Goal: Communication & Community: Share content

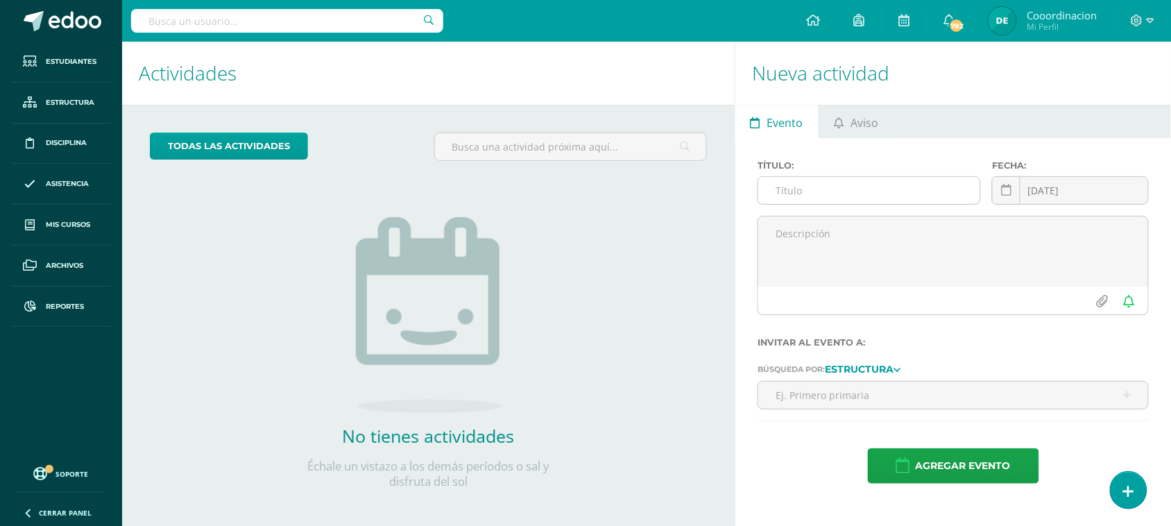
click at [816, 188] on input "text" at bounding box center [869, 190] width 222 height 27
type input "H"
type input "p"
type input "PROCESO DE SALIDA"
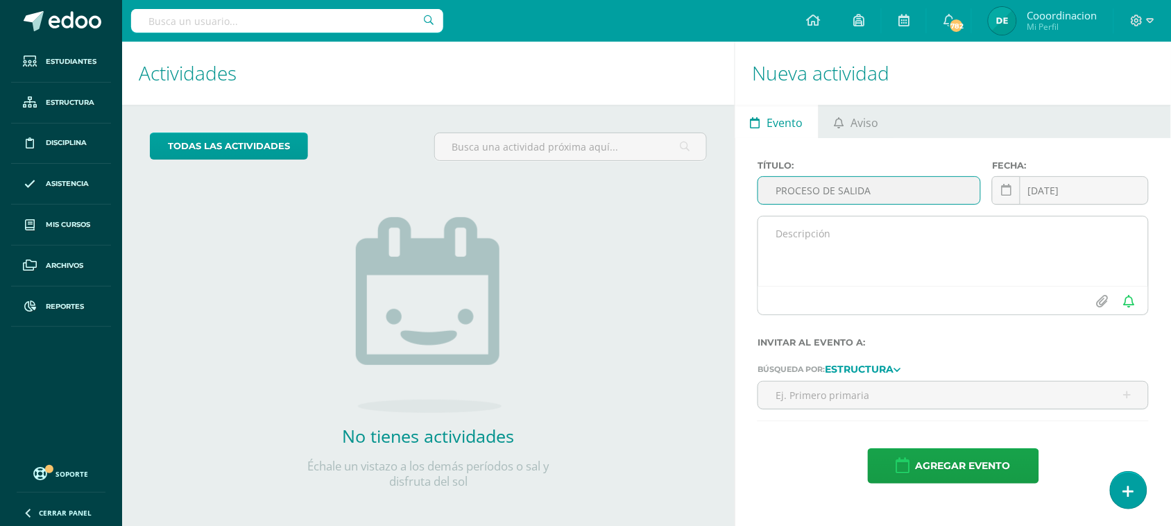
click at [851, 244] on textarea at bounding box center [953, 250] width 390 height 69
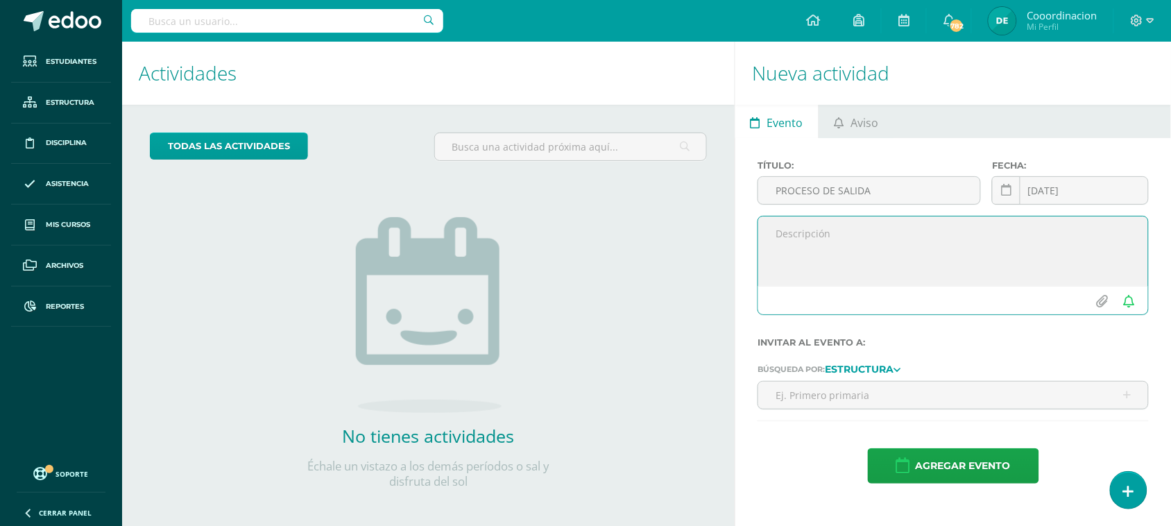
paste textarea "Estimados padres de familia, Les informamos que mañana la hora de salida será l…"
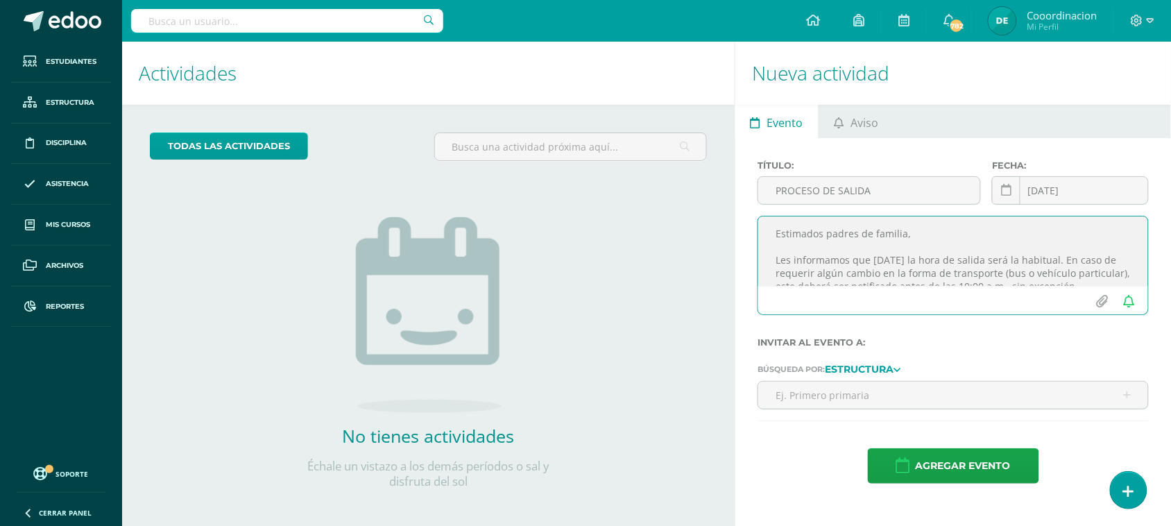
click at [1055, 262] on textarea "Estimados padres de familia, Les informamos que mañana la hora de salida será l…" at bounding box center [953, 250] width 390 height 69
click at [833, 230] on textarea "Estimados padres de familia, Les informamos que mañana la hora de salida será l…" at bounding box center [953, 250] width 390 height 69
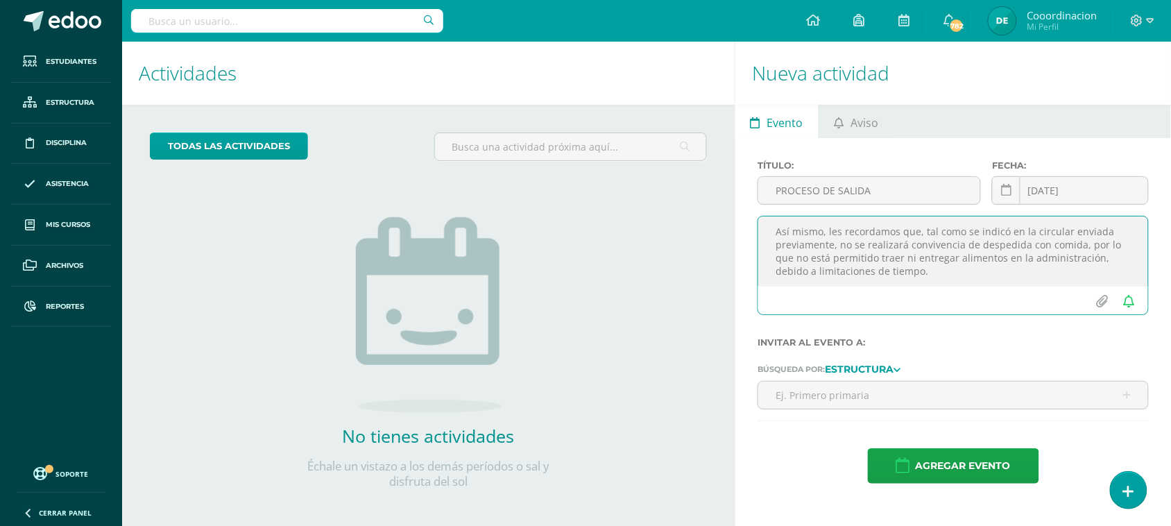
scroll to position [120, 0]
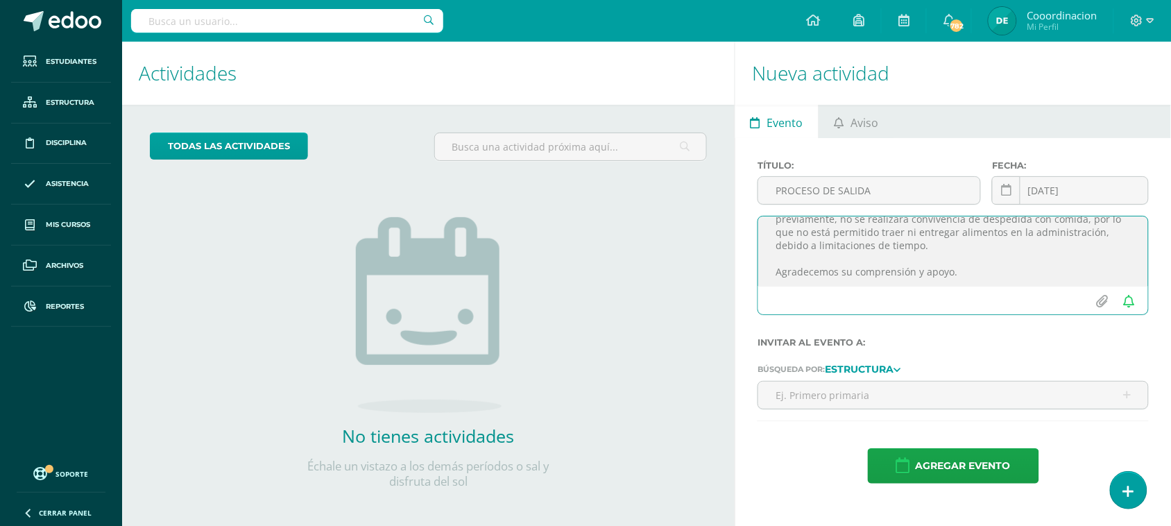
click at [933, 247] on textarea "Estimados padres de familia, Les informamos que mañana la hora de salida será l…" at bounding box center [953, 250] width 390 height 69
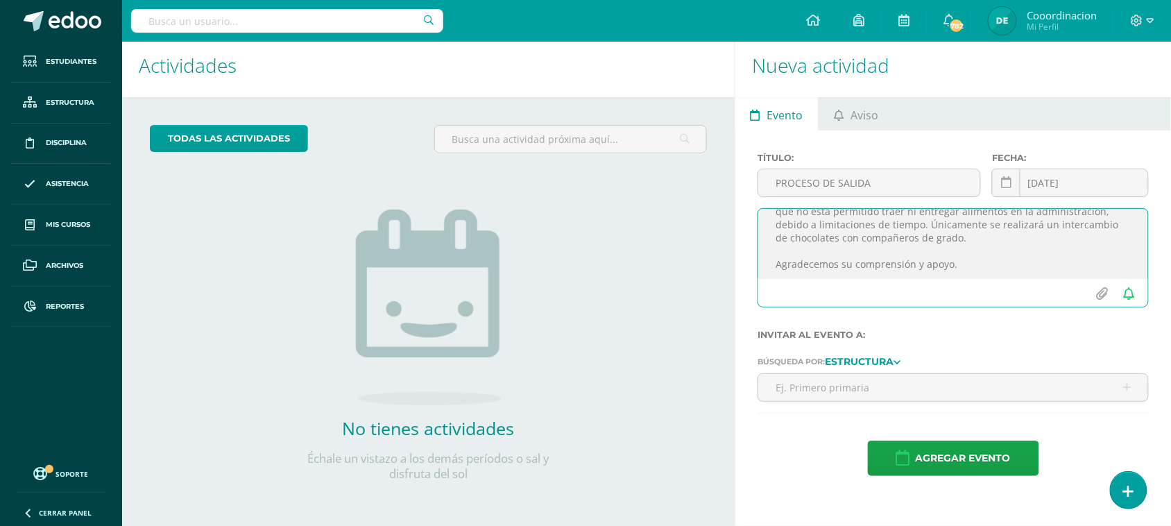
type textarea "Estimados padres de familia, Les informamos que mañana la hora de salida será l…"
click at [893, 368] on strong "Estructura" at bounding box center [859, 362] width 69 height 12
click at [883, 399] on link "Estructura" at bounding box center [867, 399] width 92 height 21
click at [879, 388] on input "text" at bounding box center [953, 387] width 390 height 27
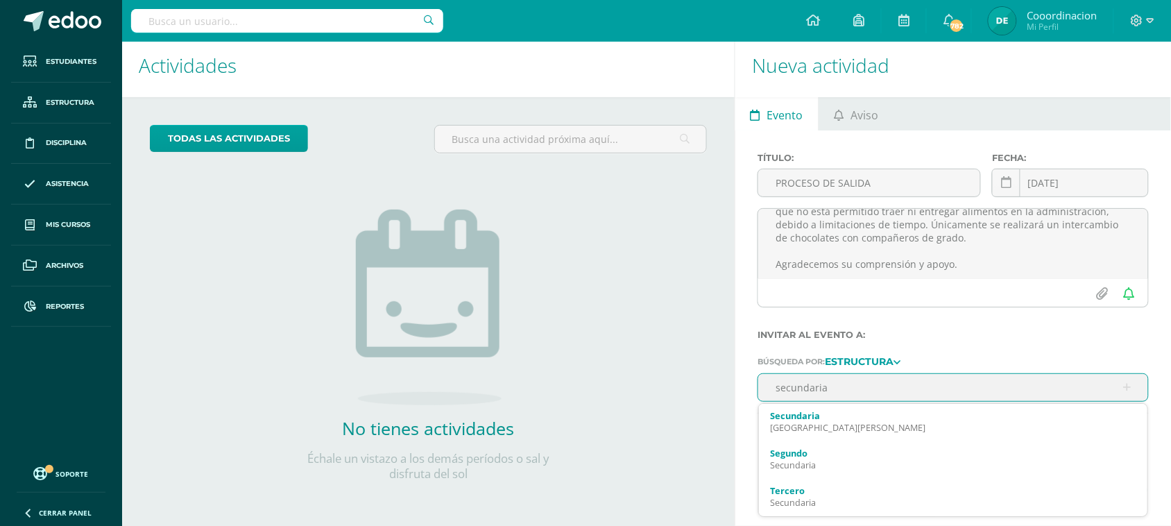
type input "secundaria"
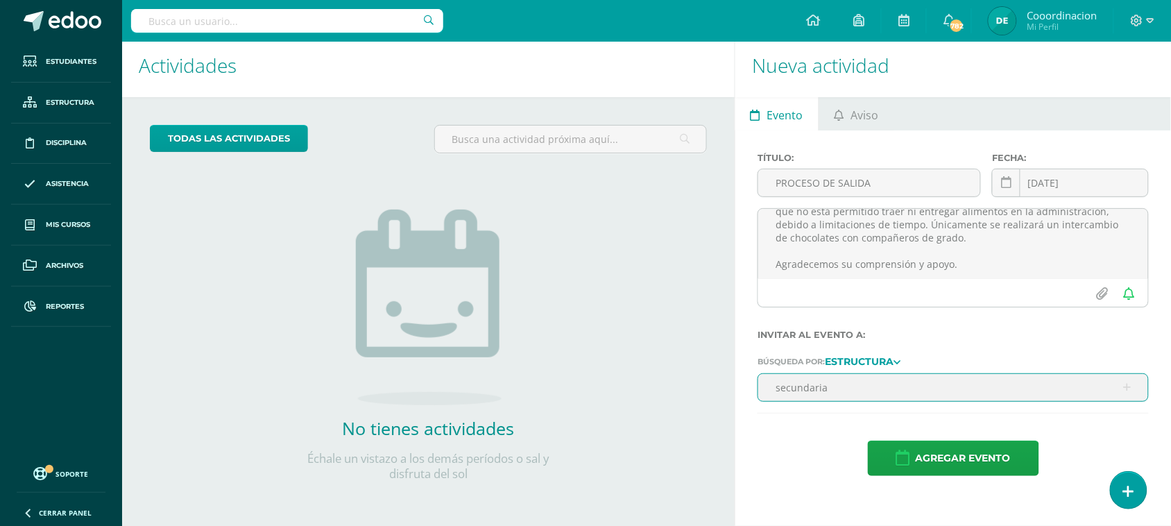
drag, startPoint x: 840, startPoint y: 390, endPoint x: 712, endPoint y: 386, distance: 128.4
click at [712, 386] on div "Actividades Actividad todas las Actividades No tienes actividades Échale un vis…" at bounding box center [647, 280] width 1060 height 492
click at [857, 365] on strong "Estructura" at bounding box center [859, 362] width 69 height 12
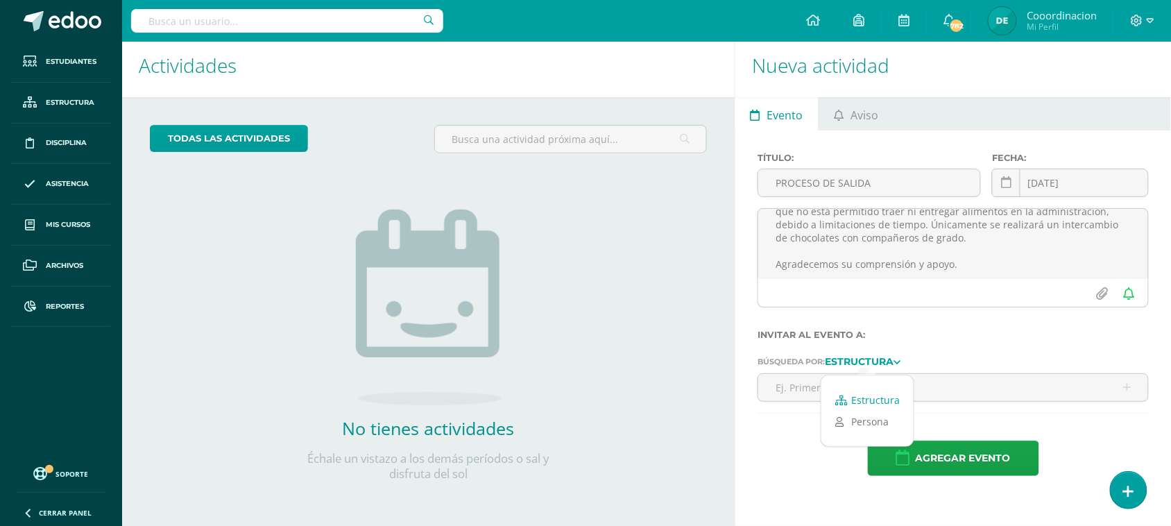
click at [857, 399] on link "Estructura" at bounding box center [867, 399] width 92 height 21
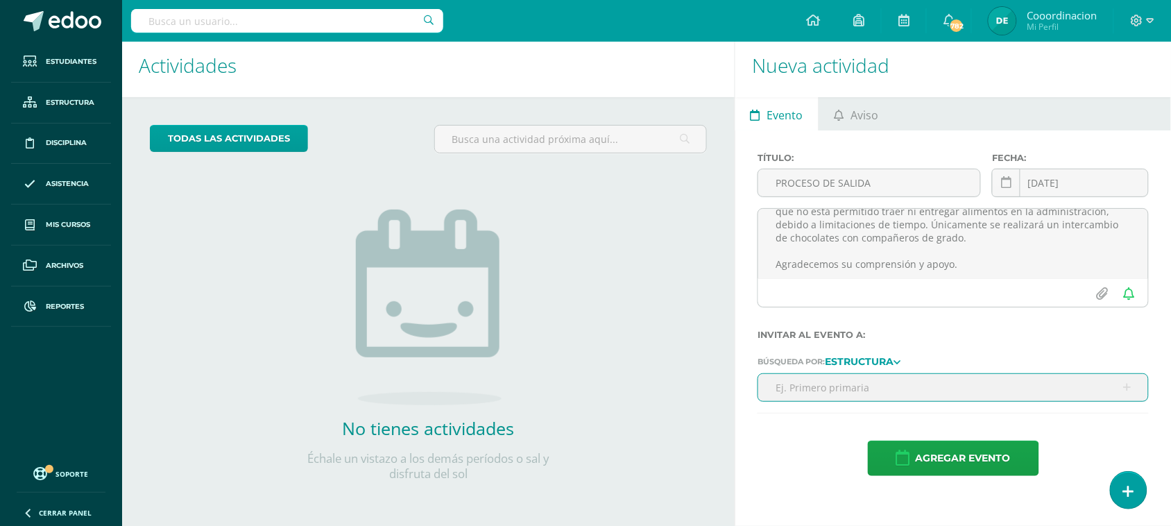
click at [817, 386] on input "text" at bounding box center [953, 387] width 390 height 27
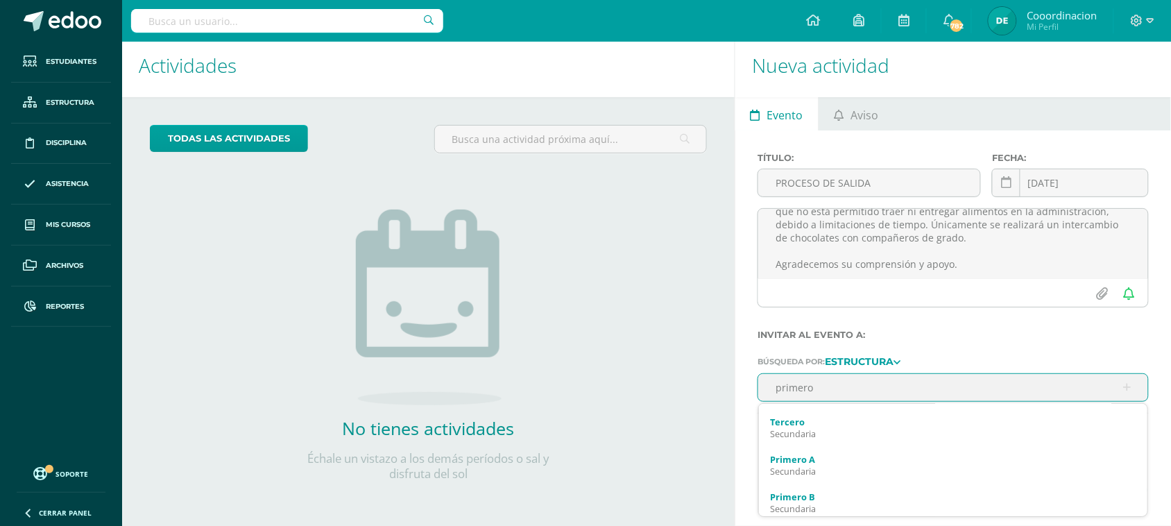
scroll to position [0, 0]
type input "primero"
click at [722, 395] on div "todas las Actividades No tienes actividades Échale un vistazo a los demás perío…" at bounding box center [428, 311] width 612 height 429
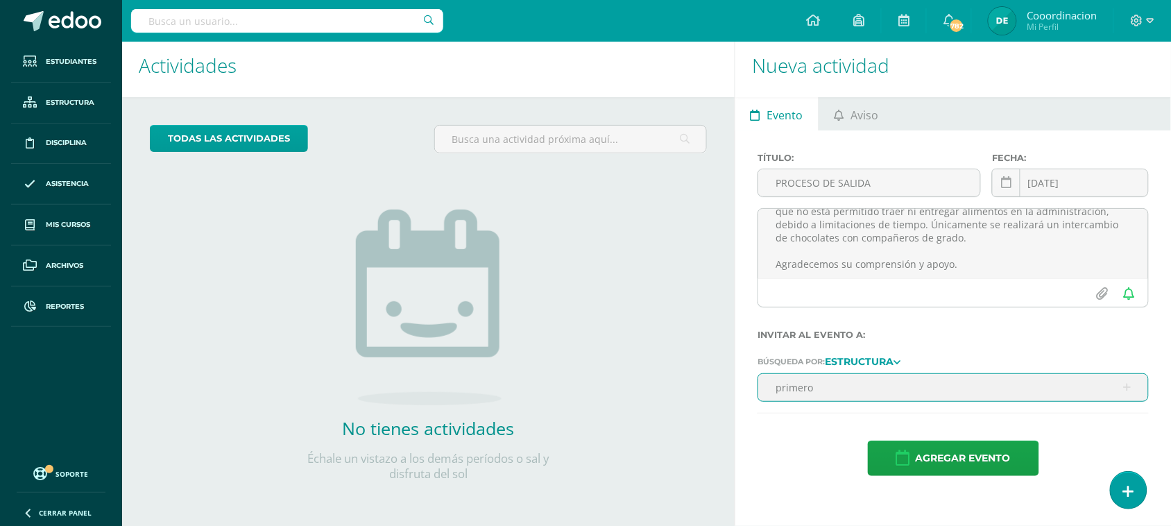
drag, startPoint x: 823, startPoint y: 390, endPoint x: 768, endPoint y: 399, distance: 55.4
click at [768, 399] on input "primero" at bounding box center [953, 387] width 390 height 27
click at [839, 368] on strong "Estructura" at bounding box center [859, 362] width 69 height 12
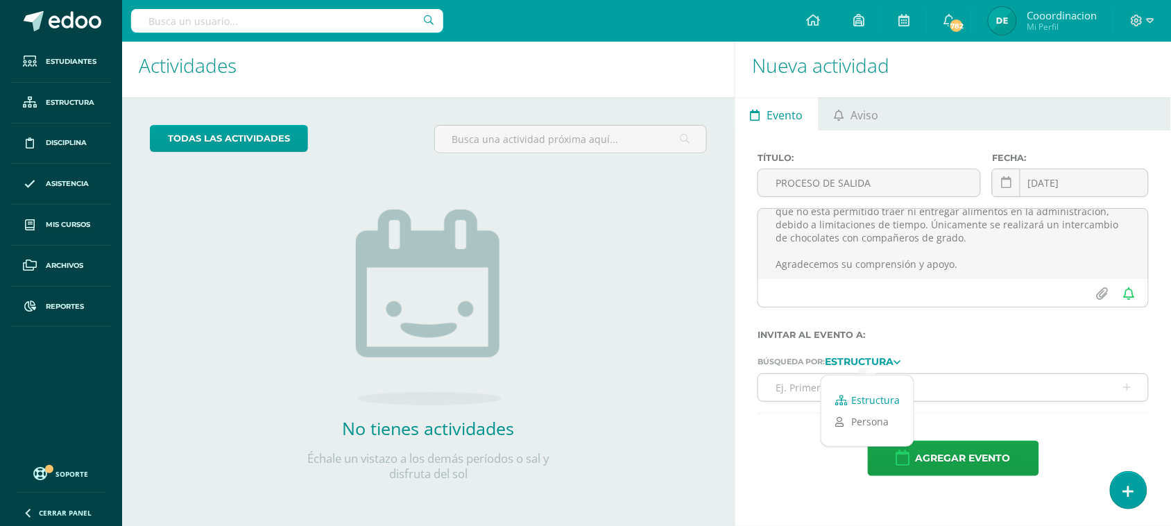
click at [777, 389] on input "text" at bounding box center [953, 387] width 390 height 27
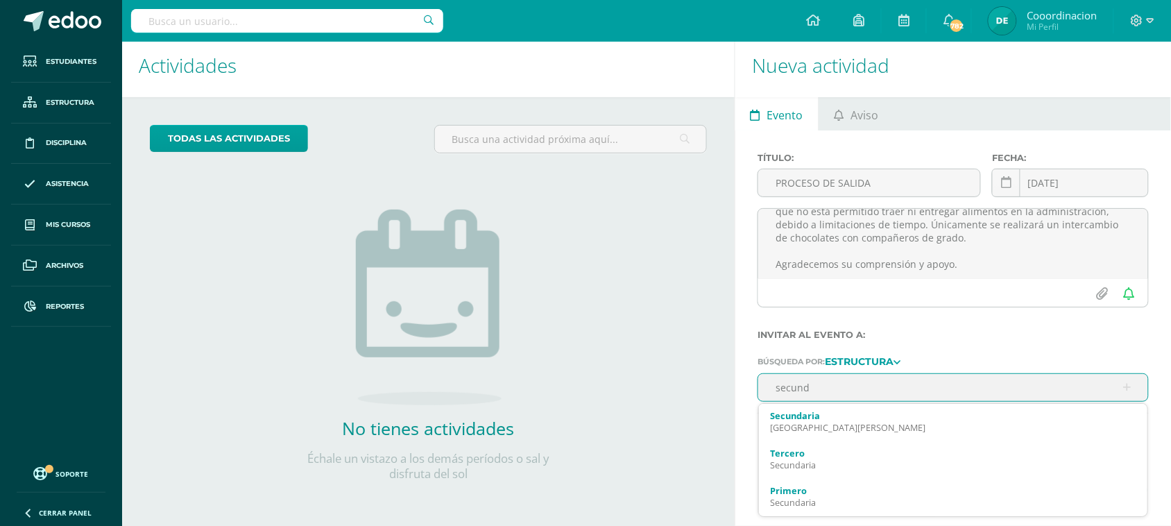
type input "secunda"
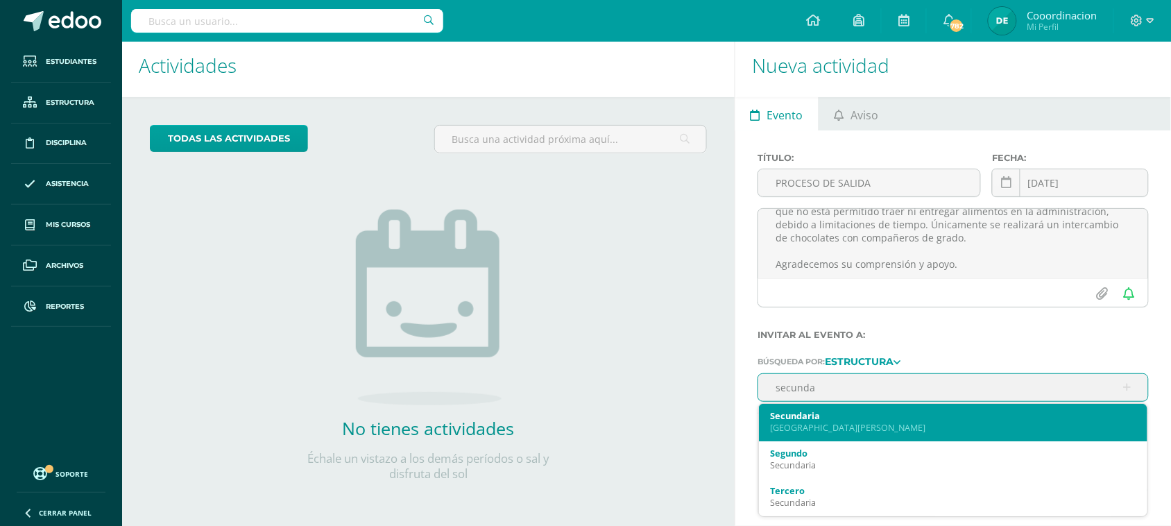
click at [798, 428] on div "Colegio Bilingüe San Juan" at bounding box center [953, 428] width 366 height 12
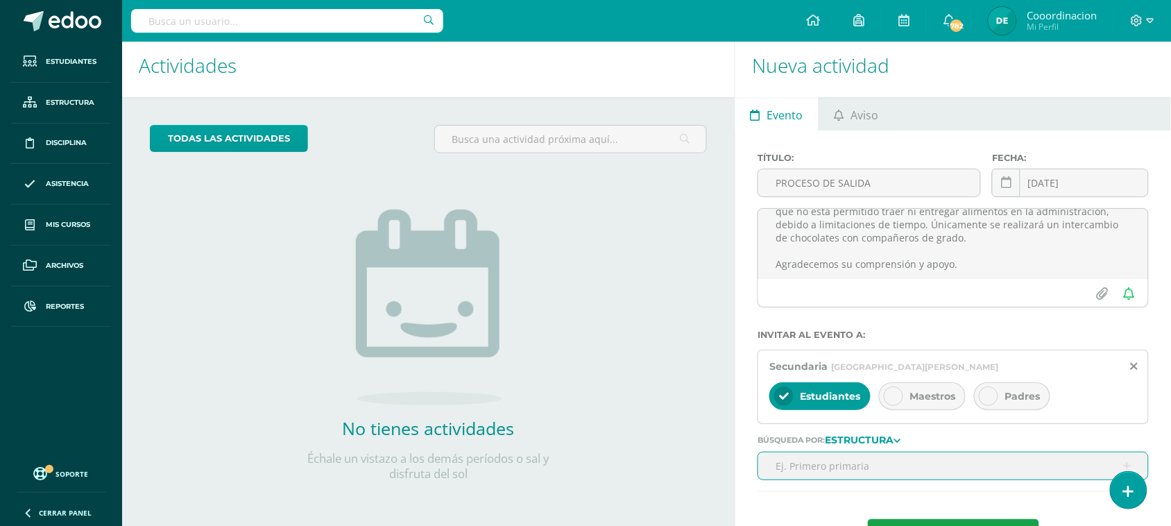
click at [1006, 402] on div "Padres" at bounding box center [1012, 396] width 76 height 28
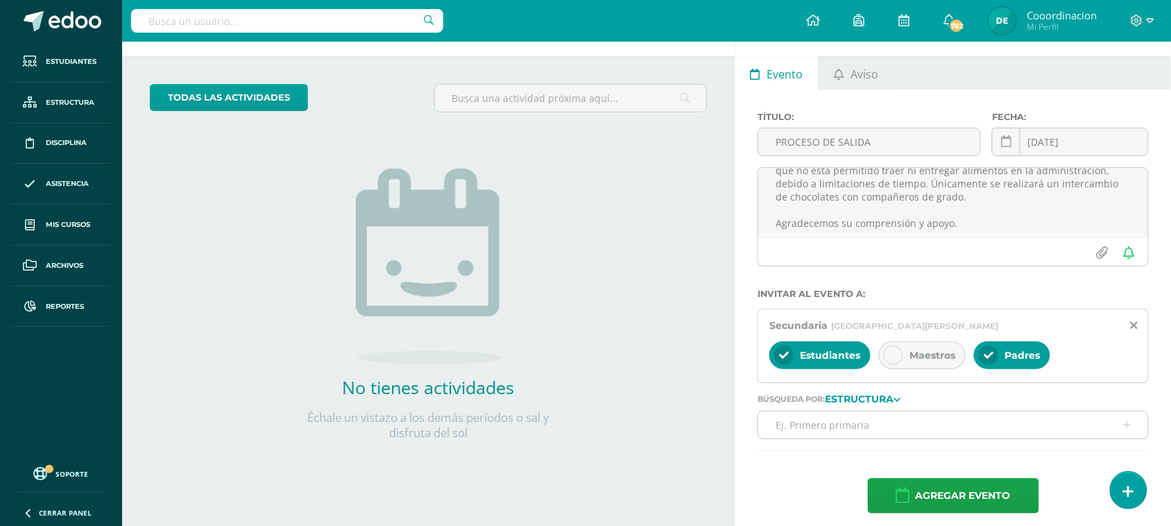
scroll to position [60, 0]
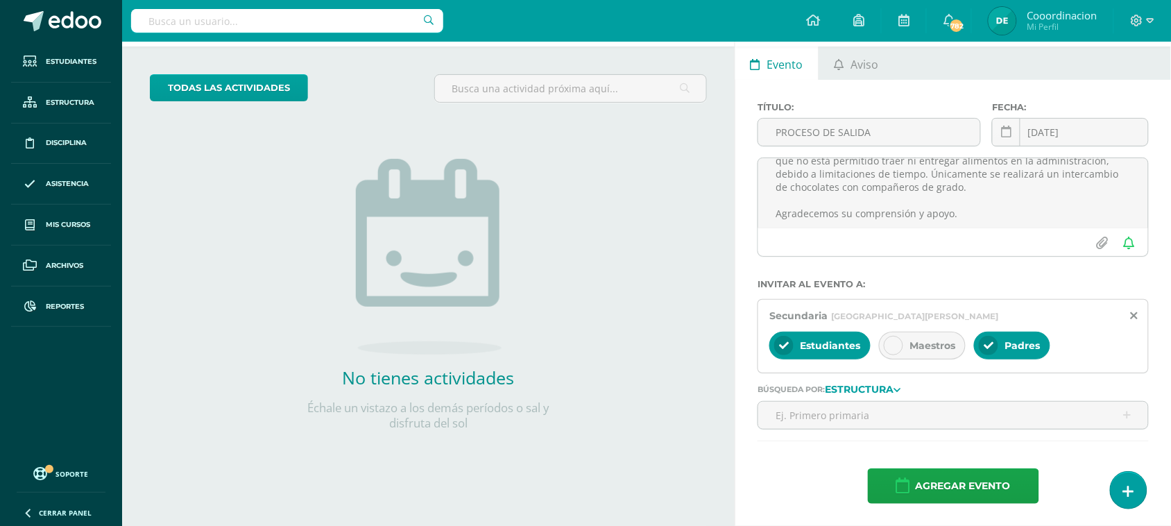
click at [870, 385] on strong "Estructura" at bounding box center [859, 389] width 69 height 12
click at [854, 442] on link "Persona" at bounding box center [867, 449] width 92 height 21
click at [809, 421] on input "text" at bounding box center [953, 415] width 390 height 27
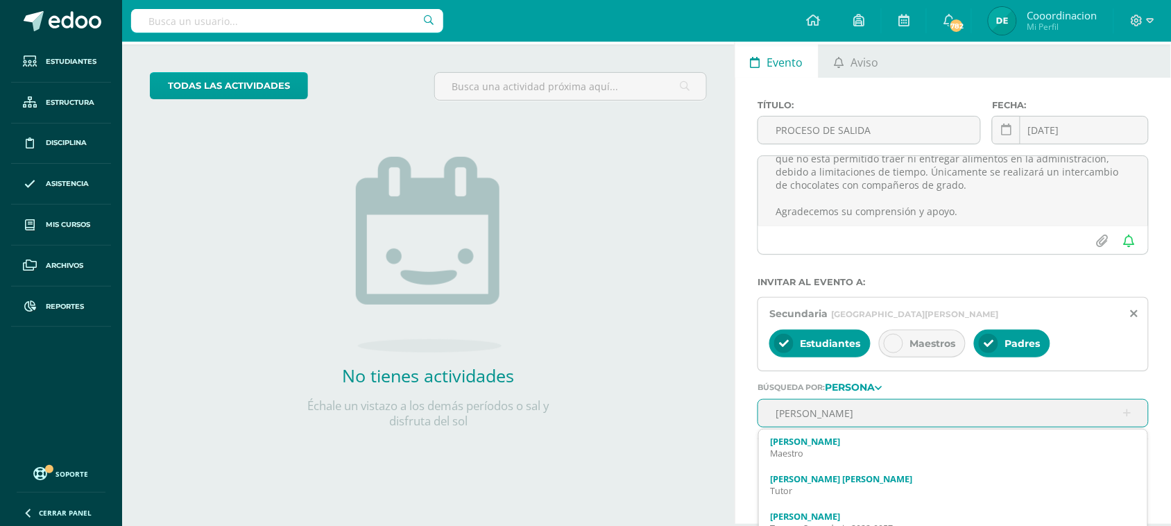
type input "melis"
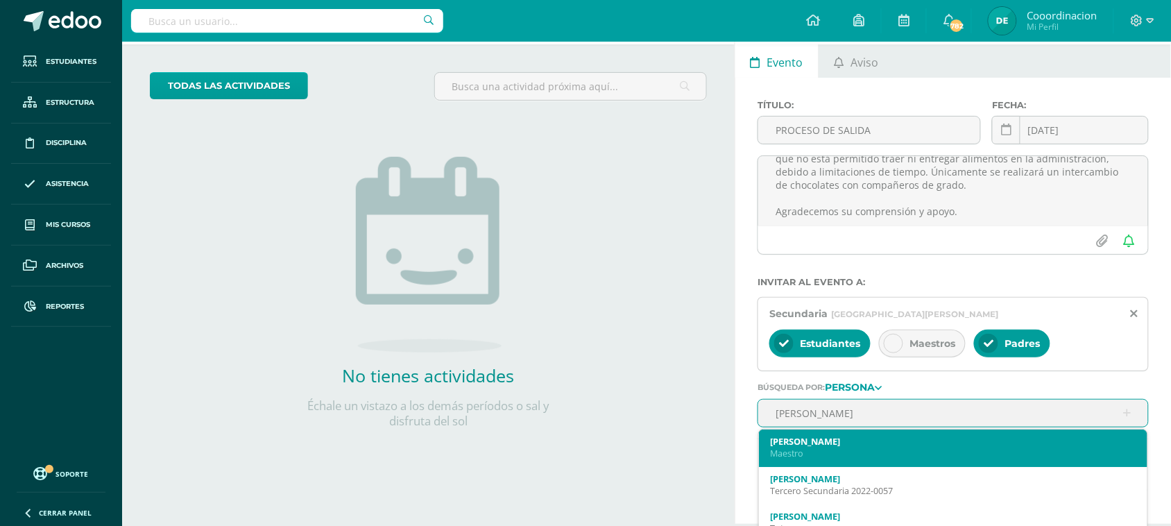
click at [802, 441] on div "Melissa Arevalo" at bounding box center [953, 441] width 366 height 12
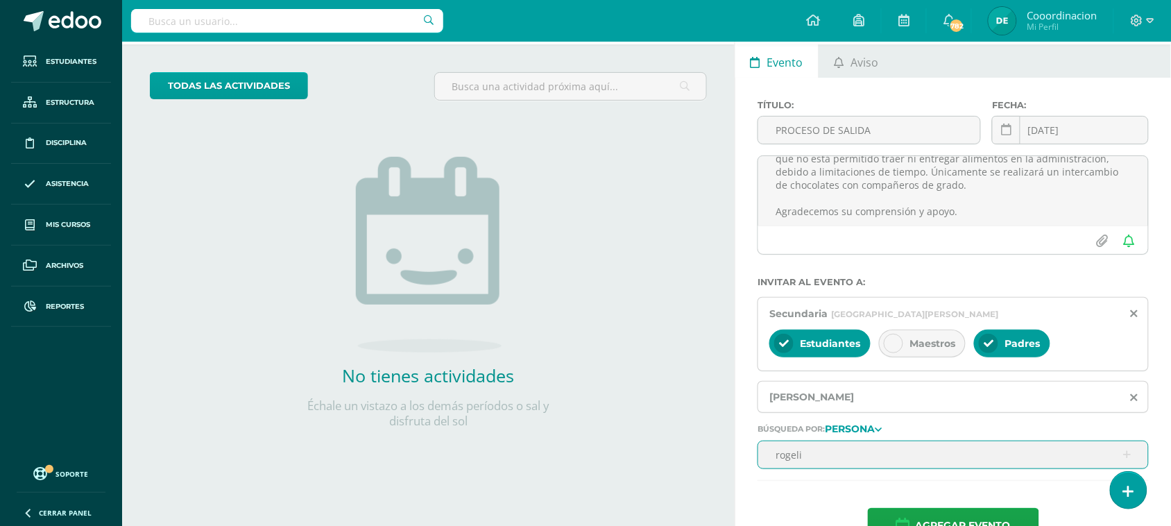
type input "rogelia"
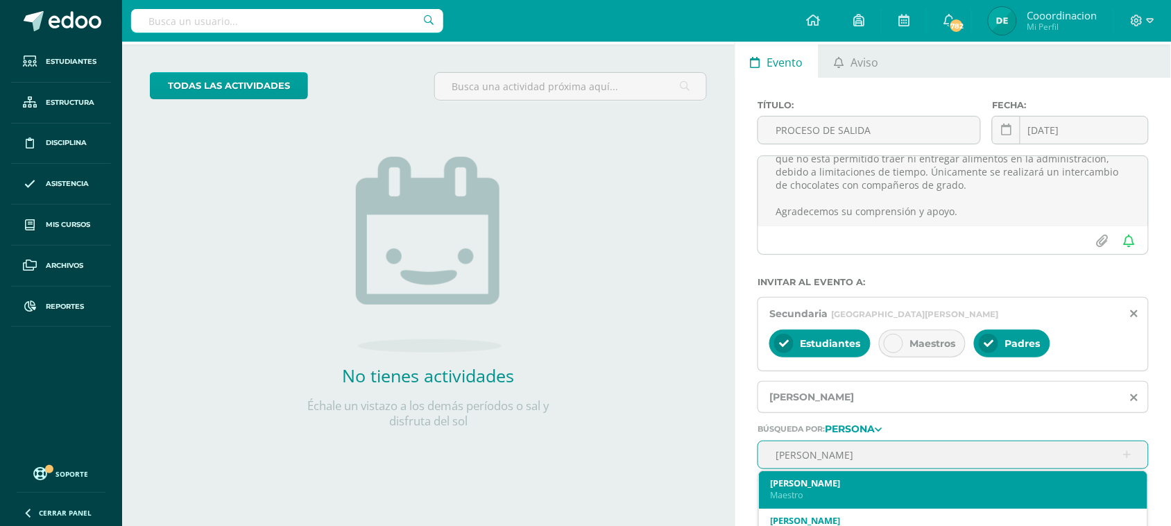
click at [809, 481] on div "[PERSON_NAME]" at bounding box center [953, 482] width 366 height 12
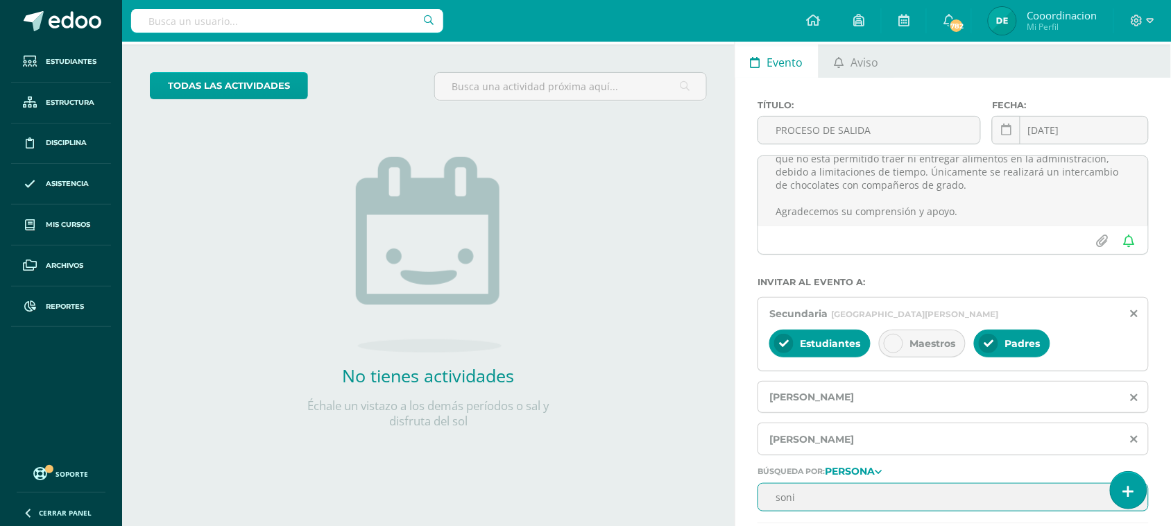
type input "sonia"
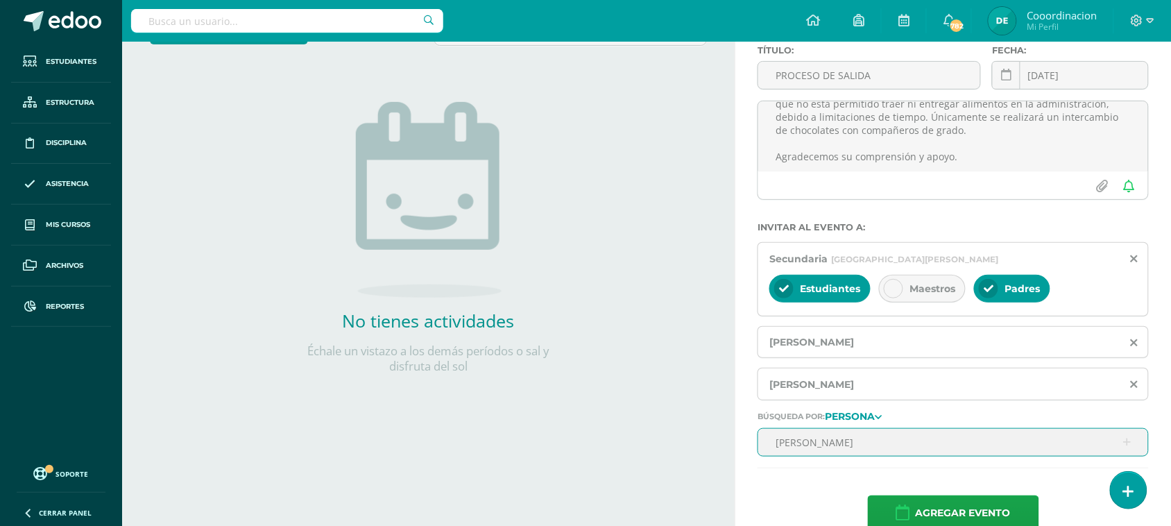
scroll to position [146, 0]
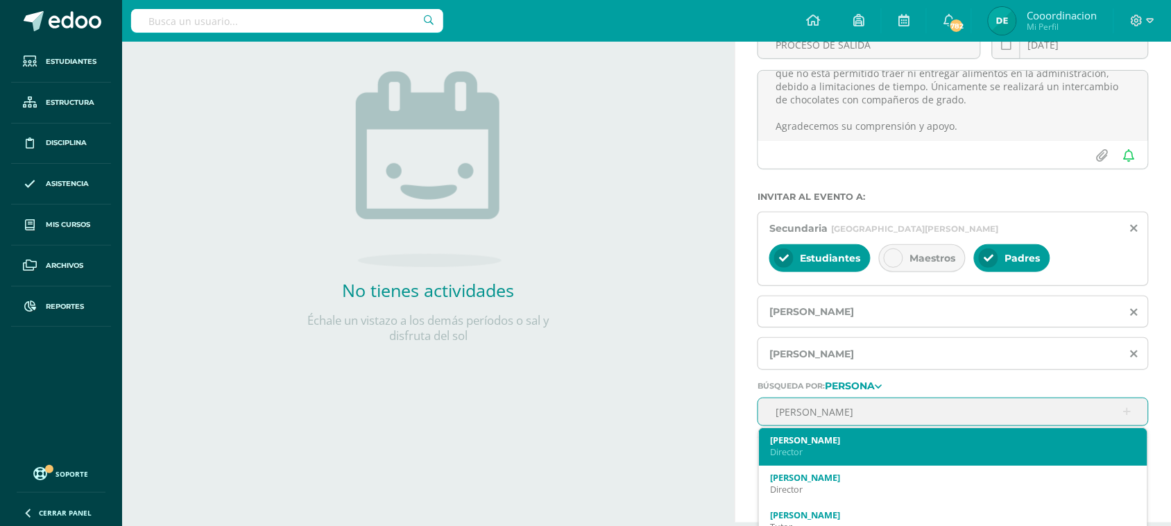
click at [804, 445] on div "Sonia Sinay" at bounding box center [953, 439] width 366 height 12
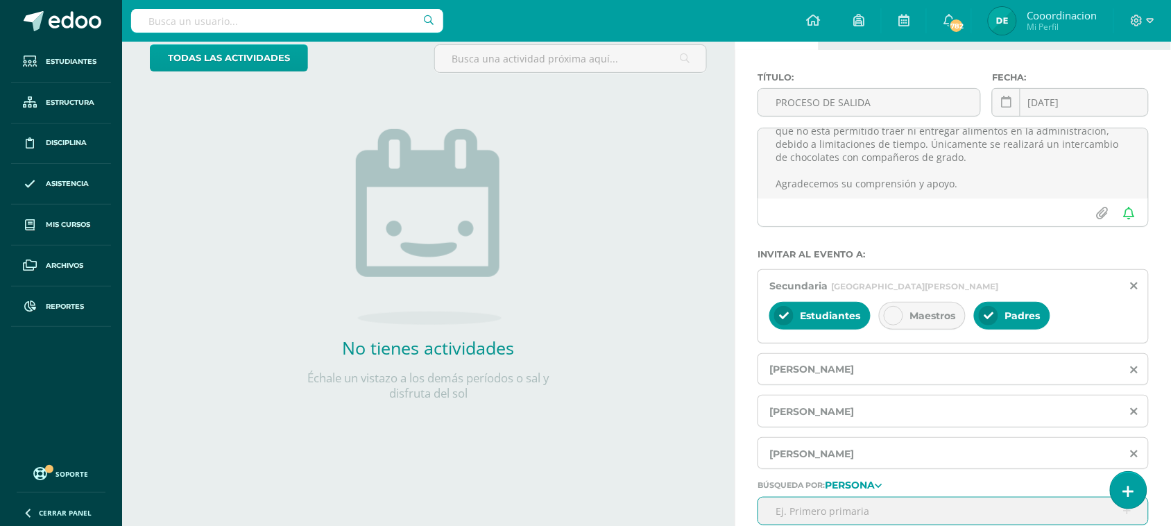
scroll to position [0, 0]
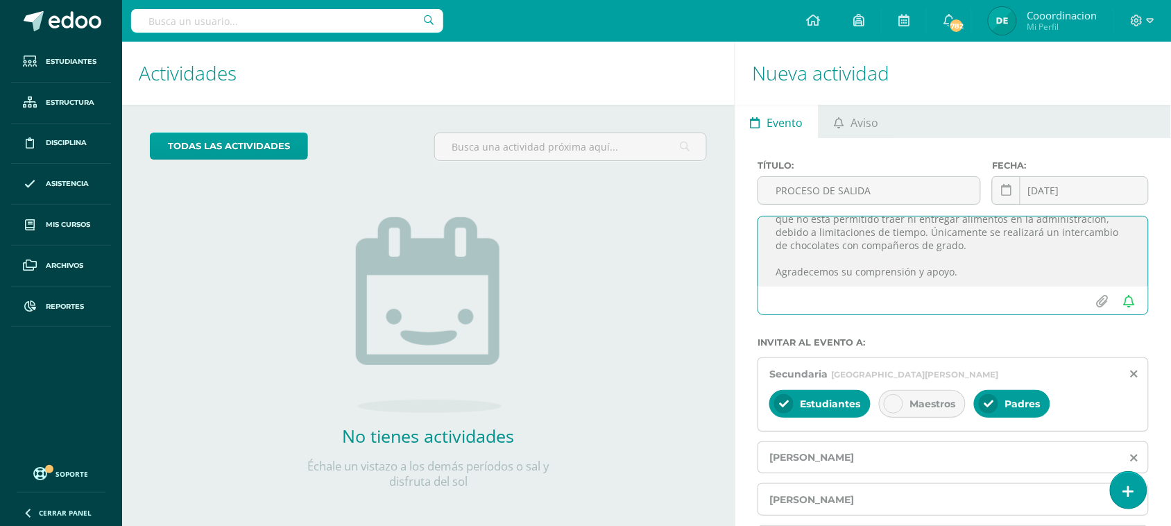
click at [895, 261] on textarea "Estimados padres de familia, Les informamos que mañana la hora de salida será l…" at bounding box center [953, 250] width 390 height 69
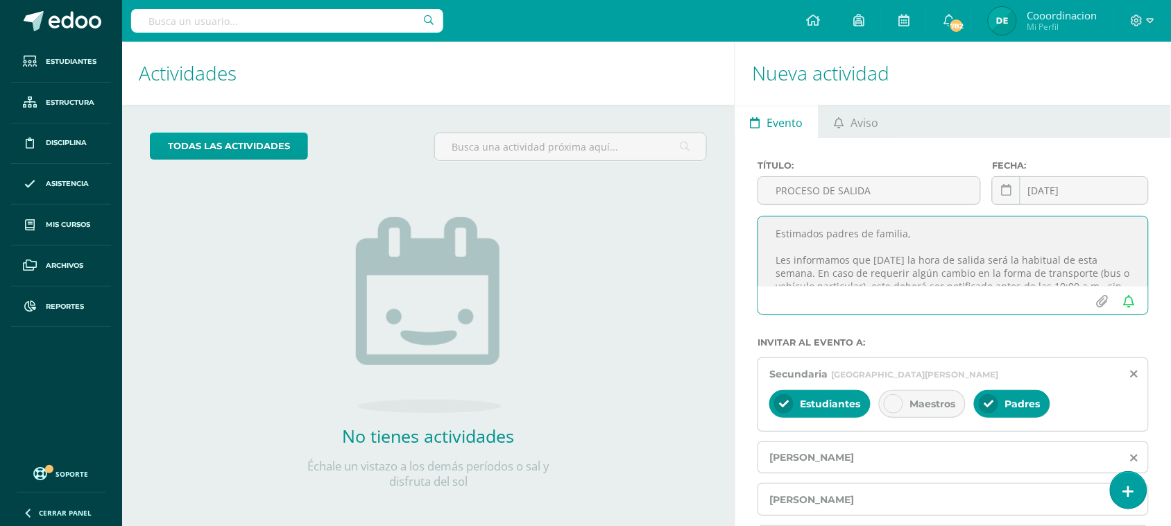
click at [893, 271] on textarea "Estimados padres de familia, Les informamos que mañana la hora de salida será l…" at bounding box center [953, 250] width 390 height 69
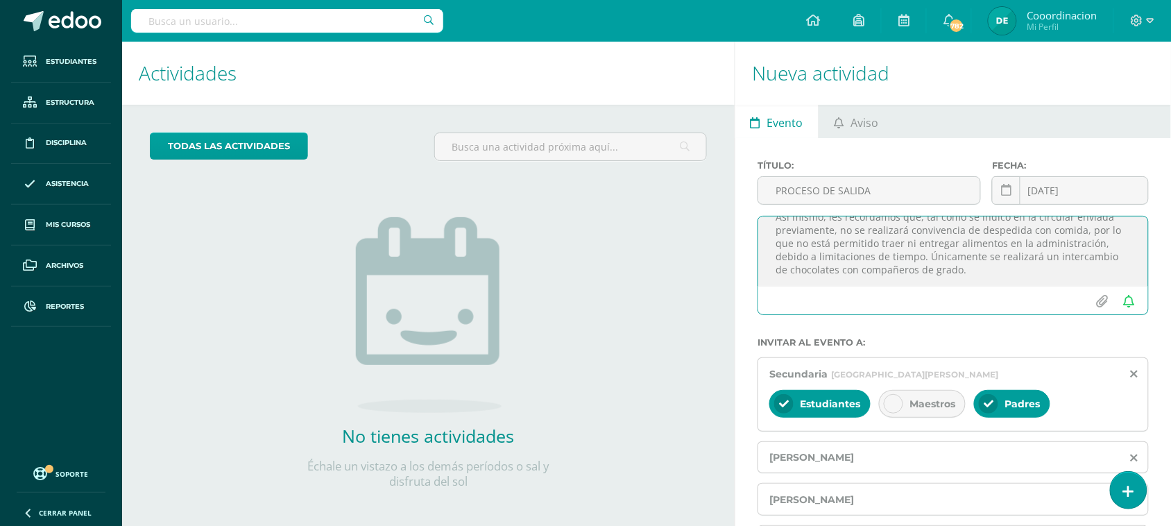
scroll to position [110, 0]
click at [1024, 241] on textarea "Estimados padres de familia, Les informamos que mañana la hora de salida será l…" at bounding box center [953, 250] width 390 height 69
click at [1101, 244] on textarea "Estimados padres de familia, Les informamos que mañana la hora de salida será l…" at bounding box center [953, 250] width 390 height 69
click at [1034, 276] on textarea "Estimados padres de familia, Les informamos que mañana la hora de salida será l…" at bounding box center [953, 250] width 390 height 69
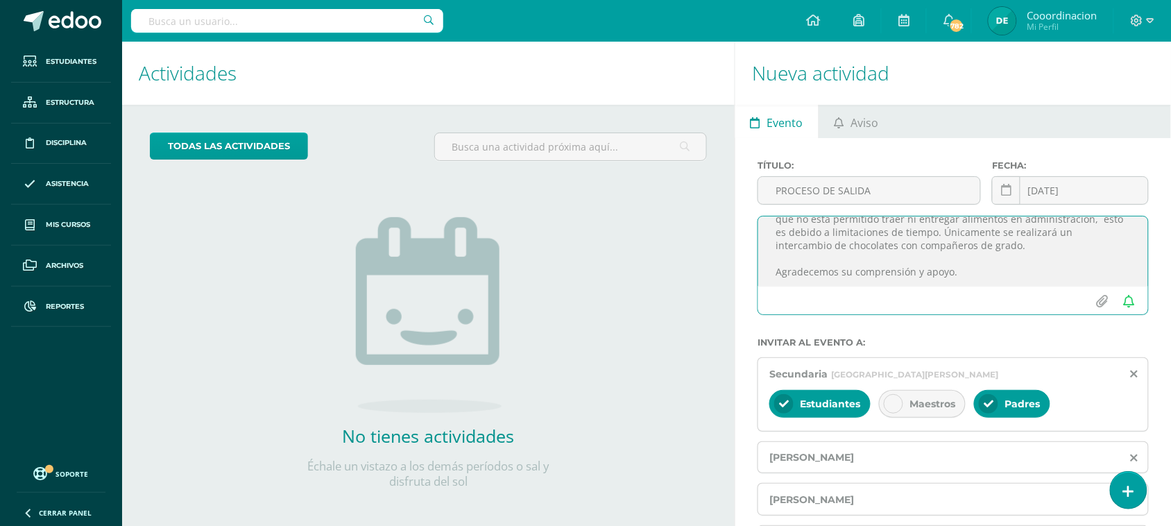
click at [1008, 273] on textarea "Estimados padres de familia, Les informamos que mañana la hora de salida será l…" at bounding box center [953, 250] width 390 height 69
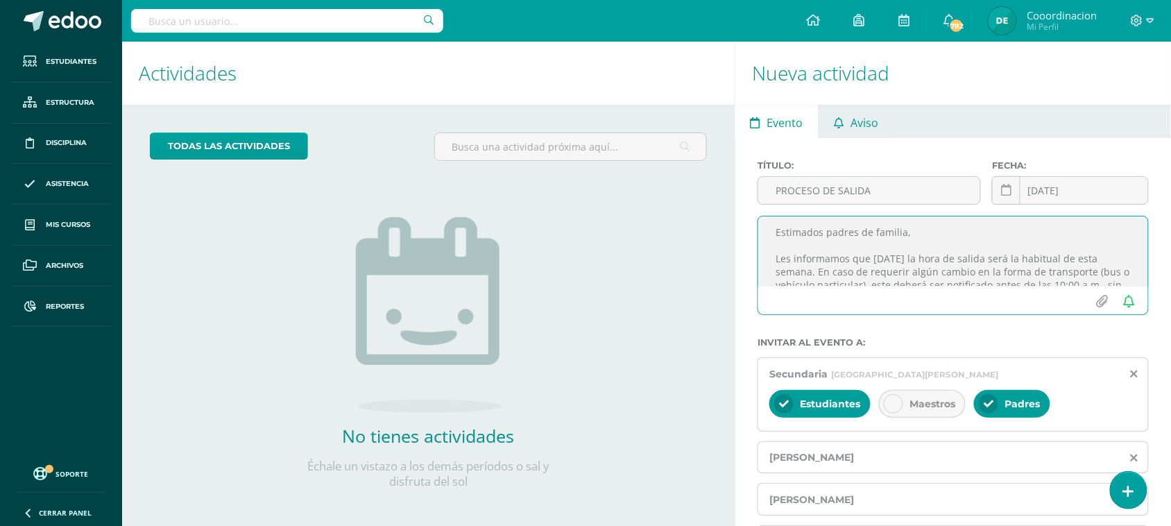
scroll to position [0, 0]
type textarea "Estimados padres de familia, Les informamos que mañana la hora de salida será l…"
click at [855, 121] on span "Aviso" at bounding box center [864, 122] width 28 height 33
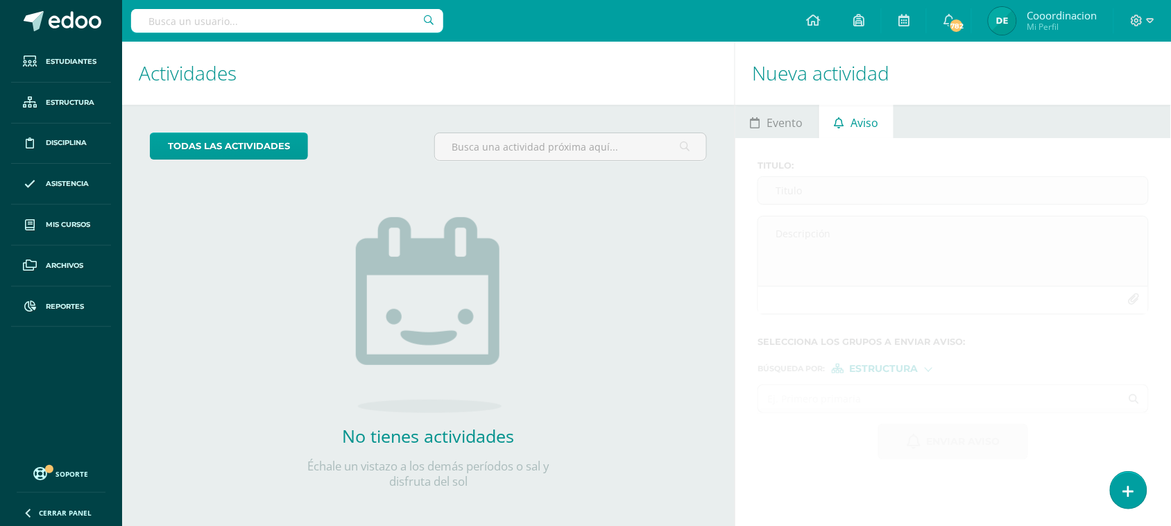
scroll to position [8, 0]
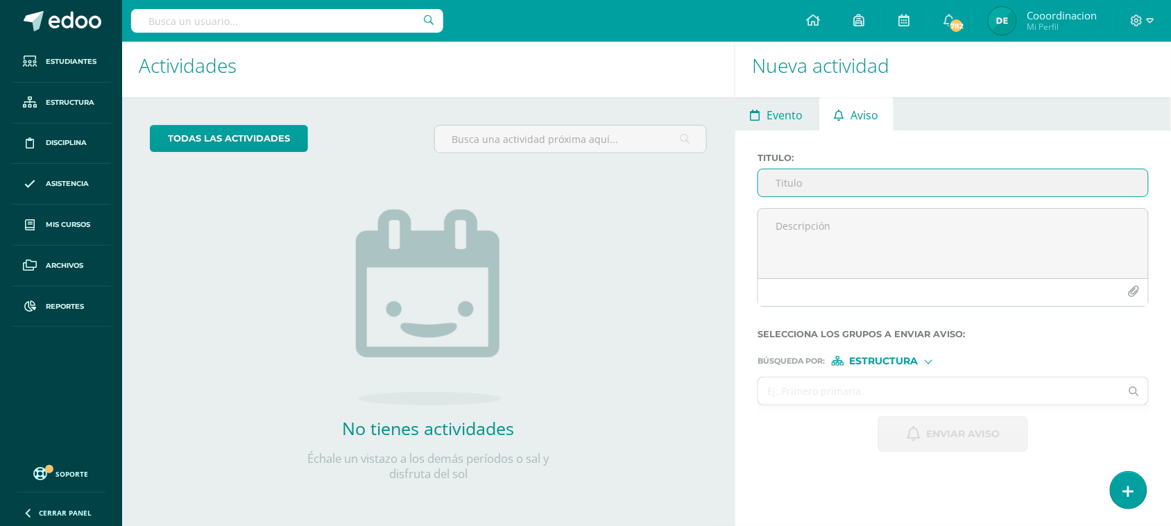
click at [789, 118] on span "Evento" at bounding box center [785, 114] width 36 height 33
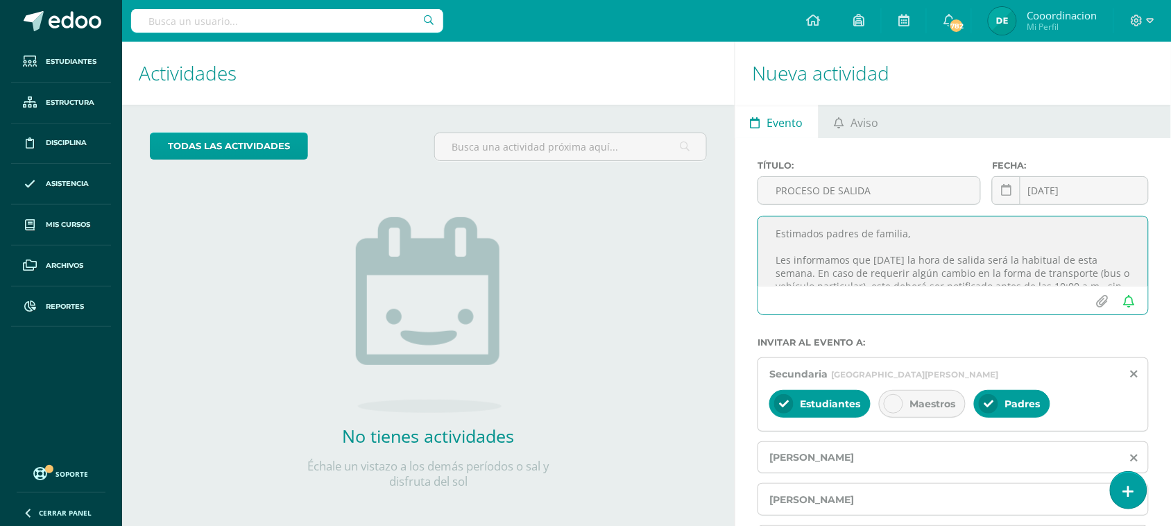
click at [795, 236] on textarea "Estimados padres de familia, Les informamos que mañana la hora de salida será l…" at bounding box center [953, 250] width 390 height 69
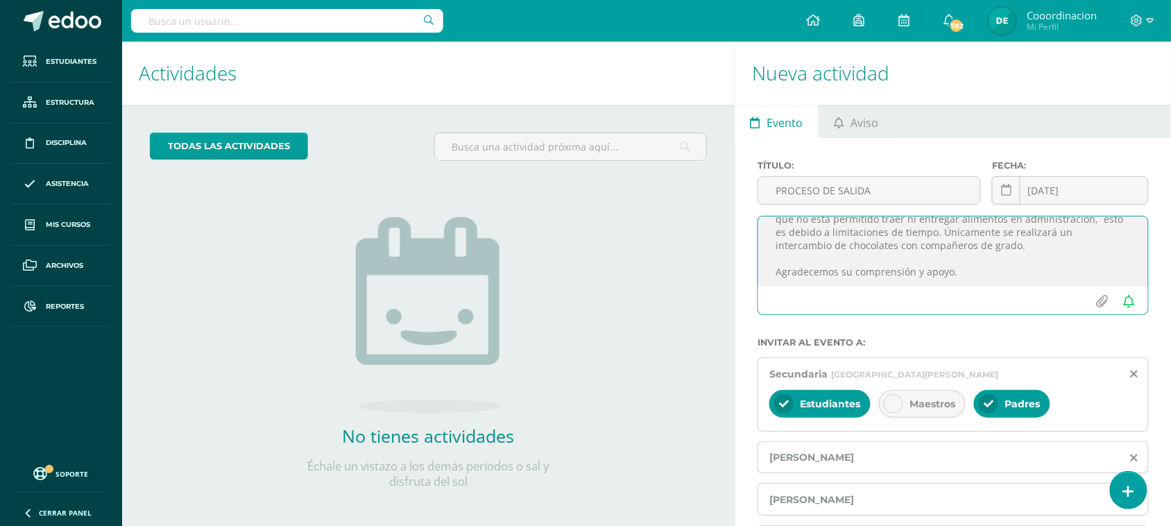
drag, startPoint x: 768, startPoint y: 233, endPoint x: 1031, endPoint y: 284, distance: 267.1
click at [1031, 284] on textarea "Estimados padres de familia, Les informamos que mañana la hora de salida será l…" at bounding box center [953, 250] width 390 height 69
click at [888, 130] on link "Aviso" at bounding box center [856, 121] width 74 height 33
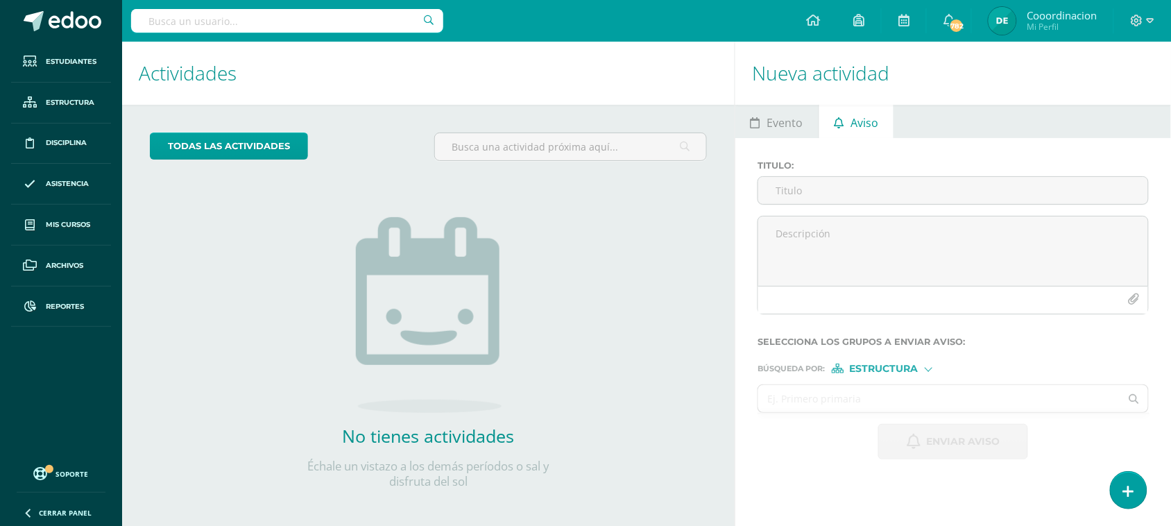
scroll to position [8, 0]
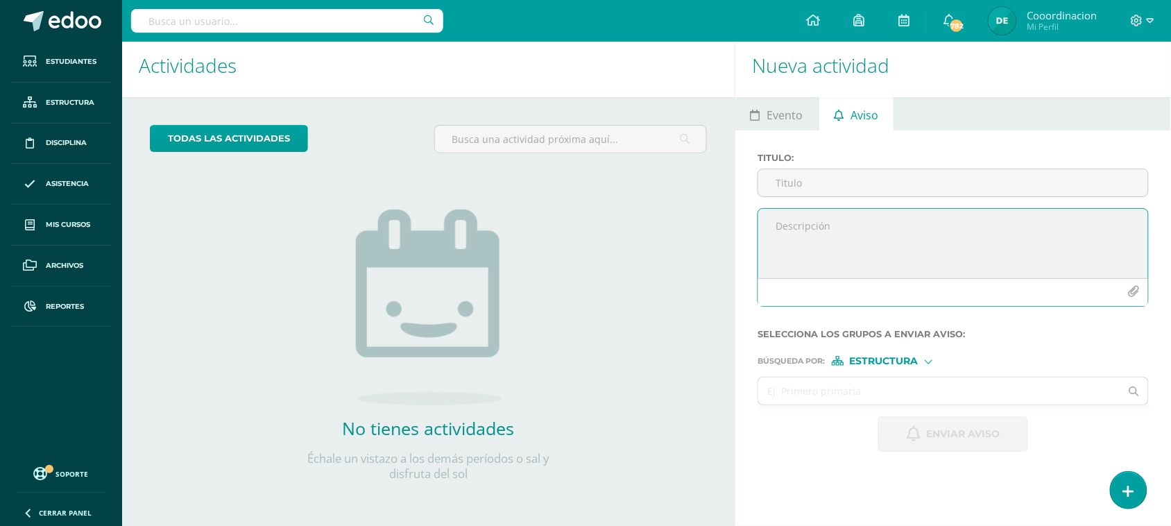
click at [802, 229] on textarea at bounding box center [953, 243] width 390 height 69
paste textarea "Estimados padres de familia, Les informamos que mañana la hora de salida será l…"
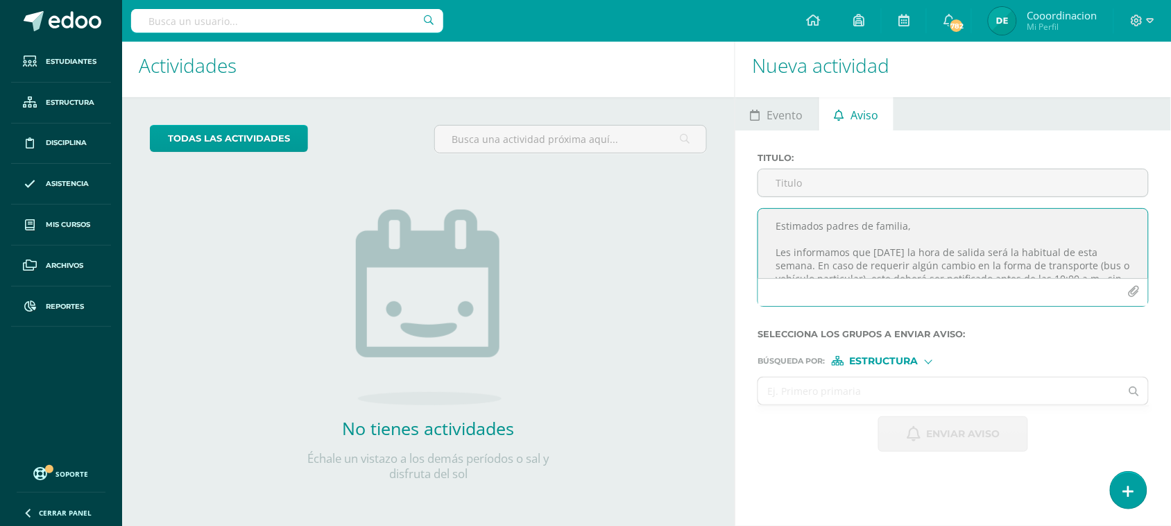
scroll to position [123, 0]
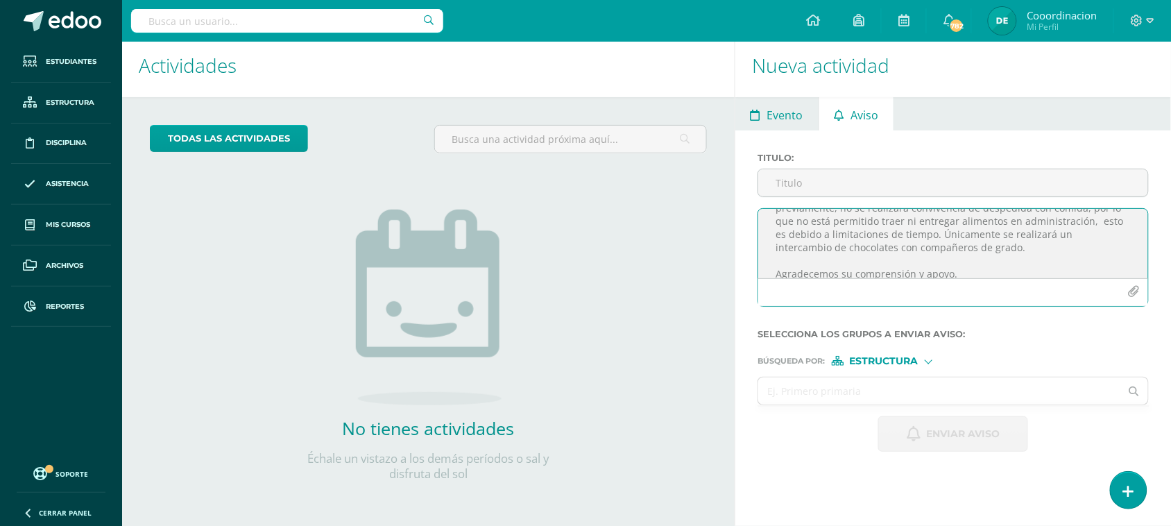
type textarea "Estimados padres de familia, Les informamos que mañana la hora de salida será l…"
click at [775, 114] on span "Evento" at bounding box center [785, 114] width 36 height 33
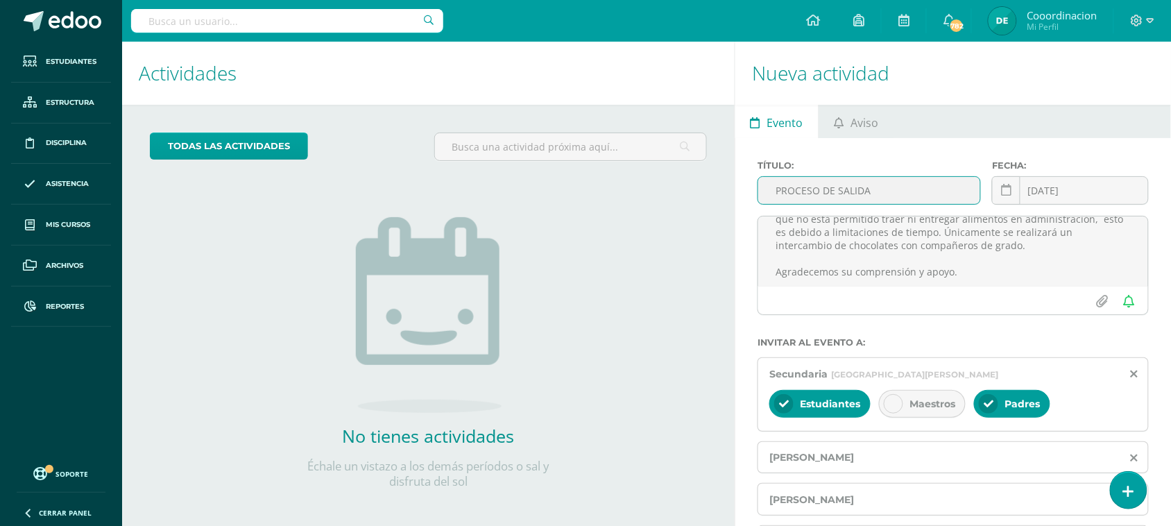
drag, startPoint x: 879, startPoint y: 191, endPoint x: 739, endPoint y: 194, distance: 140.1
click at [739, 194] on div "Título: PROCESO DE SALIDA Fecha: 2025-10-16 October, 2025 Mo Tu We Th Fr Sa Su …" at bounding box center [953, 424] width 436 height 572
click at [852, 121] on span "Aviso" at bounding box center [864, 122] width 28 height 33
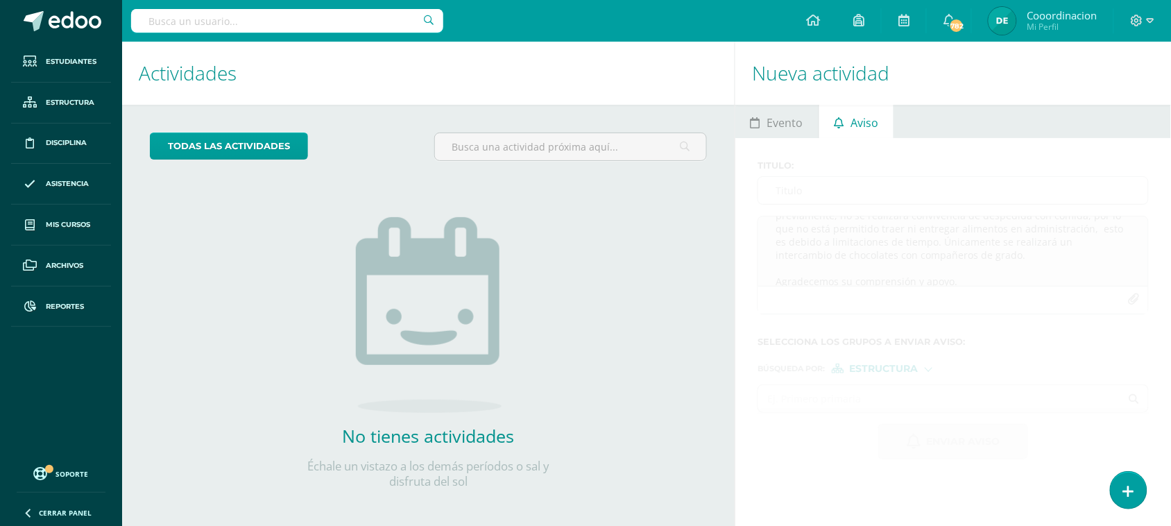
scroll to position [8, 0]
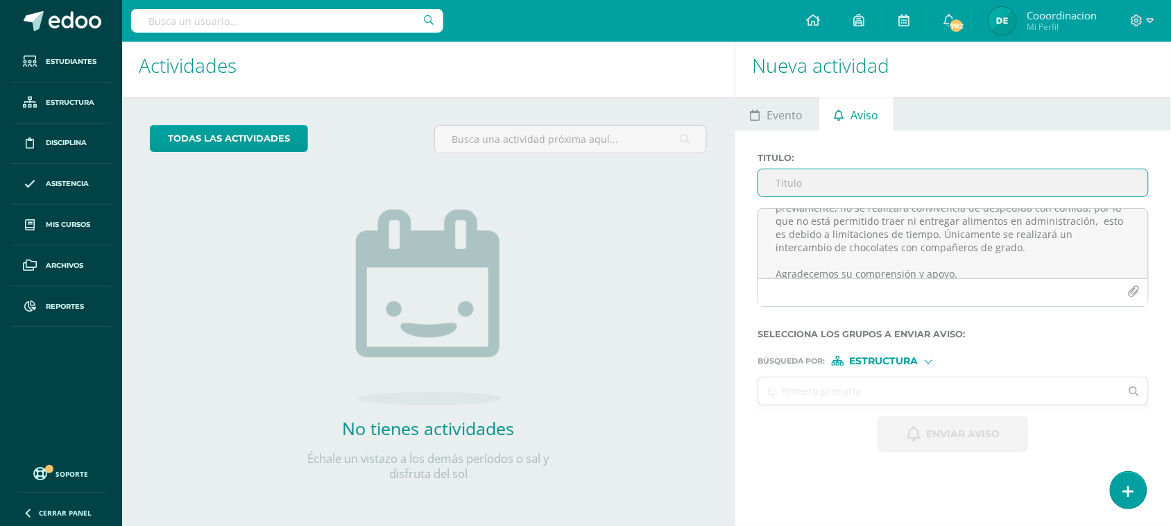
paste input "PROCESO DE SALIDA"
type input "PROCESO DE SALIDA"
click at [900, 368] on form "Titulo : PROCESO DE SALIDA Estimados padres de familia, Les informamos que maña…" at bounding box center [952, 302] width 391 height 299
click at [858, 394] on input "text" at bounding box center [939, 390] width 362 height 27
type input "secundaria"
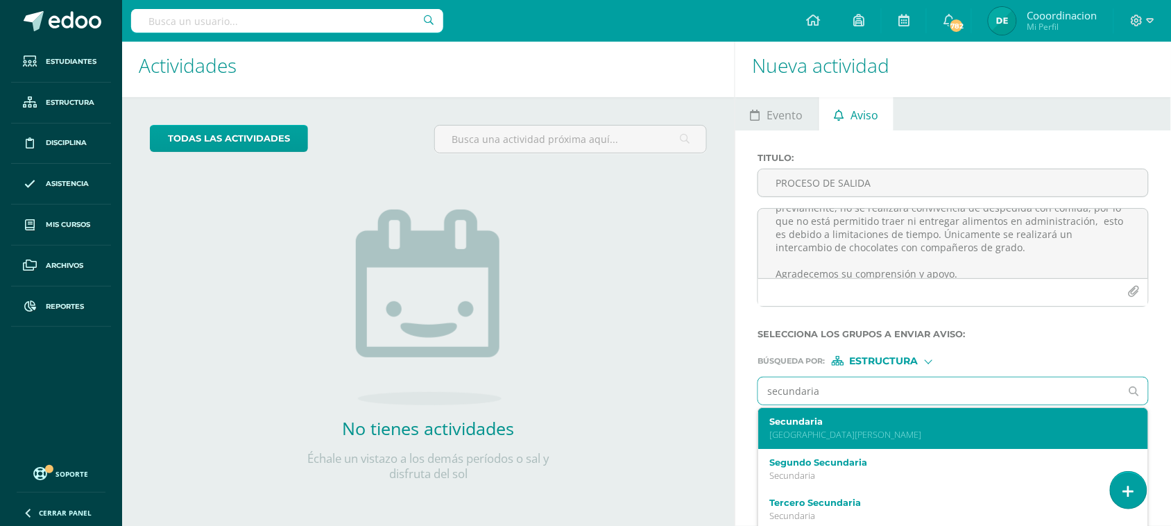
click at [851, 433] on p "Colegio Bilingüe San Juan" at bounding box center [945, 435] width 352 height 12
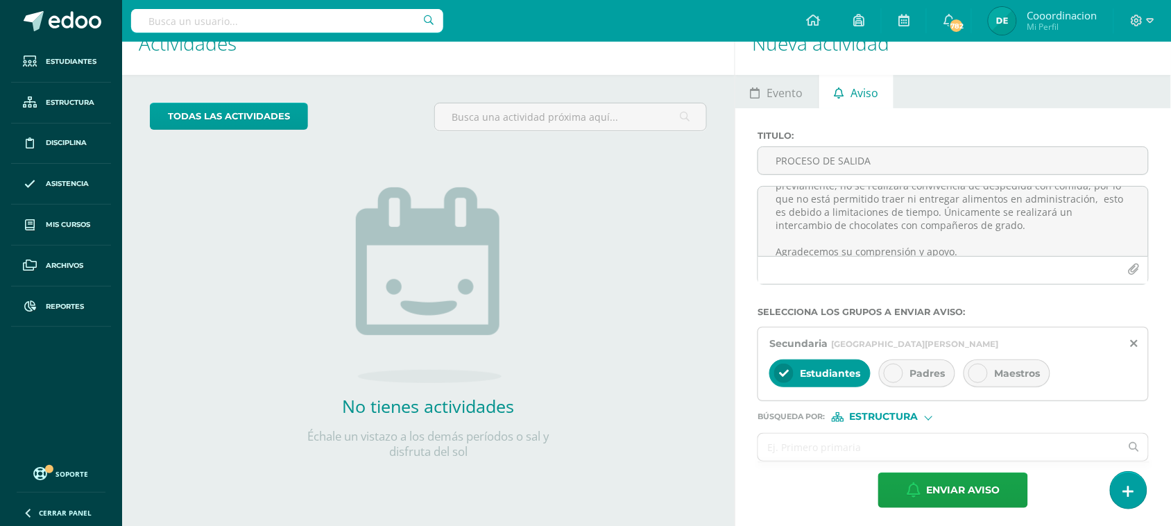
scroll to position [36, 0]
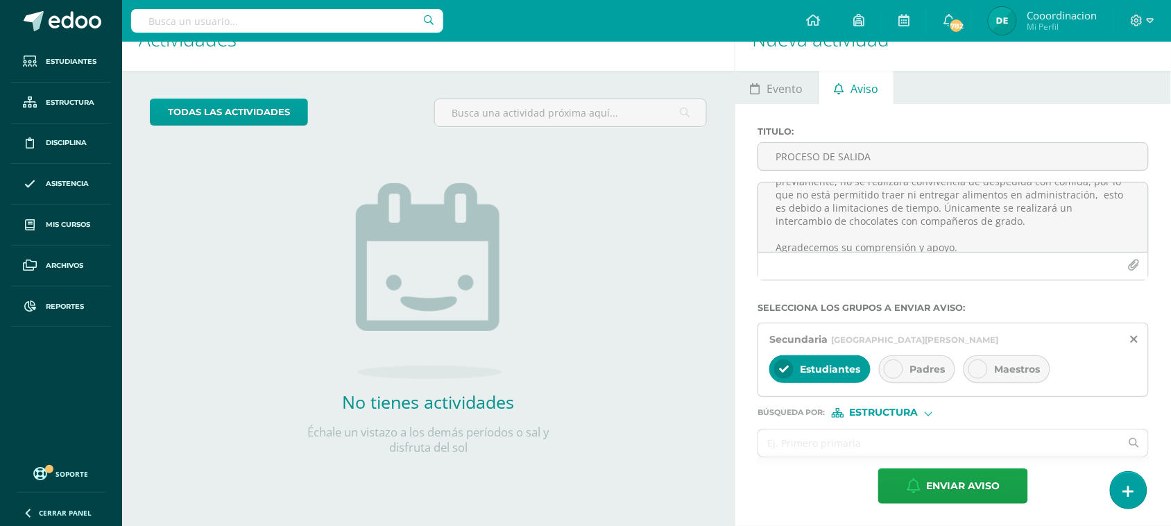
click at [927, 373] on span "Padres" at bounding box center [926, 369] width 35 height 12
click at [893, 411] on span "Estructura" at bounding box center [884, 412] width 69 height 8
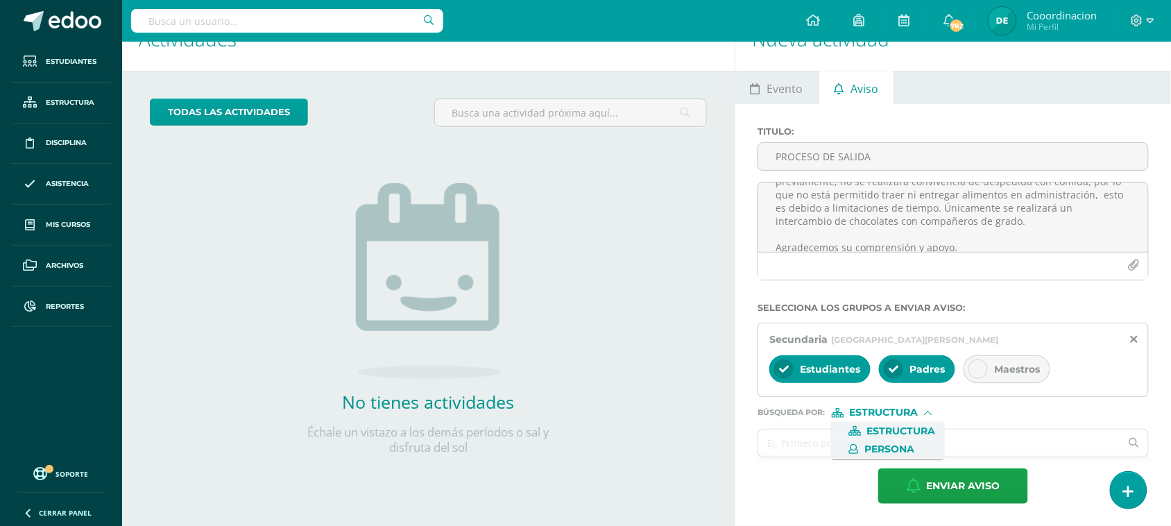
click at [862, 449] on label "Persona" at bounding box center [887, 449] width 95 height 10
click at [809, 449] on input "text" at bounding box center [939, 442] width 362 height 27
type input "melisa"
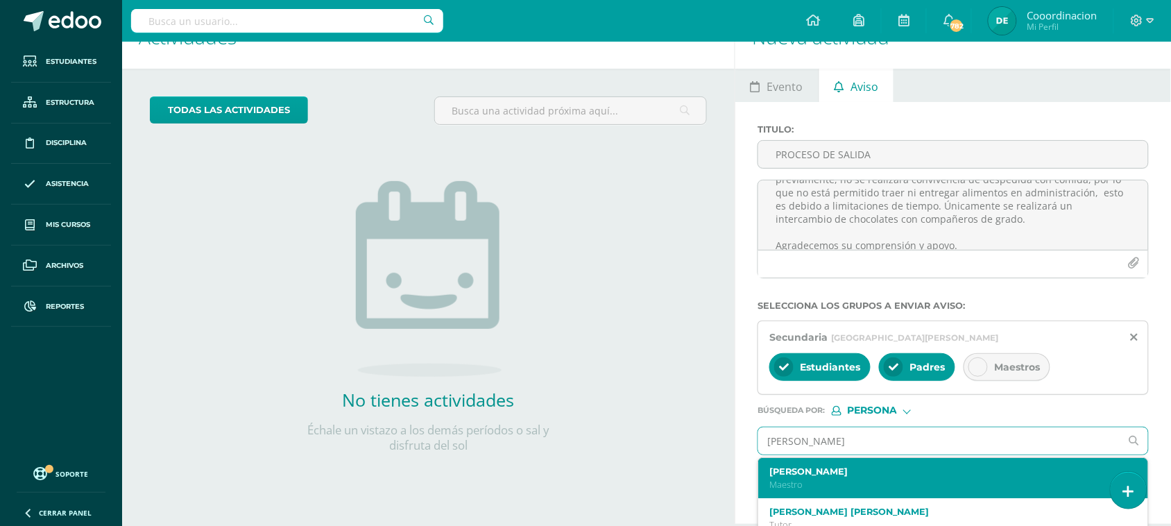
click at [810, 475] on label "Melissa Arevalo" at bounding box center [945, 471] width 352 height 10
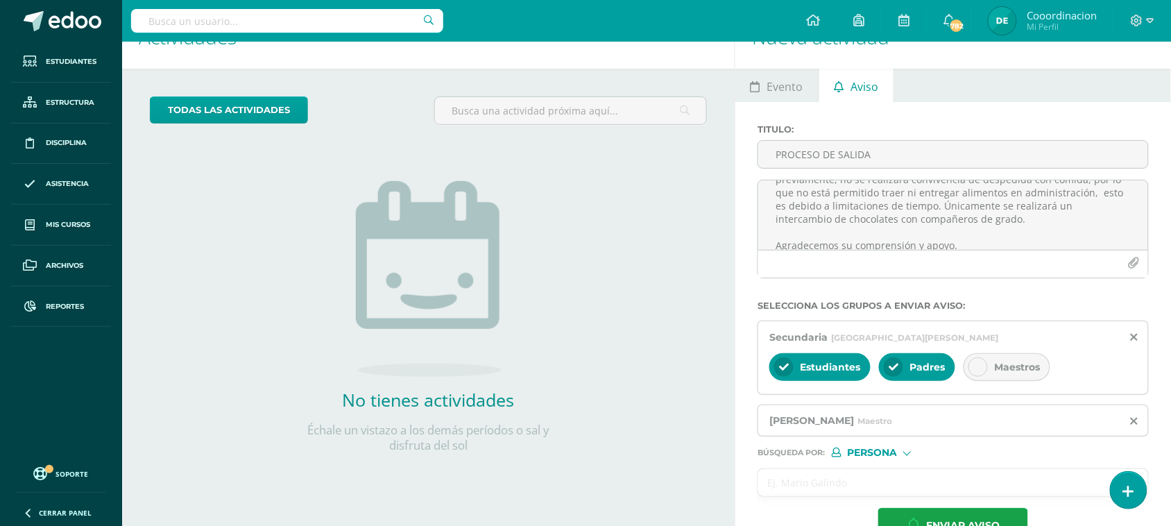
click at [781, 489] on input "text" at bounding box center [939, 482] width 362 height 27
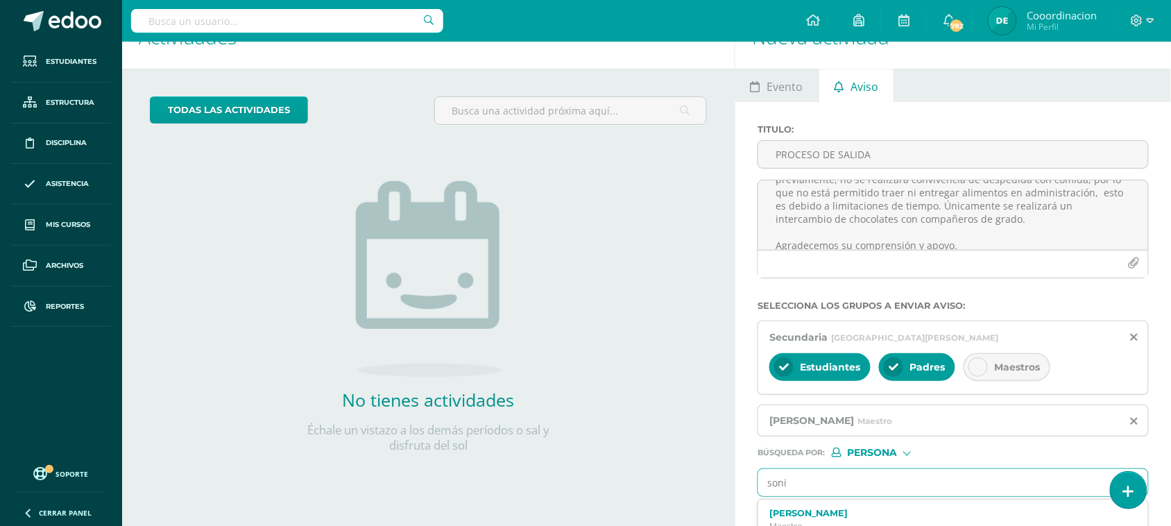
type input "sonia"
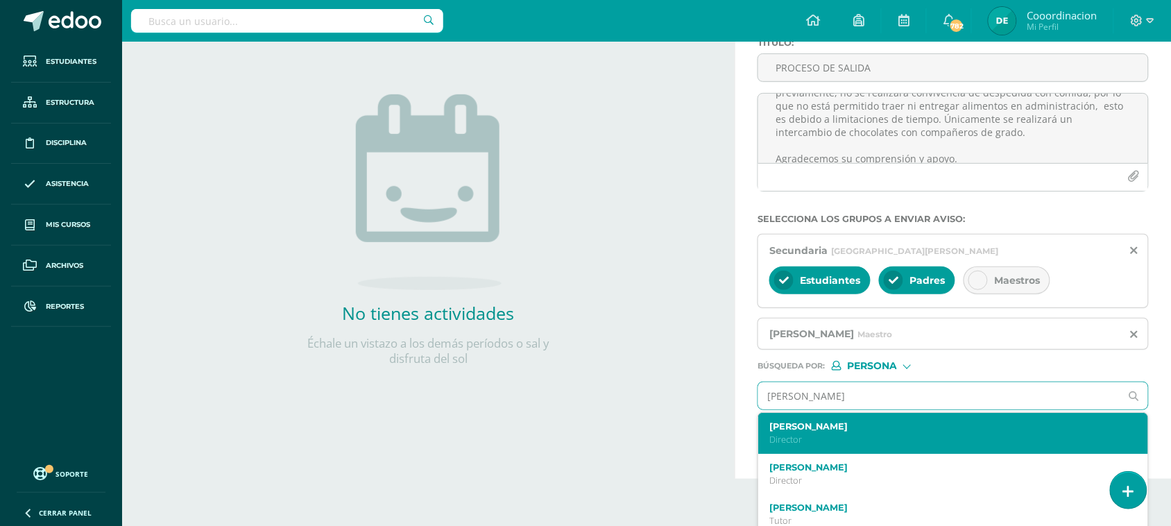
click at [810, 440] on p "Director" at bounding box center [945, 439] width 352 height 12
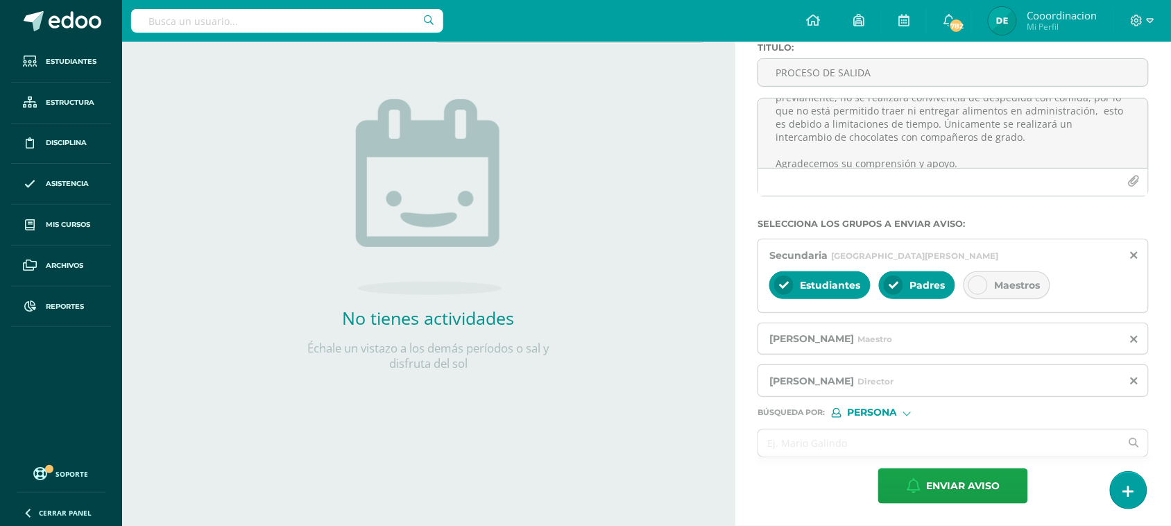
scroll to position [120, 0]
click at [811, 448] on input "text" at bounding box center [939, 442] width 362 height 27
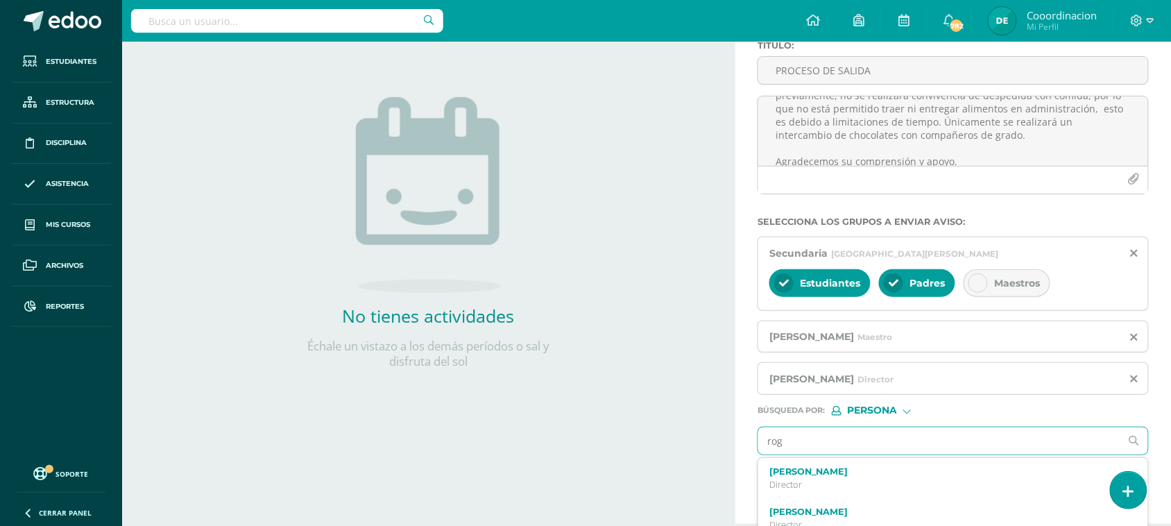
type input "roge"
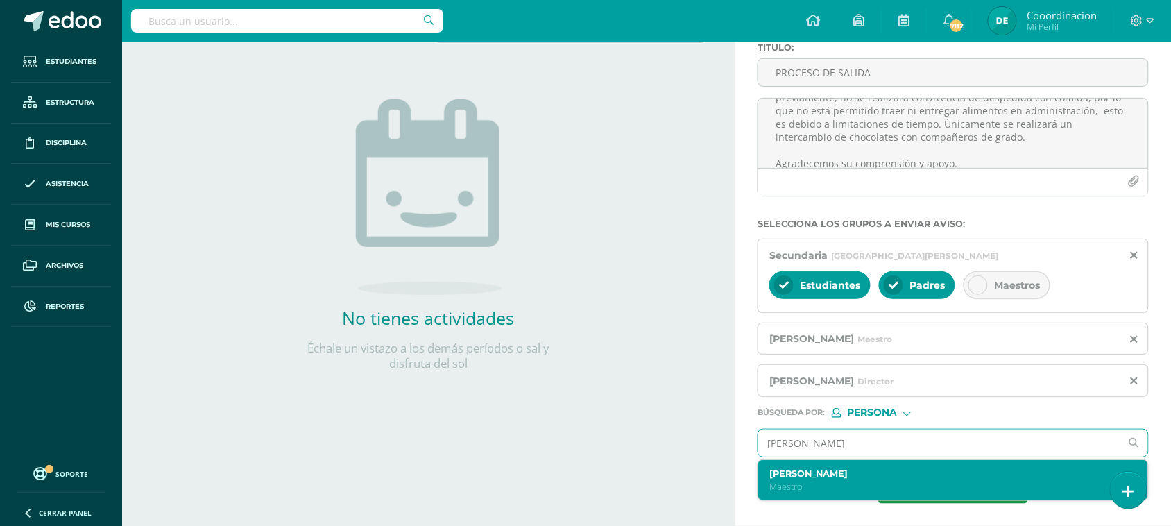
click at [789, 481] on div "Rogelia Martinez Maestro" at bounding box center [945, 480] width 352 height 24
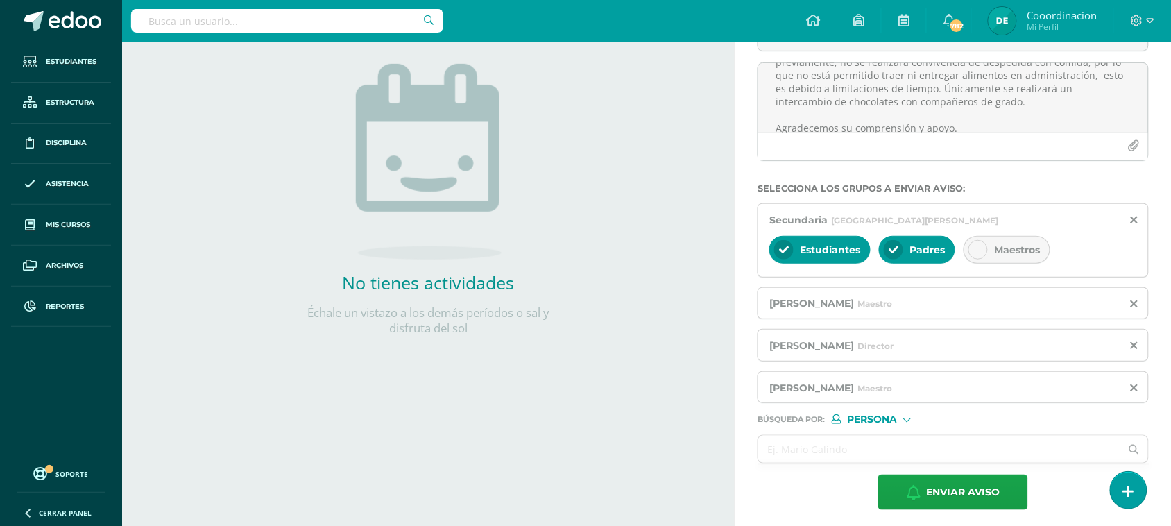
scroll to position [163, 0]
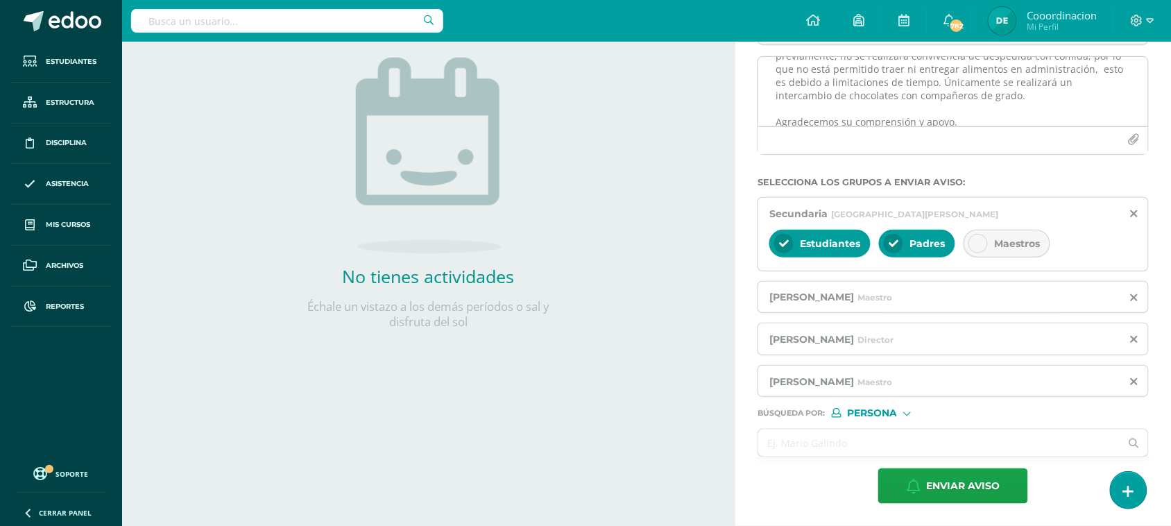
click at [965, 122] on textarea "Estimados padres de familia, Les informamos que mañana la hora de salida será l…" at bounding box center [953, 91] width 390 height 69
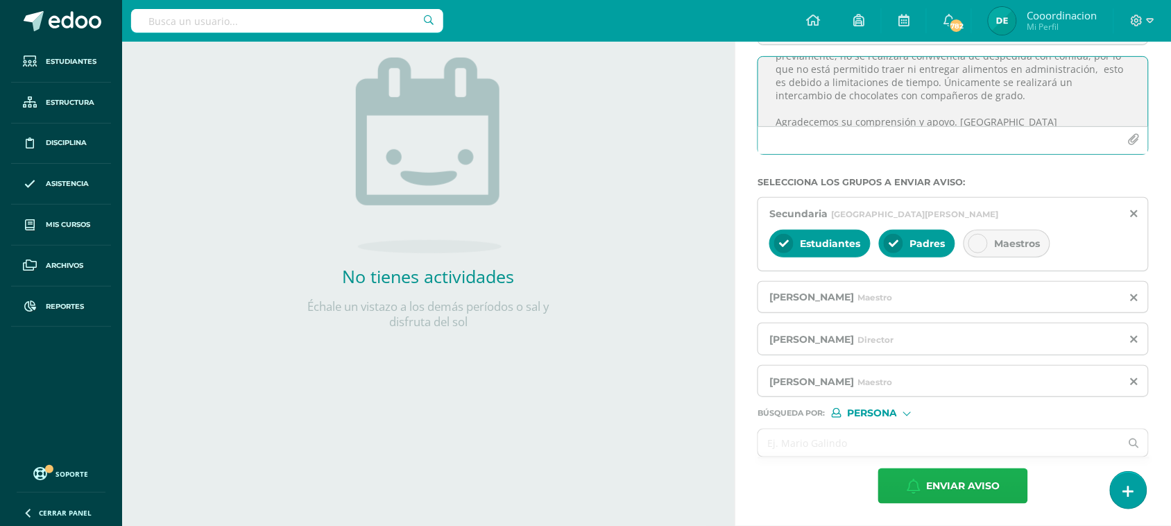
type textarea "Estimados padres de familia, Les informamos que mañana la hora de salida será l…"
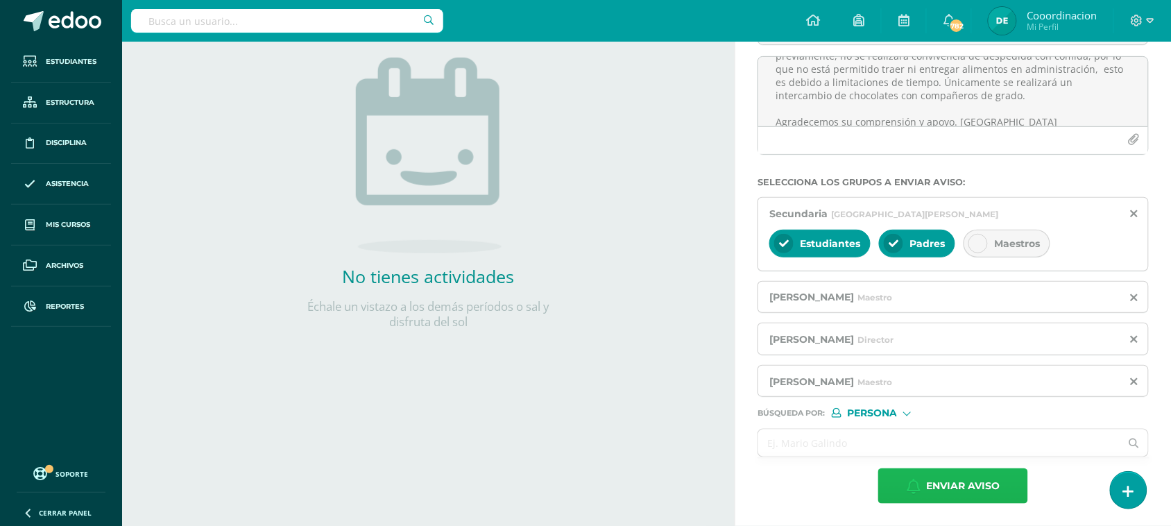
click at [924, 491] on button "Enviar aviso" at bounding box center [953, 485] width 150 height 35
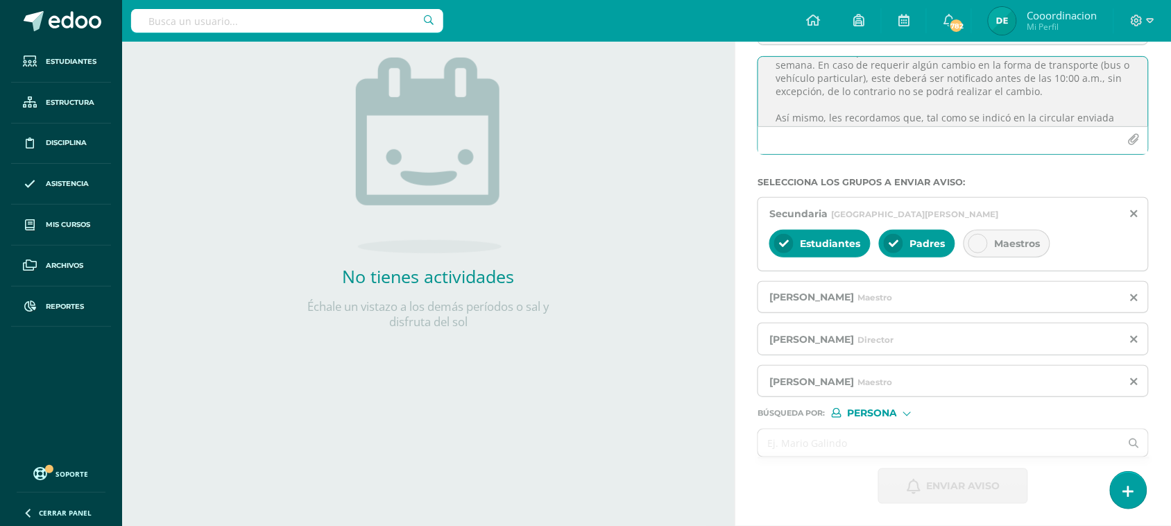
scroll to position [133, 0]
drag, startPoint x: 771, startPoint y: 71, endPoint x: 1056, endPoint y: 116, distance: 289.2
click at [1056, 116] on textarea "Estimados padres de familia, Les informamos que mañana la hora de salida será l…" at bounding box center [953, 91] width 390 height 69
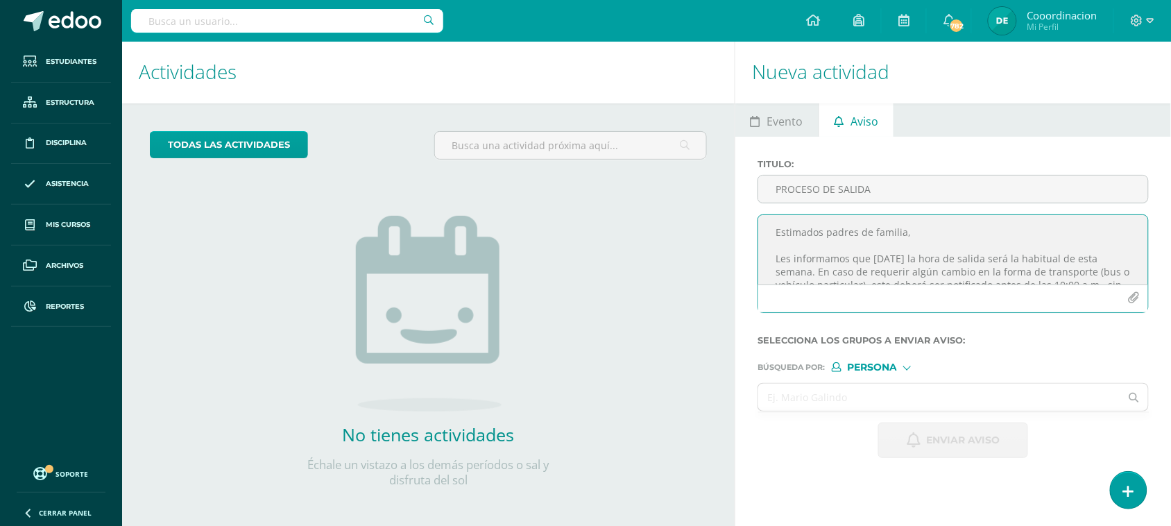
scroll to position [0, 0]
click at [855, 120] on span "Aviso" at bounding box center [864, 122] width 28 height 33
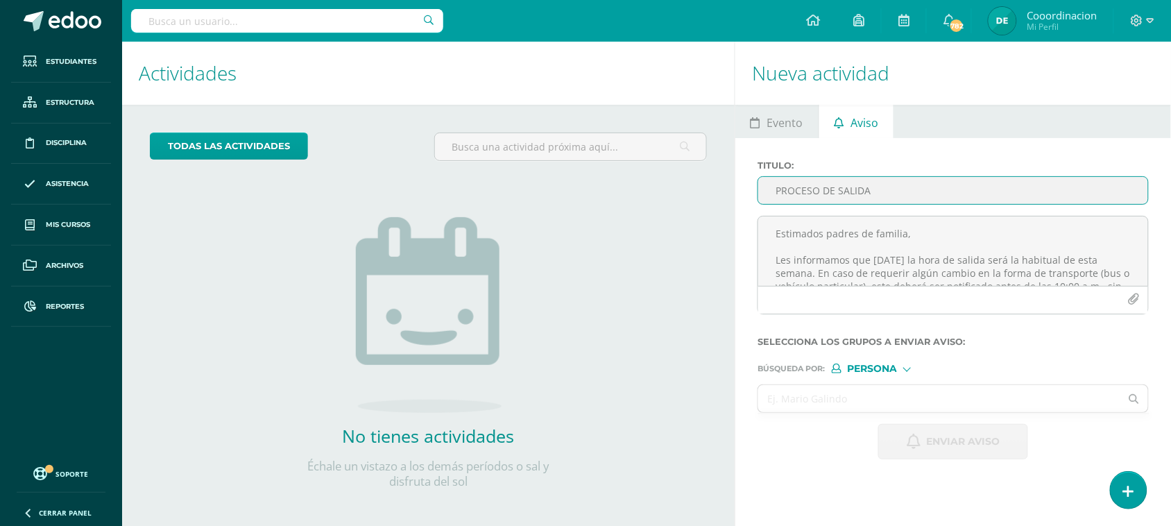
click at [812, 191] on input "PROCESO DE SALIDA" at bounding box center [953, 190] width 390 height 27
paste input "Estimados padres de familia, Les informamos que mañana la hora de salida será l…"
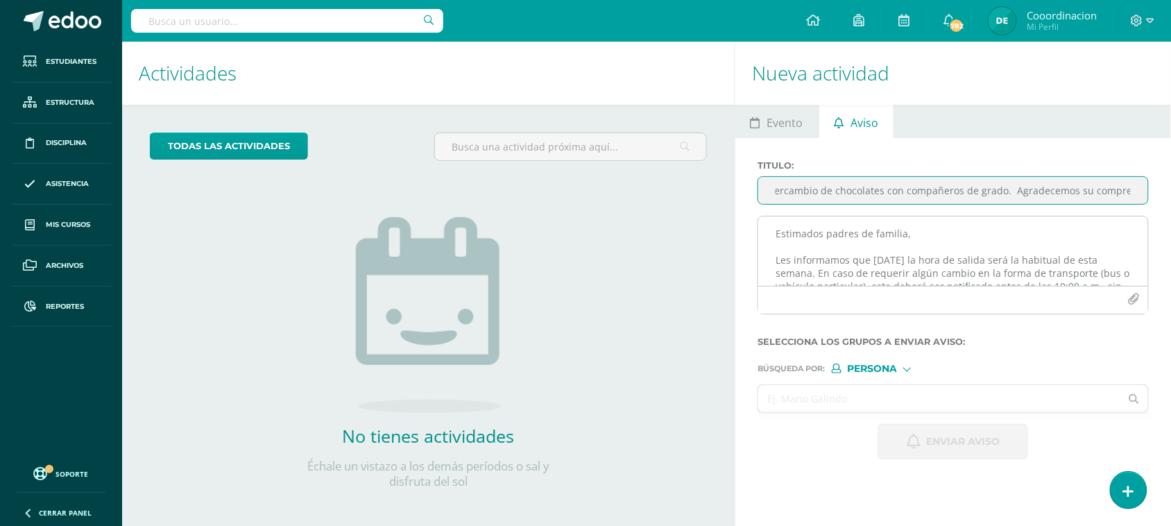
type input "Estimados padres de familia, Les informamos que mañana la hora de salida será l…"
click at [799, 223] on textarea "Estimados padres de familia, Les informamos que mañana la hora de salida será l…" at bounding box center [953, 250] width 390 height 69
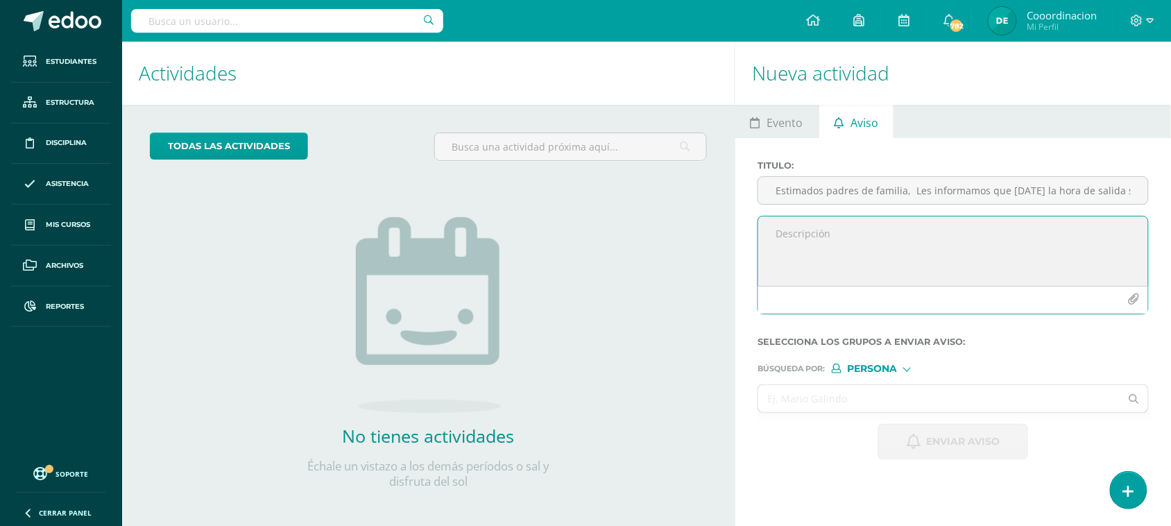
paste textarea "Estimados padres de familia, Les informamos que mañana la hora de salida será l…"
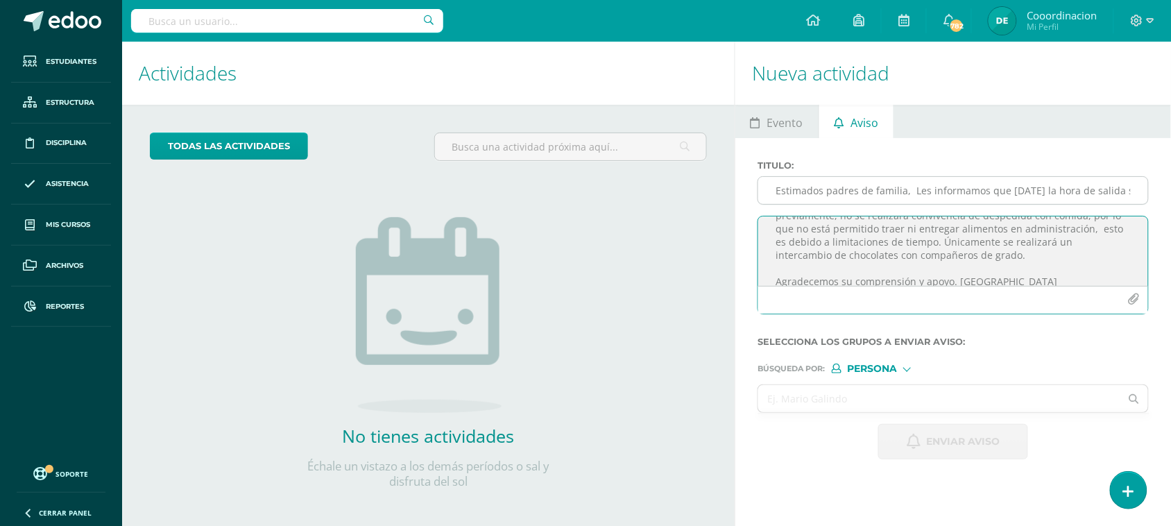
type textarea "Estimados padres de familia, Les informamos que mañana la hora de salida será l…"
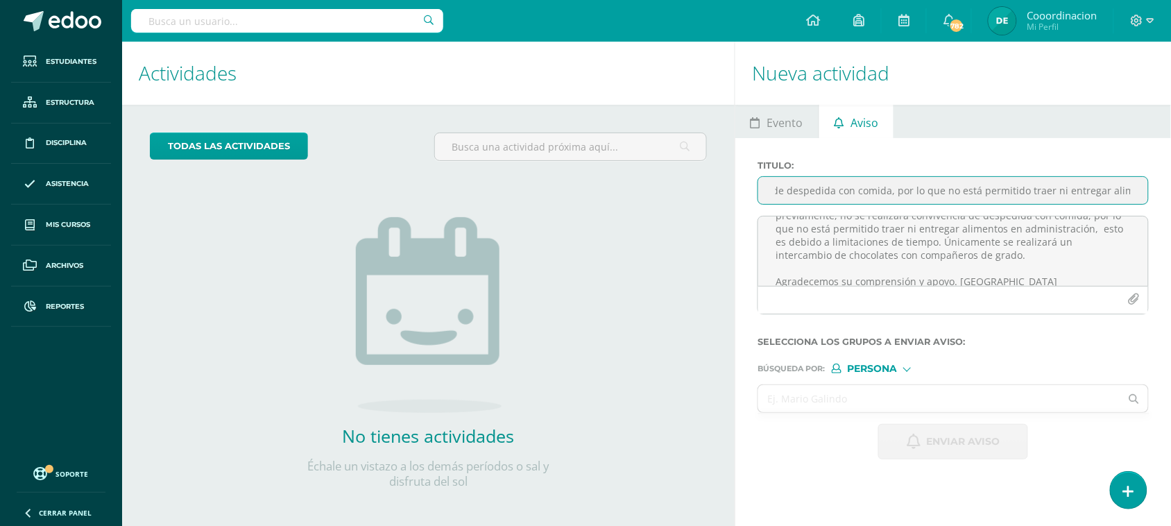
scroll to position [0, 2796]
drag, startPoint x: 777, startPoint y: 192, endPoint x: 1183, endPoint y: 188, distance: 405.7
click at [1171, 188] on html "Notification sent successfully Estudiantes Estructura Disciplina Asistencia Mis…" at bounding box center [585, 263] width 1171 height 526
click at [851, 191] on input "Titulo :" at bounding box center [953, 190] width 390 height 27
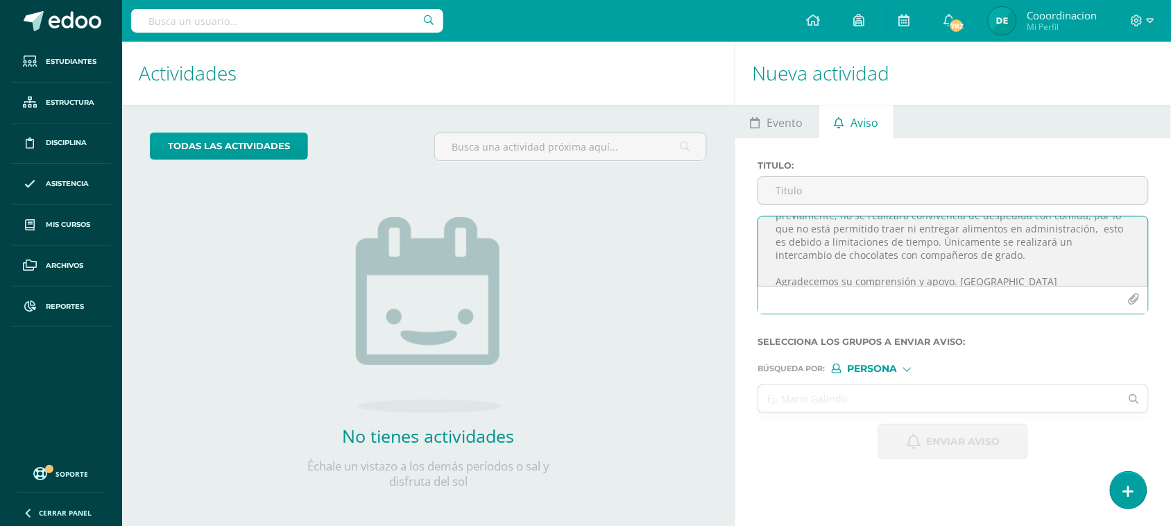
type textarea "Estimados padres de familia, Les informamos que mañana la hora de salida será l…"
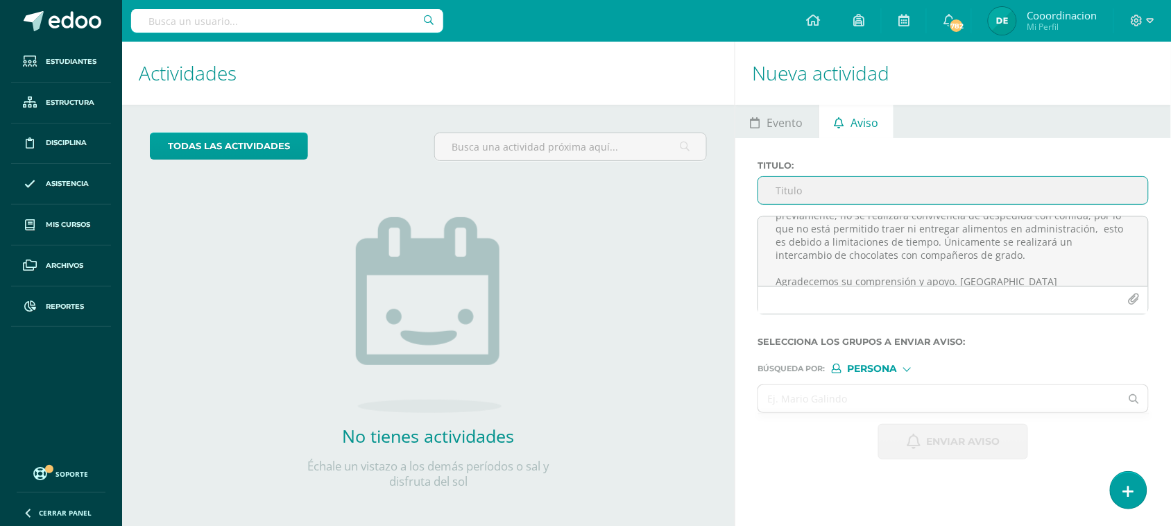
click at [827, 182] on input "Titulo :" at bounding box center [953, 190] width 390 height 27
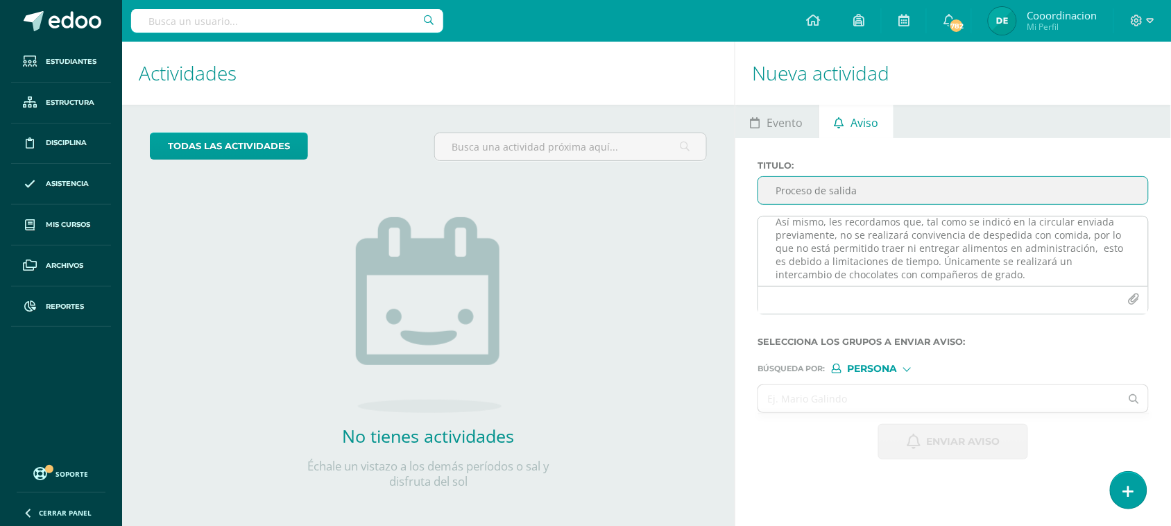
scroll to position [105, 0]
type input "Proceso de salida"
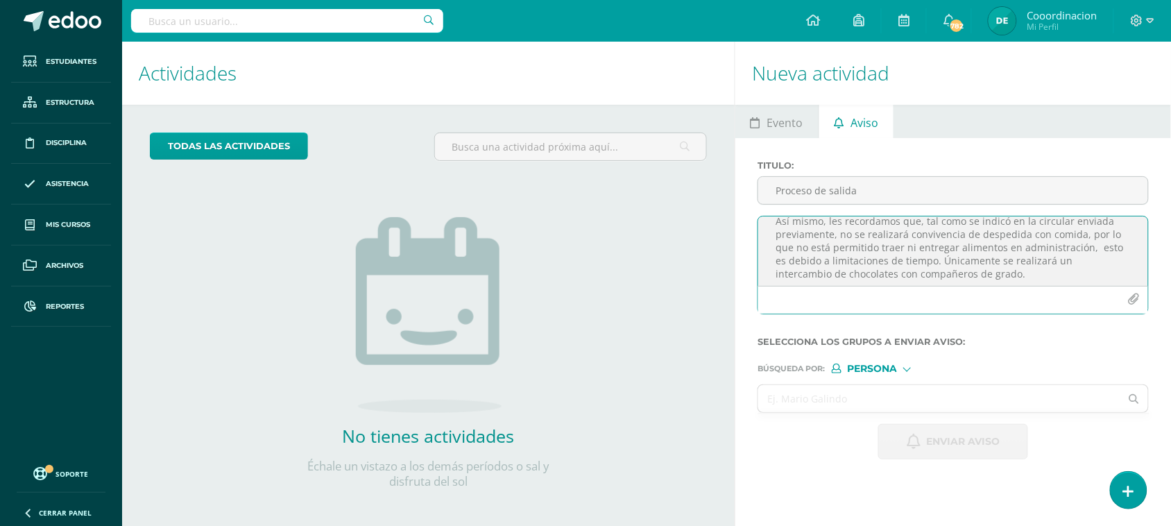
drag, startPoint x: 1091, startPoint y: 248, endPoint x: 791, endPoint y: 258, distance: 300.5
click at [791, 258] on textarea "Estimados padres de familia, Les informamos que mañana la hora de salida será l…" at bounding box center [953, 250] width 390 height 69
click at [989, 264] on textarea "Estimados padres de familia, Les informamos que mañana la hora de salida será l…" at bounding box center [953, 250] width 390 height 69
type textarea "Estimados padres de familia, Les informamos que mañana la hora de salida será l…"
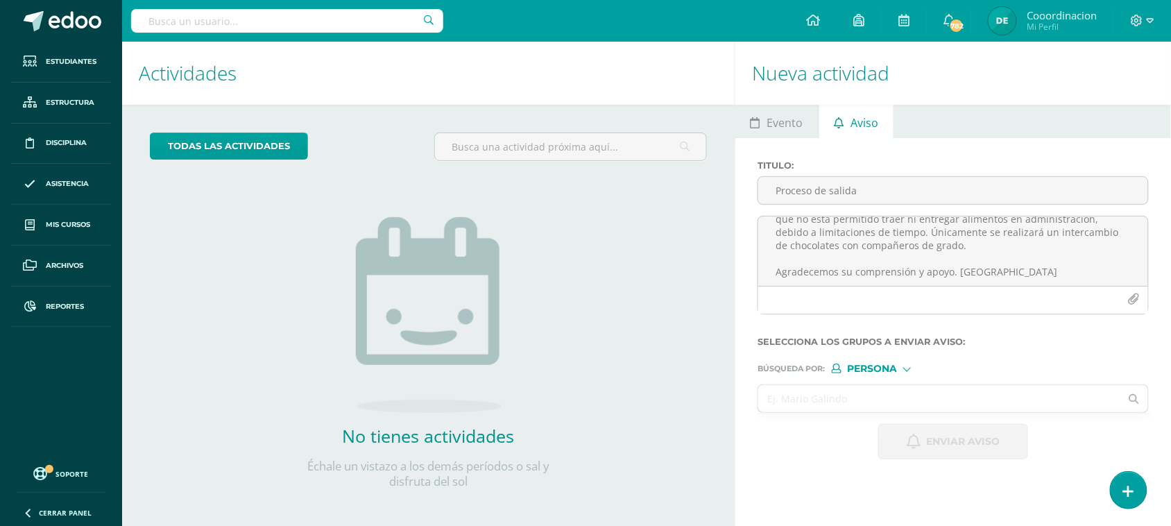
click at [879, 369] on span "Persona" at bounding box center [872, 369] width 50 height 8
click at [879, 385] on span "Estructura" at bounding box center [901, 389] width 69 height 8
click at [809, 404] on input "text" at bounding box center [939, 398] width 362 height 27
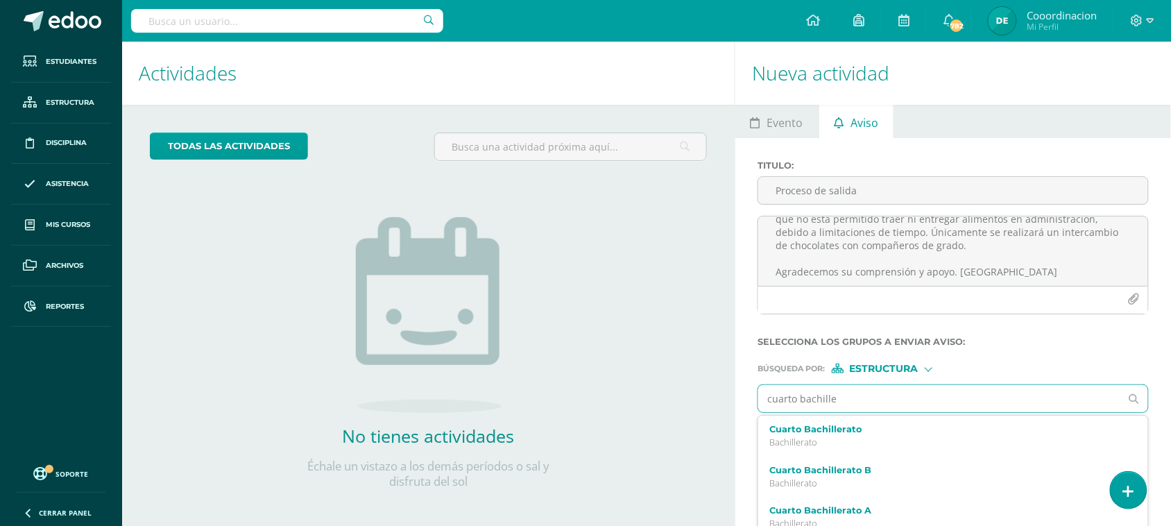
type input "cuarto bachiller"
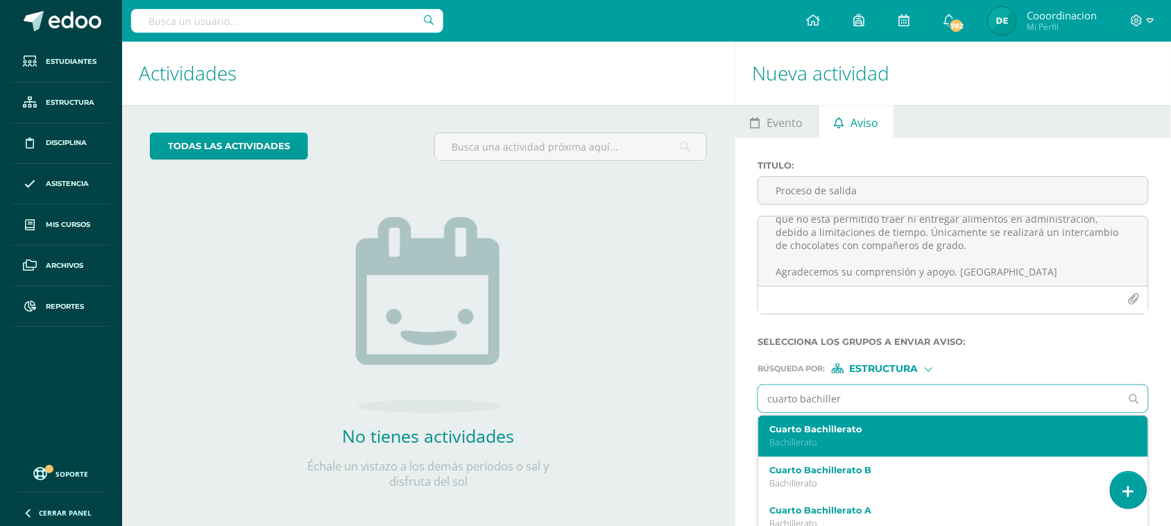
click at [822, 434] on label "Cuarto Bachillerato" at bounding box center [945, 429] width 352 height 10
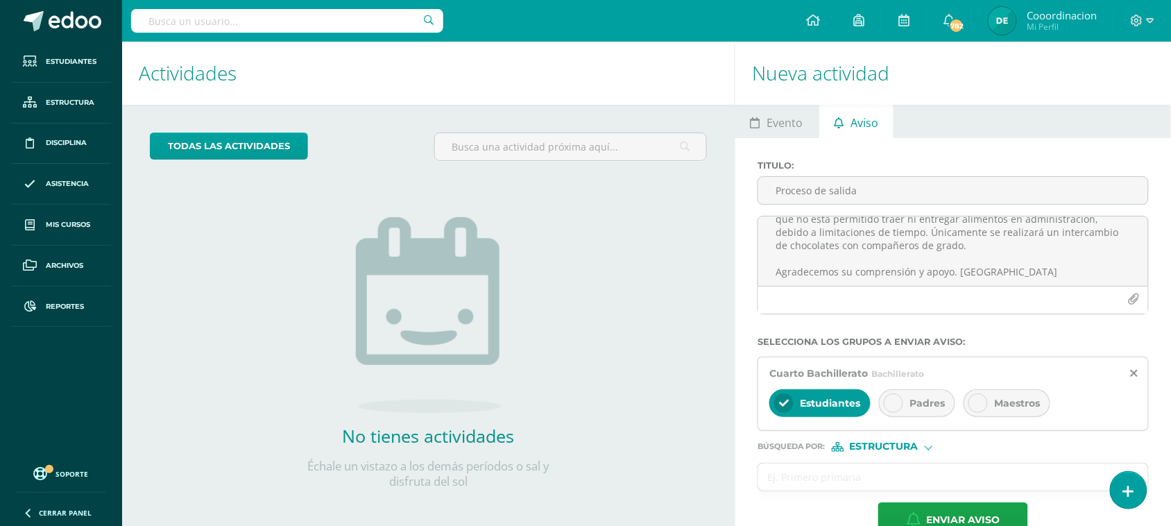
click at [919, 399] on span "Padres" at bounding box center [926, 403] width 35 height 12
click at [884, 442] on div "Búsqueda por : Estructura Estructura Persona" at bounding box center [952, 441] width 391 height 21
click at [883, 449] on span "Estructura" at bounding box center [884, 446] width 69 height 8
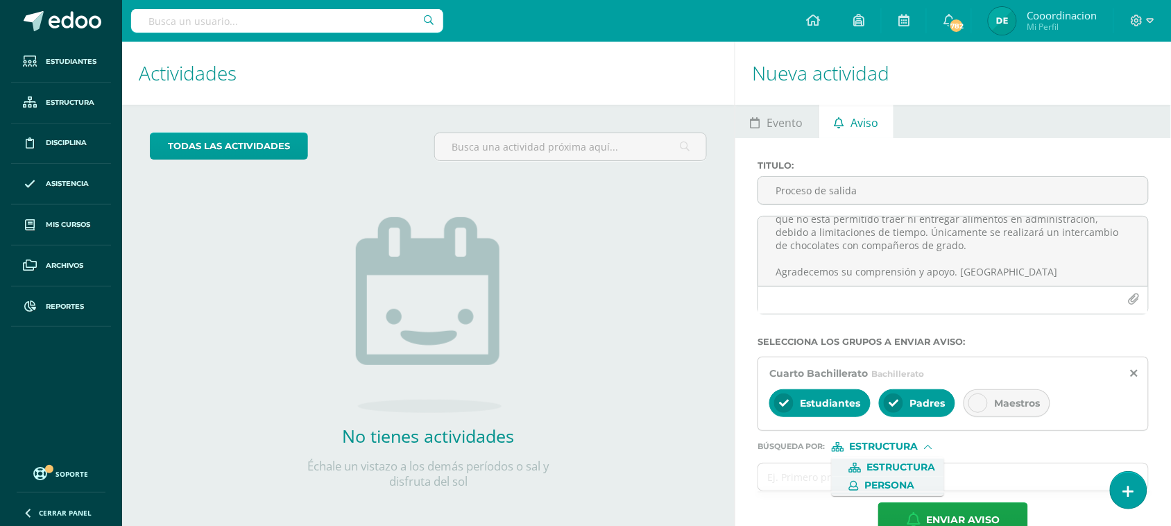
click at [882, 487] on span "Persona" at bounding box center [889, 485] width 50 height 8
click at [827, 483] on input "text" at bounding box center [939, 476] width 362 height 27
type input "melisa"
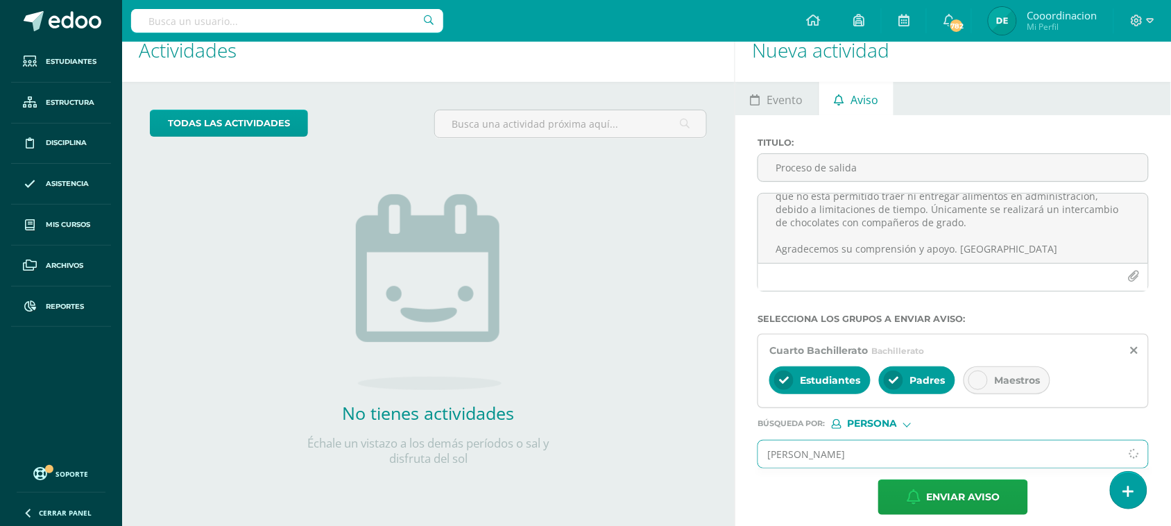
scroll to position [36, 0]
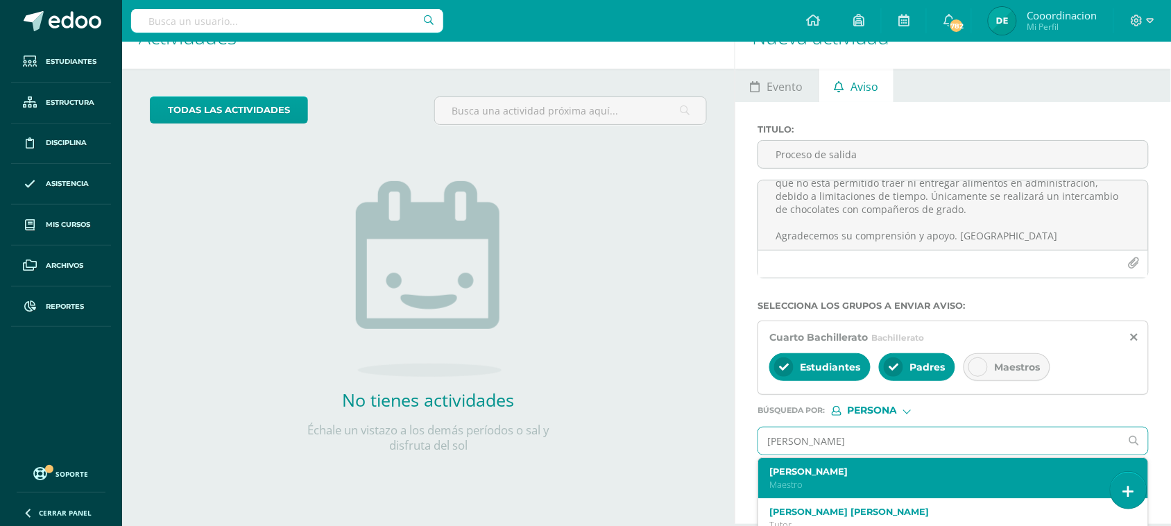
click at [794, 476] on label "Melissa Arevalo" at bounding box center [945, 471] width 352 height 10
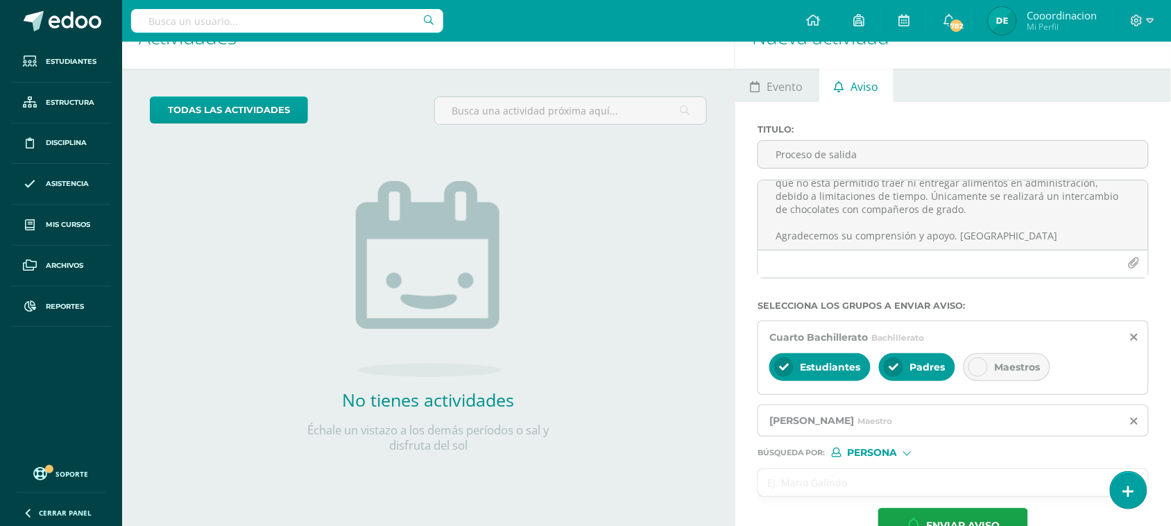
click at [829, 486] on input "text" at bounding box center [939, 482] width 362 height 27
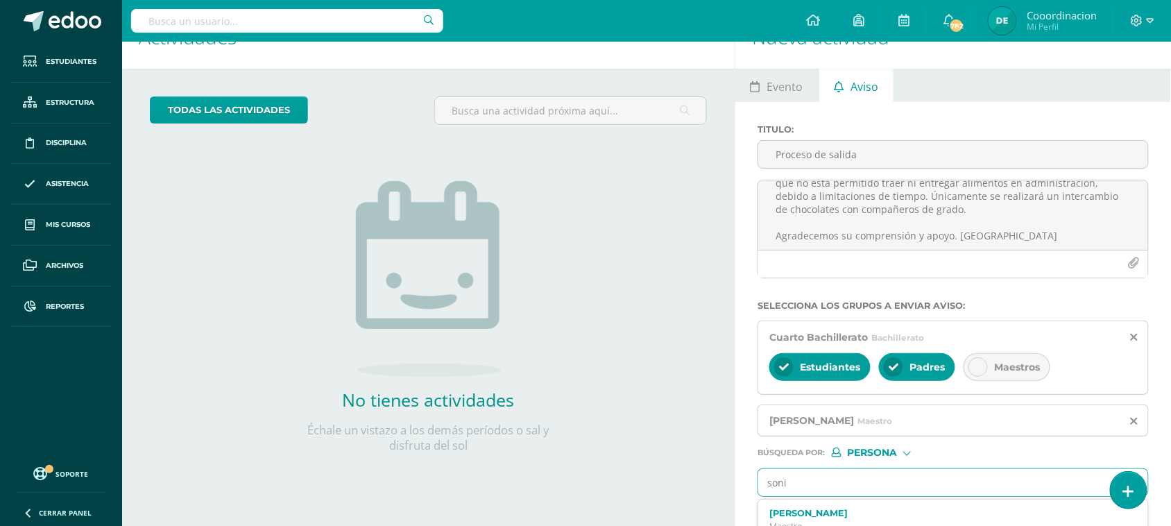
type input "sonia"
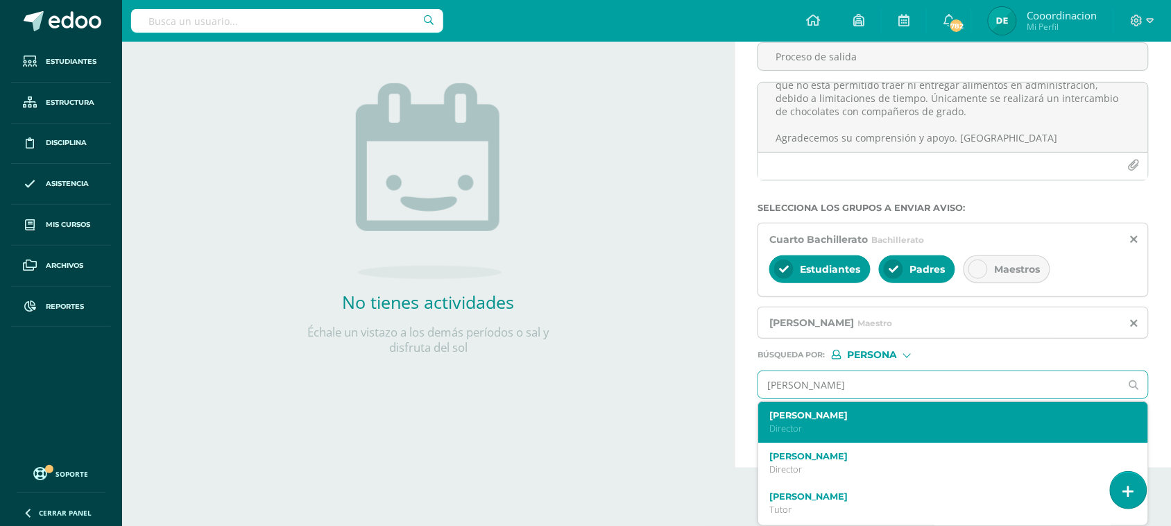
click at [816, 424] on p "Director" at bounding box center [945, 428] width 352 height 12
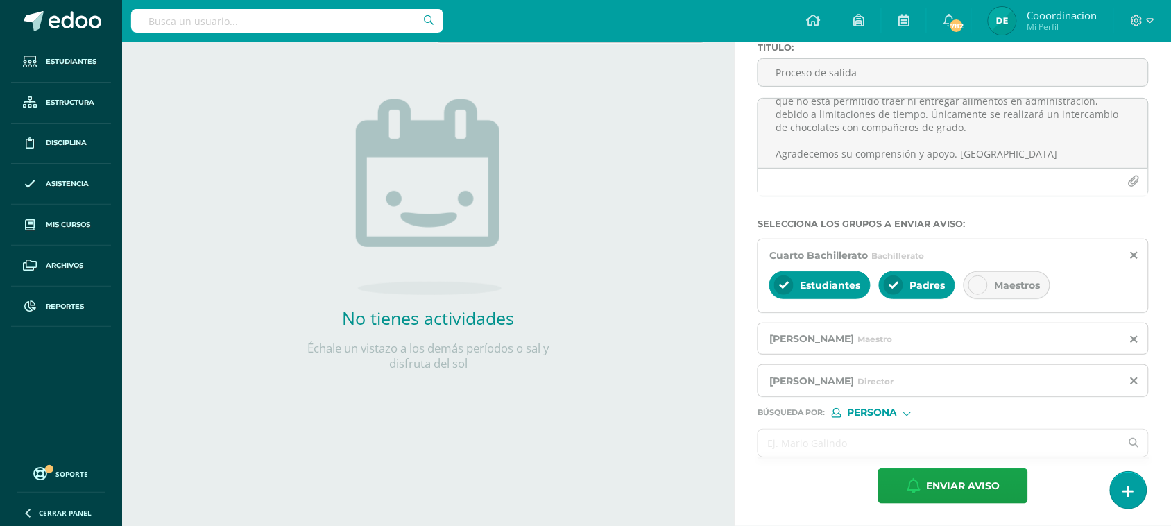
click at [795, 446] on input "text" at bounding box center [939, 442] width 362 height 27
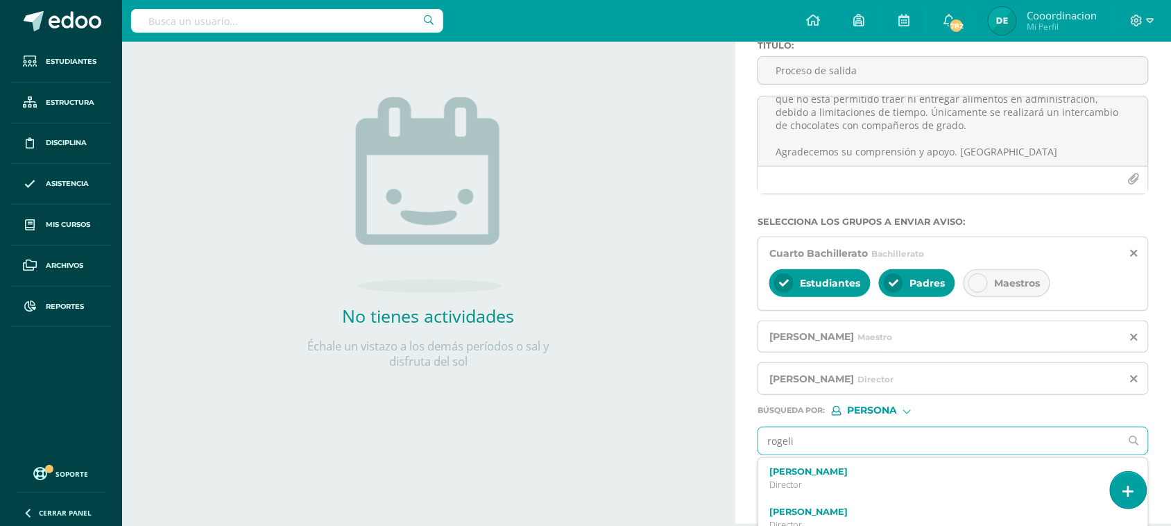
type input "rogelia"
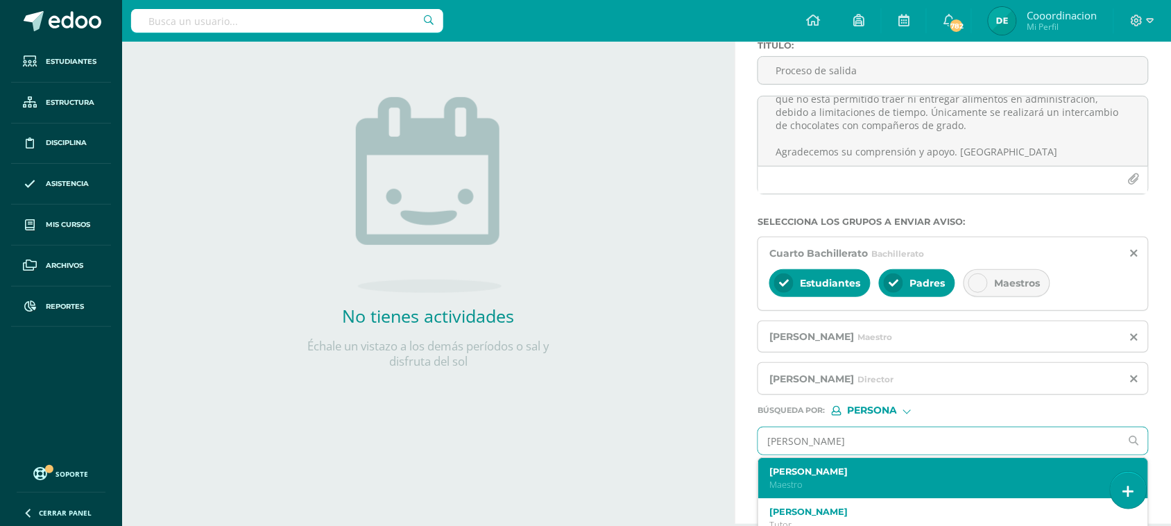
click at [796, 474] on label "[PERSON_NAME]" at bounding box center [945, 471] width 352 height 10
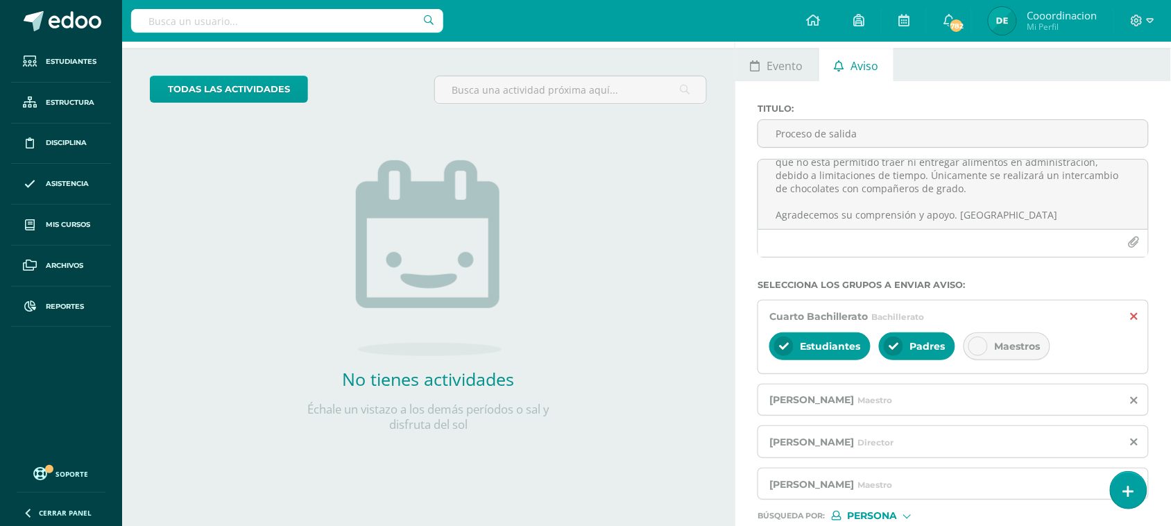
scroll to position [87, 0]
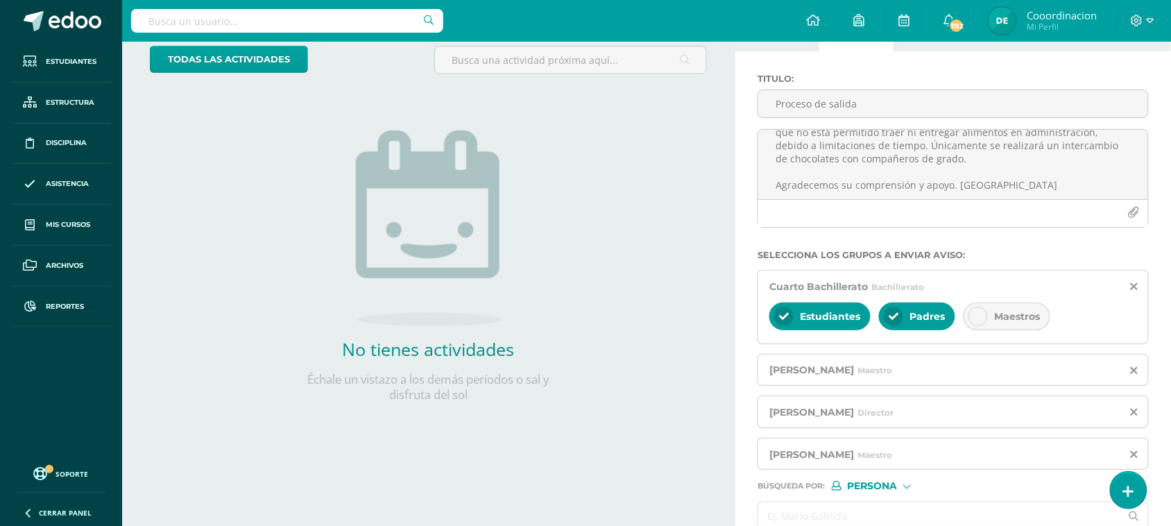
click at [1128, 289] on div "Cuarto Bachillerato Bachillerato" at bounding box center [953, 285] width 368 height 13
click at [1136, 285] on icon at bounding box center [1133, 287] width 7 height 12
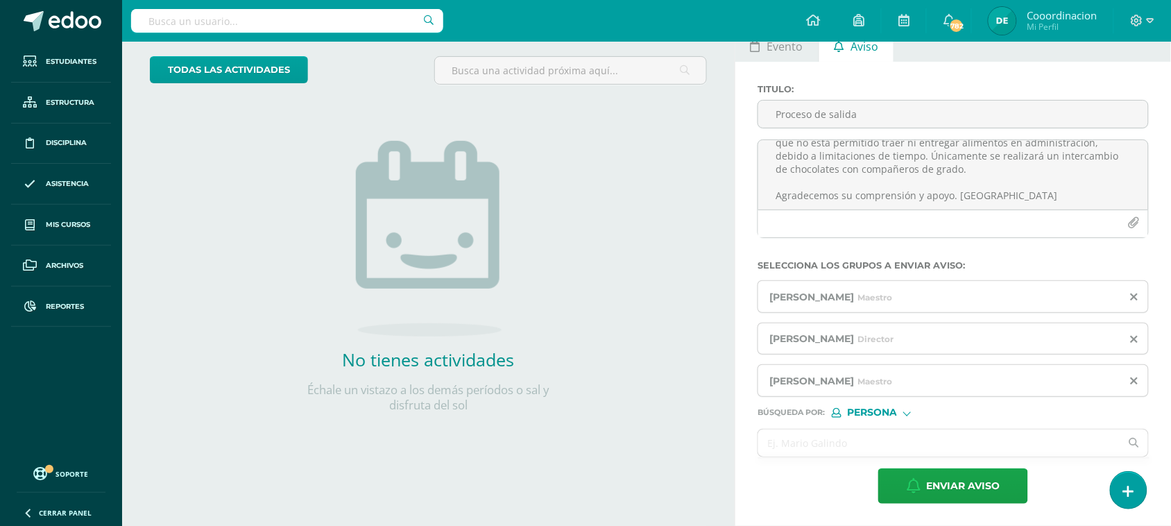
scroll to position [78, 0]
click at [851, 418] on form "Titulo : Proceso de salida Estimados padres de familia, Les informamos que maña…" at bounding box center [952, 294] width 391 height 420
click at [860, 411] on span "Persona" at bounding box center [872, 412] width 50 height 8
click at [862, 424] on span "Estructura" at bounding box center [888, 431] width 112 height 18
click at [816, 446] on input "text" at bounding box center [939, 442] width 362 height 27
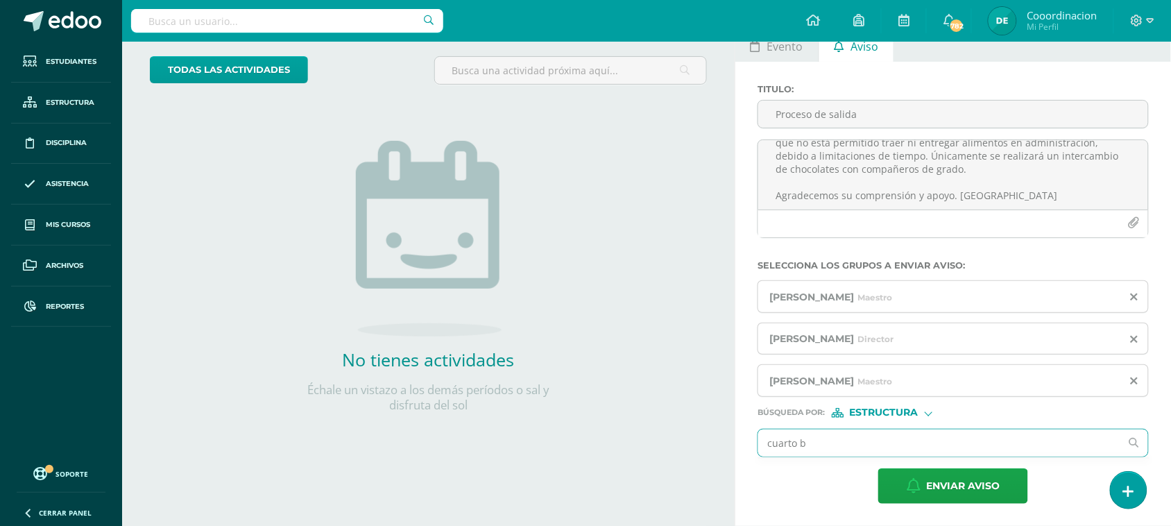
type input "cuarto ba"
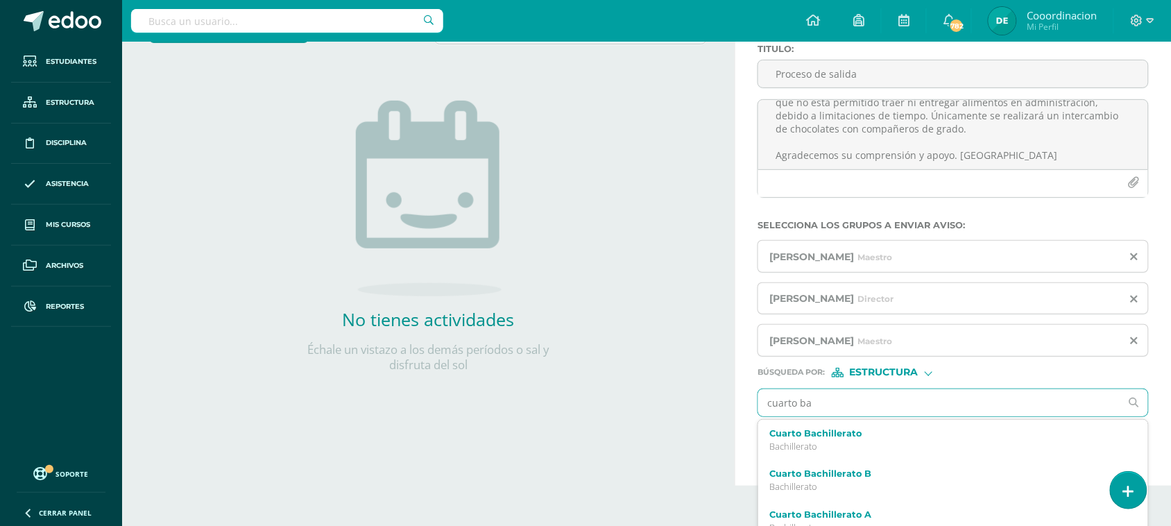
scroll to position [137, 0]
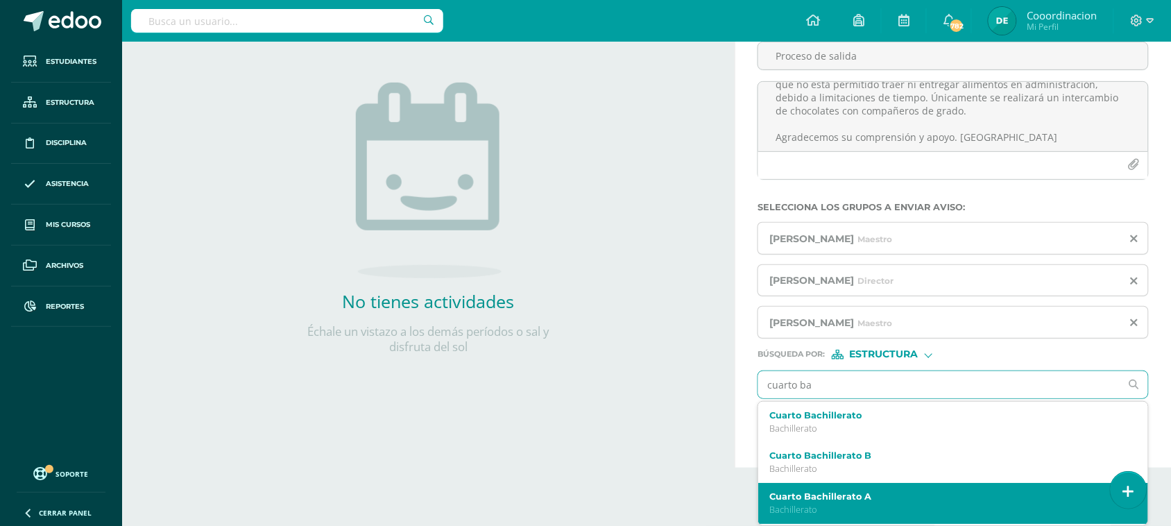
click at [860, 498] on label "Cuarto Bachillerato A" at bounding box center [945, 496] width 352 height 10
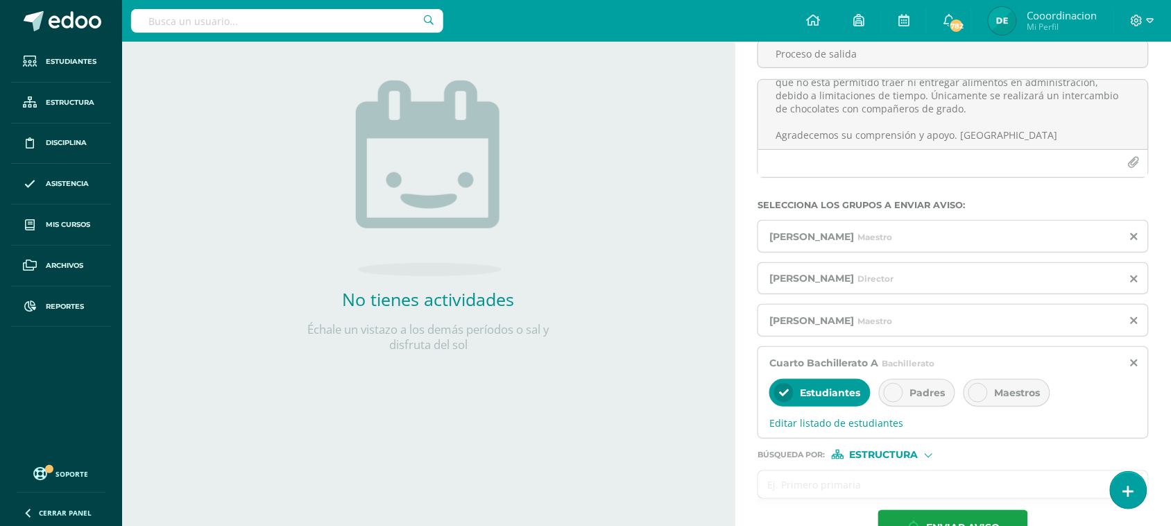
click at [843, 498] on input "text" at bounding box center [939, 484] width 362 height 27
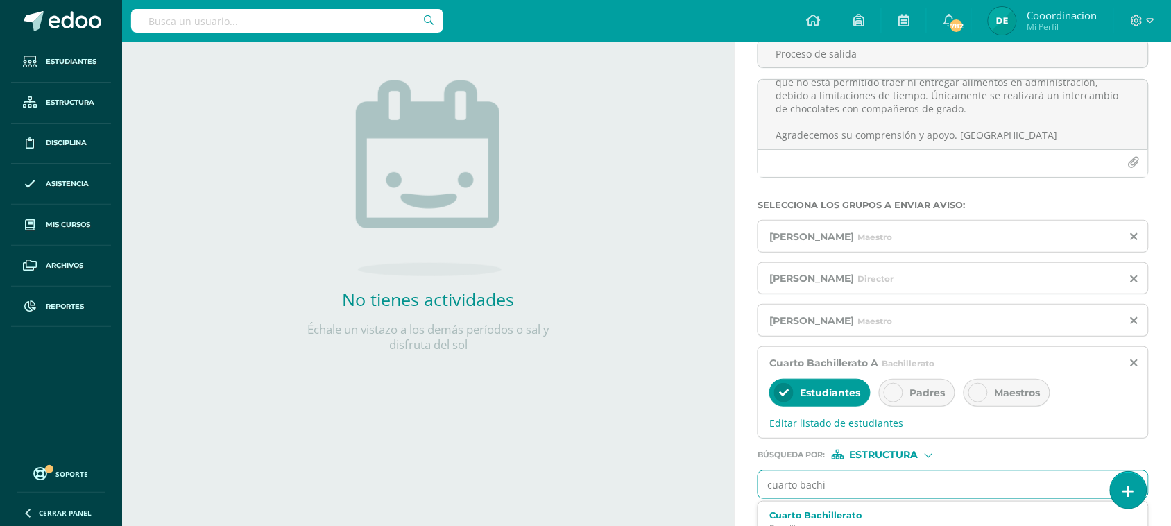
type input "cuarto bachil"
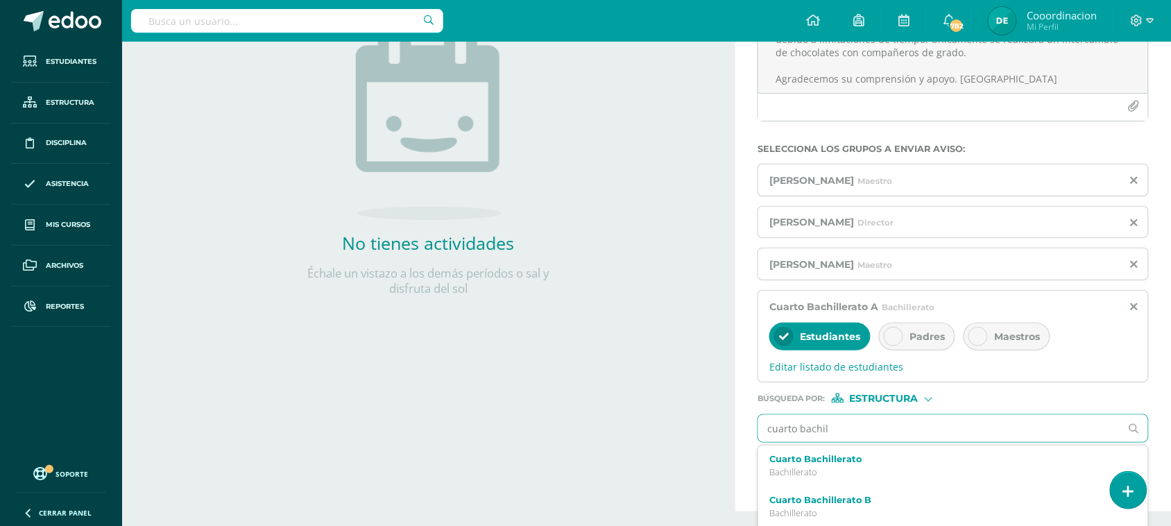
scroll to position [223, 0]
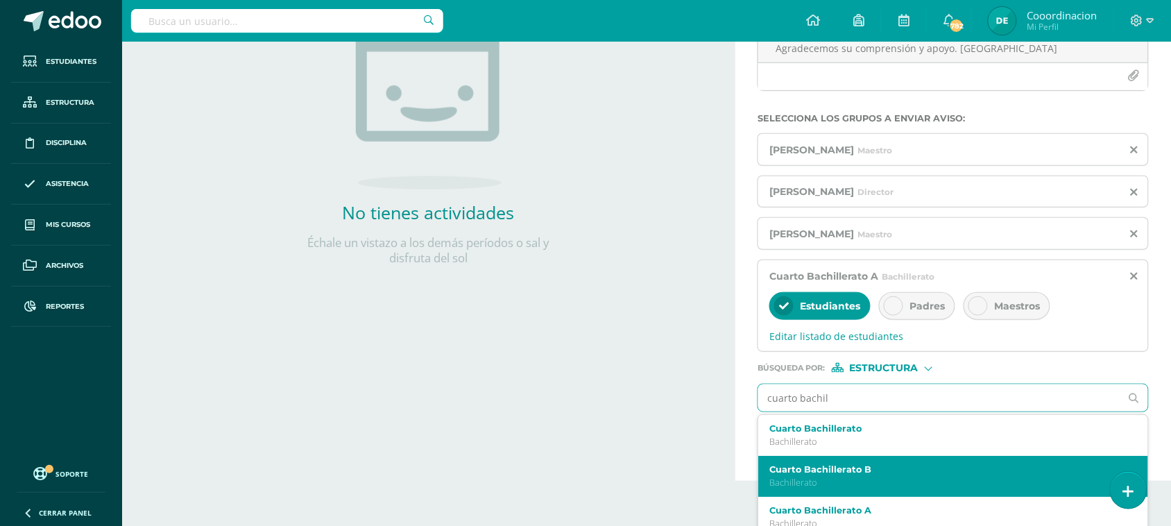
click at [844, 474] on label "Cuarto Bachillerato B" at bounding box center [945, 469] width 352 height 10
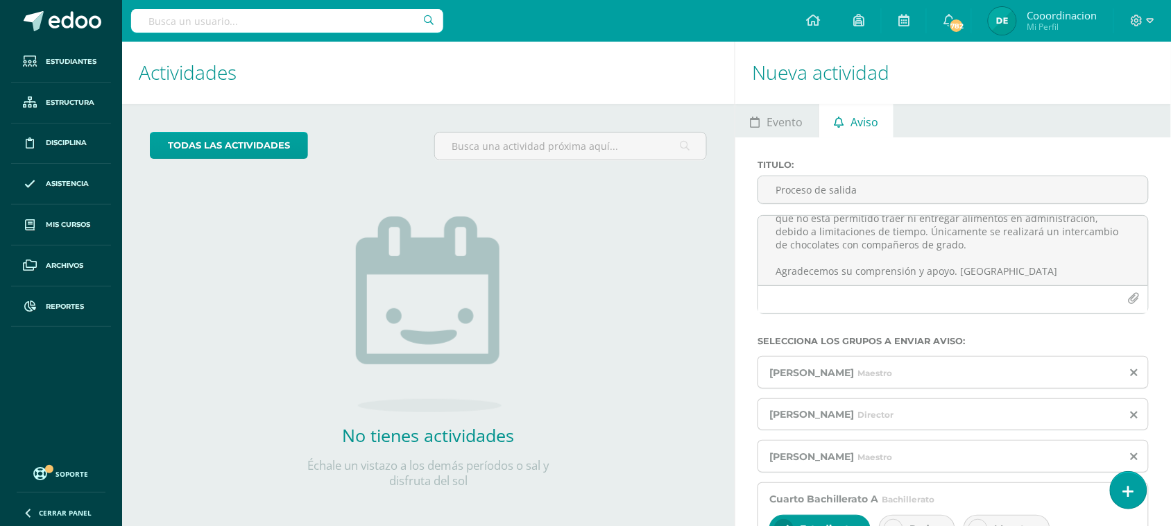
scroll to position [0, 0]
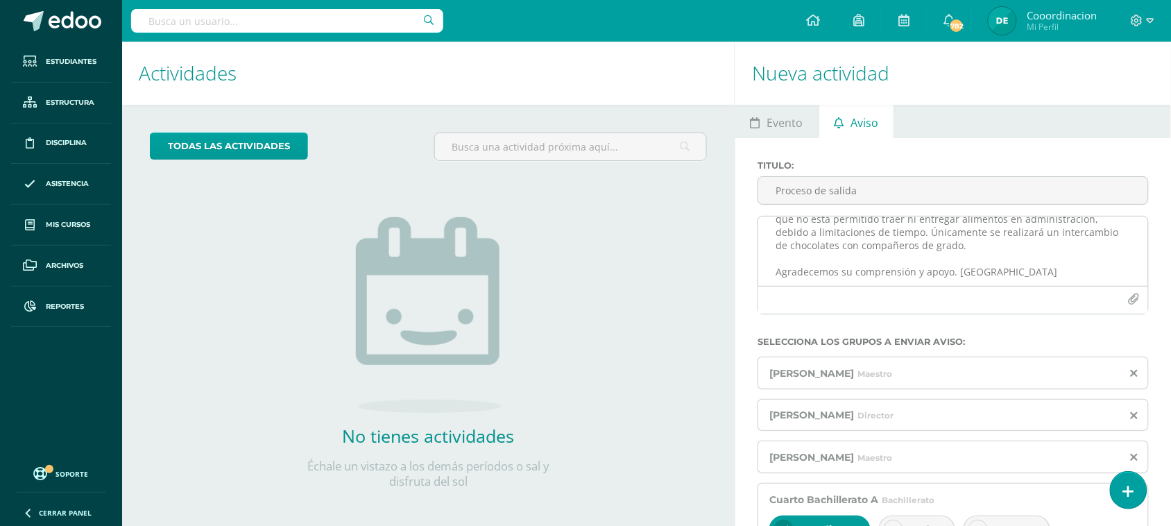
click at [966, 277] on textarea "Estimados padres de familia, Les informamos que mañana la hora de salida será l…" at bounding box center [953, 250] width 390 height 69
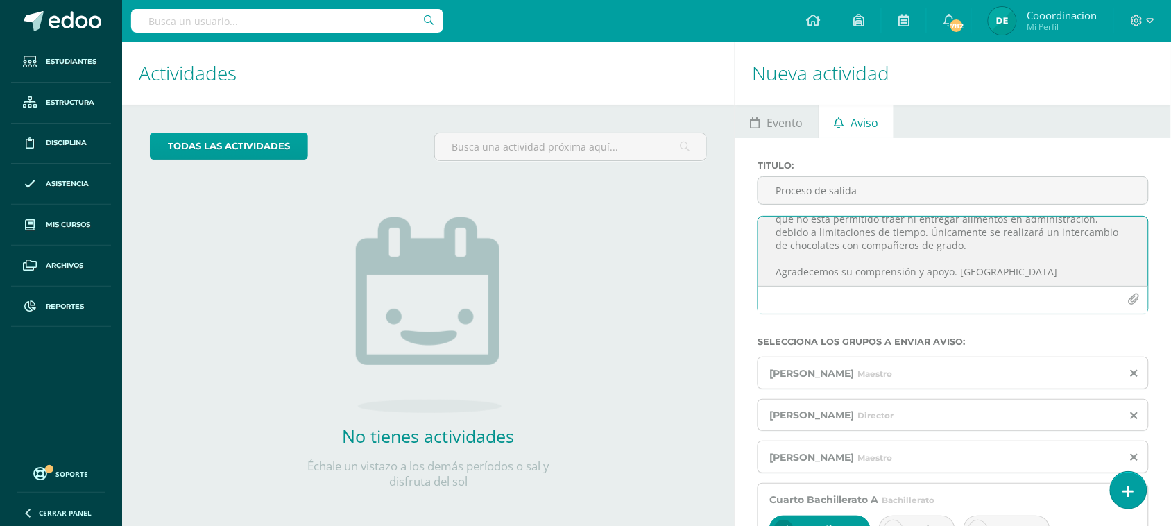
click at [1010, 268] on textarea "Estimados padres de familia, Les informamos que mañana la hora de salida será l…" at bounding box center [953, 250] width 390 height 69
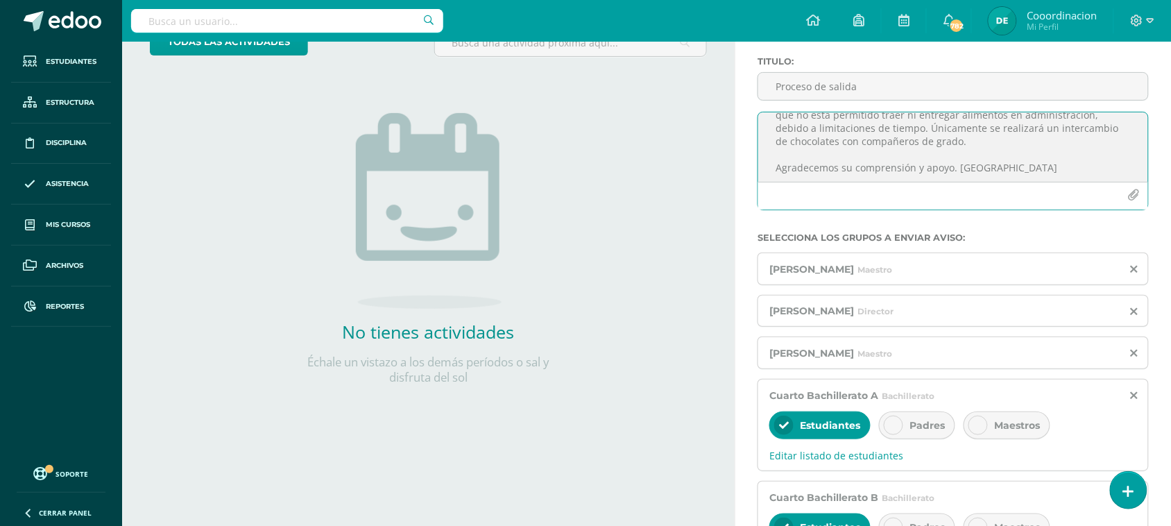
scroll to position [260, 0]
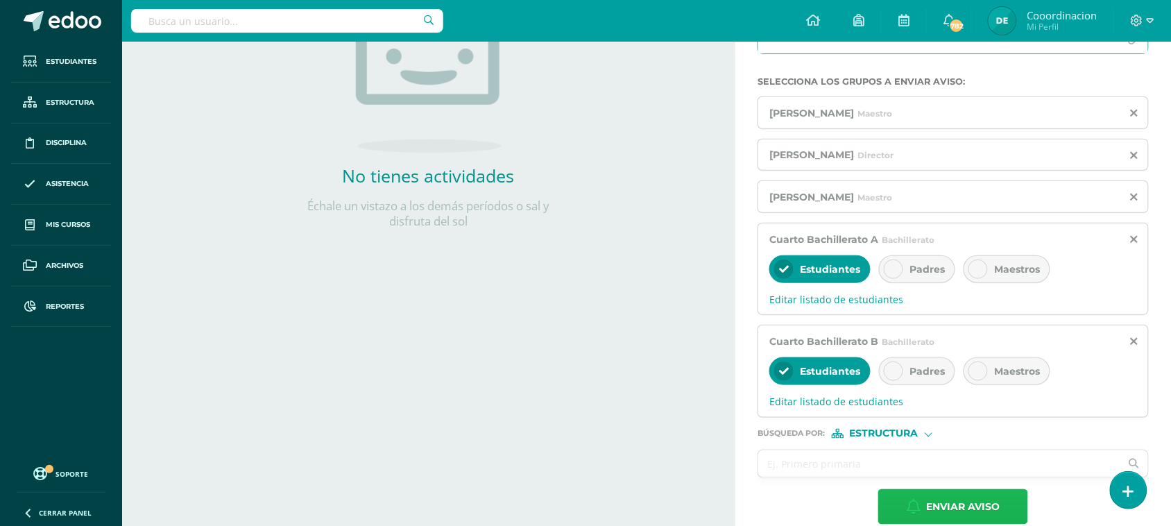
click at [988, 517] on span "Enviar aviso" at bounding box center [963, 507] width 74 height 34
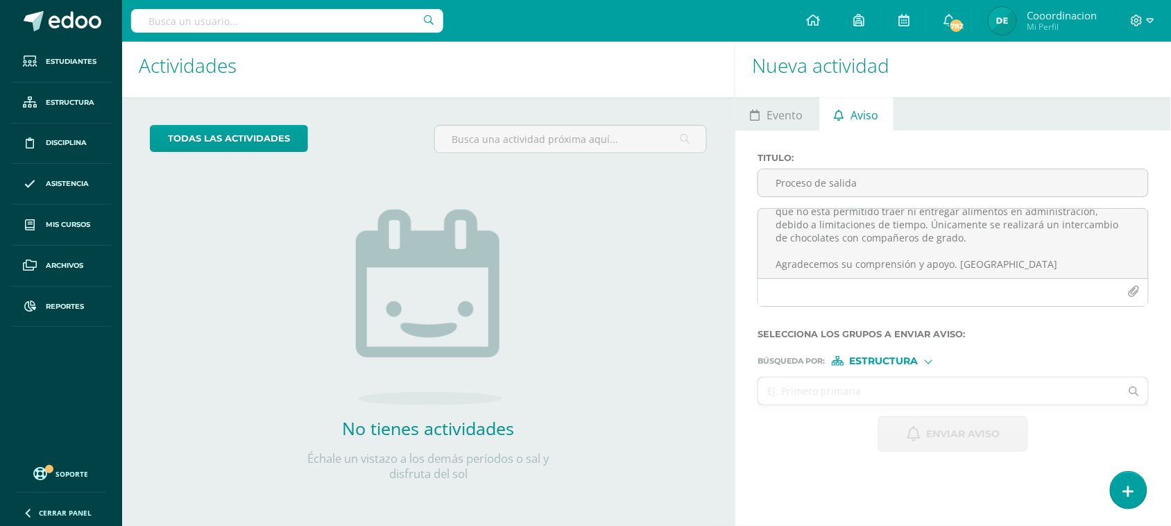
scroll to position [0, 0]
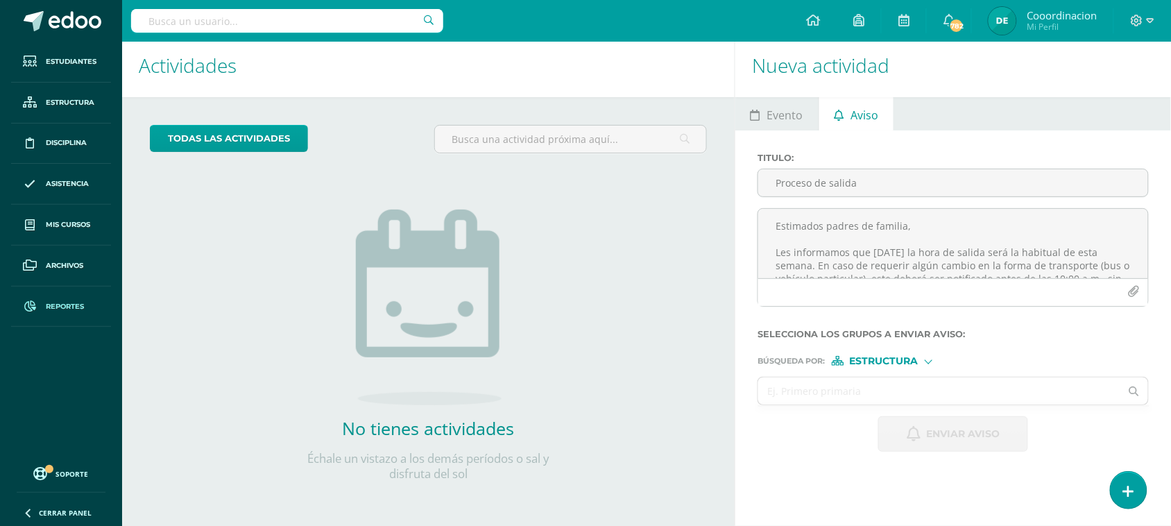
click at [57, 310] on span "Reportes" at bounding box center [65, 306] width 38 height 11
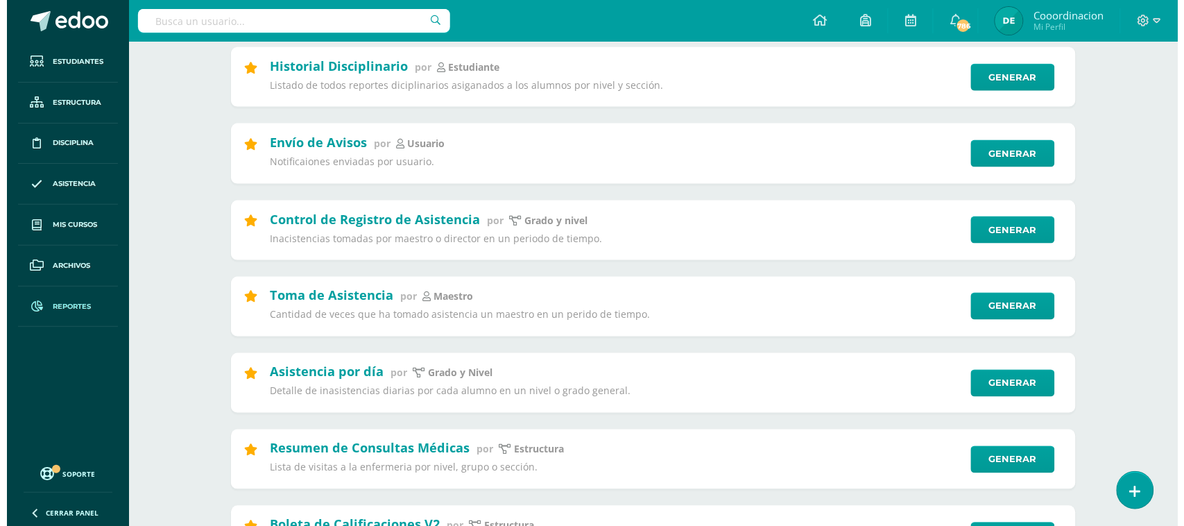
scroll to position [520, 0]
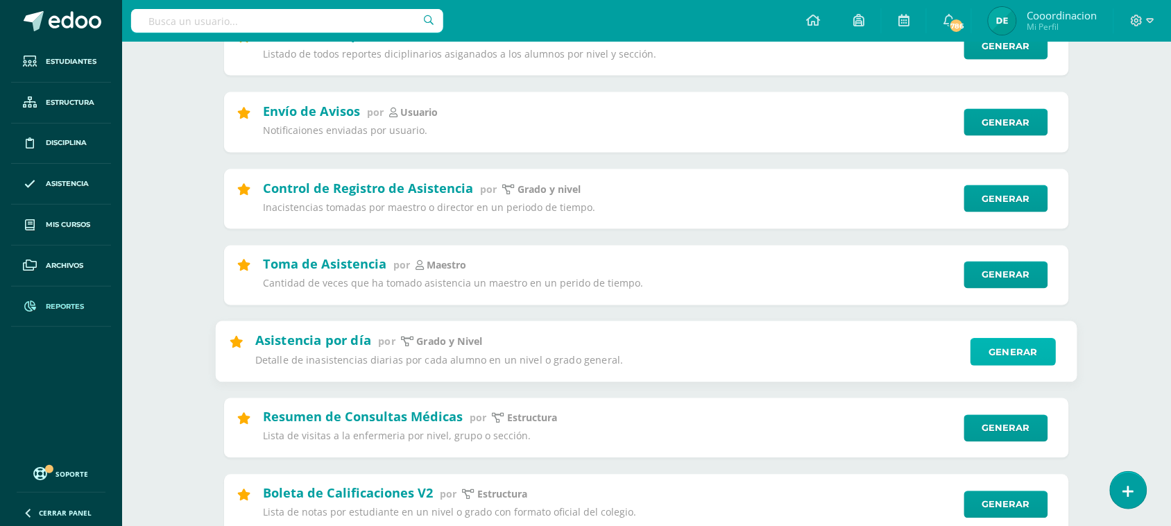
click at [1002, 352] on link "Generar" at bounding box center [1012, 352] width 85 height 28
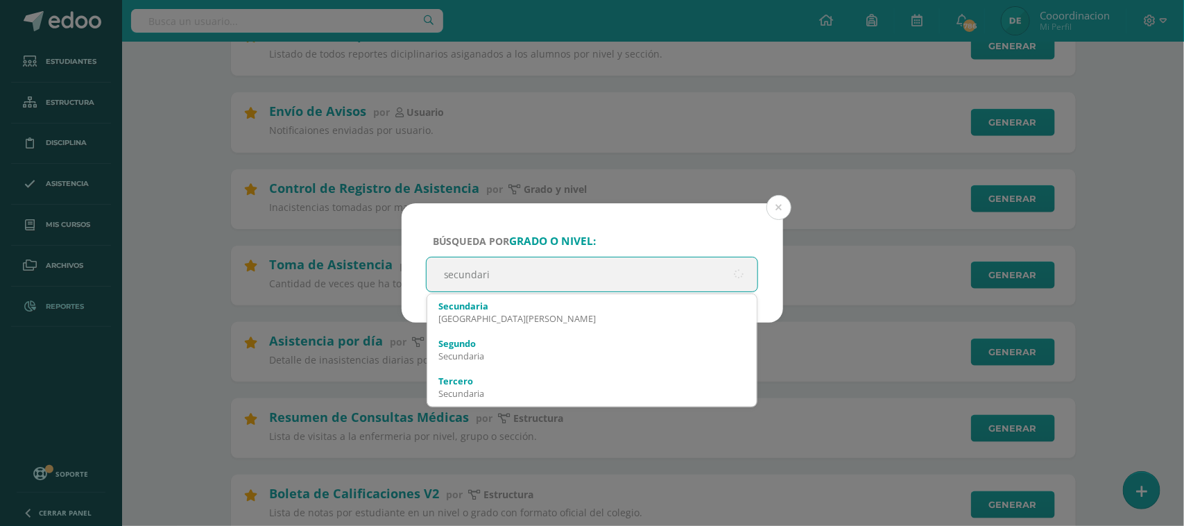
type input "secundaria"
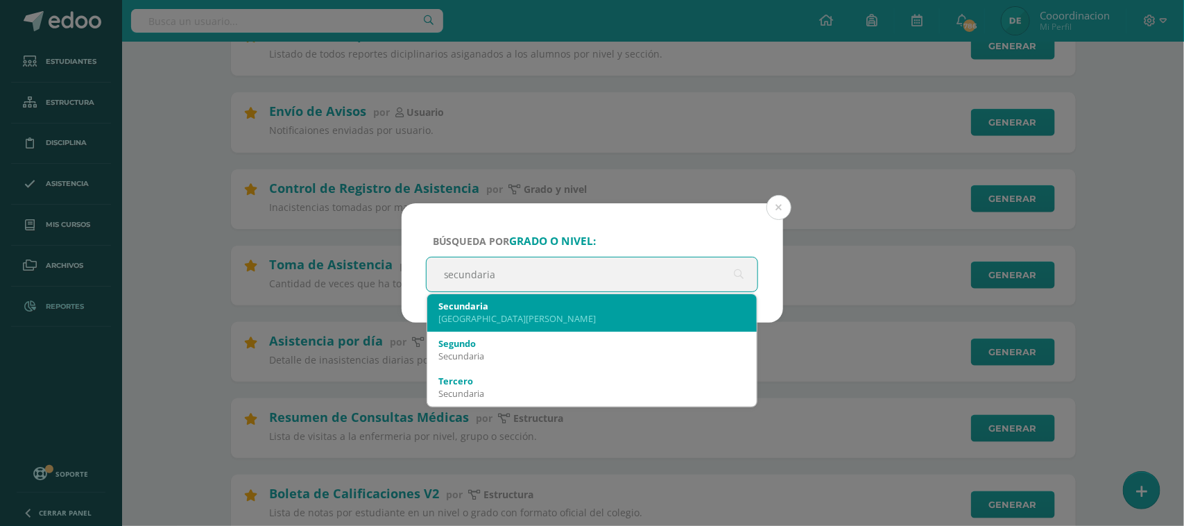
click at [528, 320] on div "Colegio Bilingüe San Juan" at bounding box center [592, 318] width 308 height 12
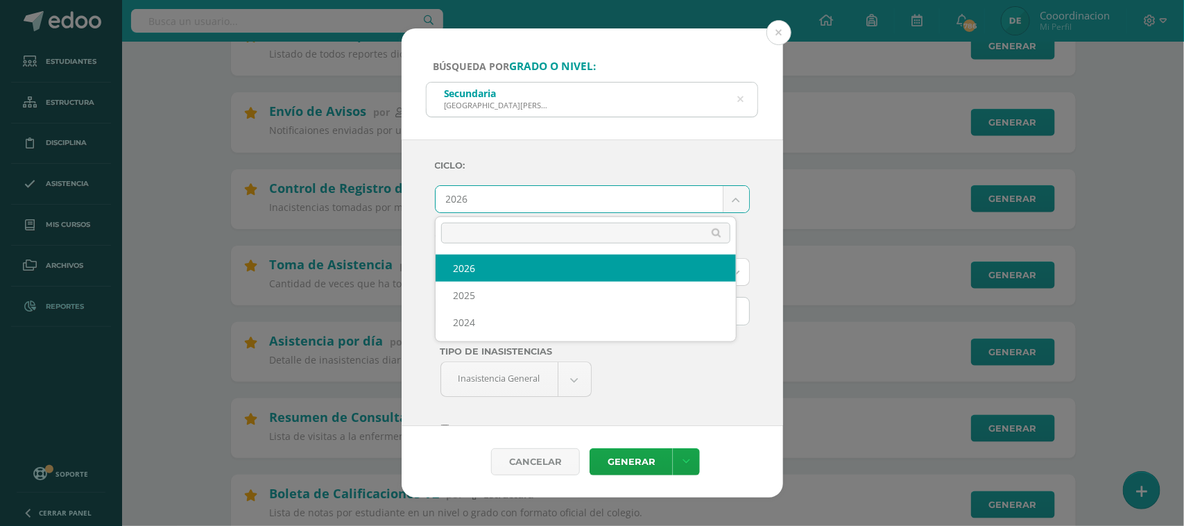
drag, startPoint x: 517, startPoint y: 201, endPoint x: 515, endPoint y: 209, distance: 7.8
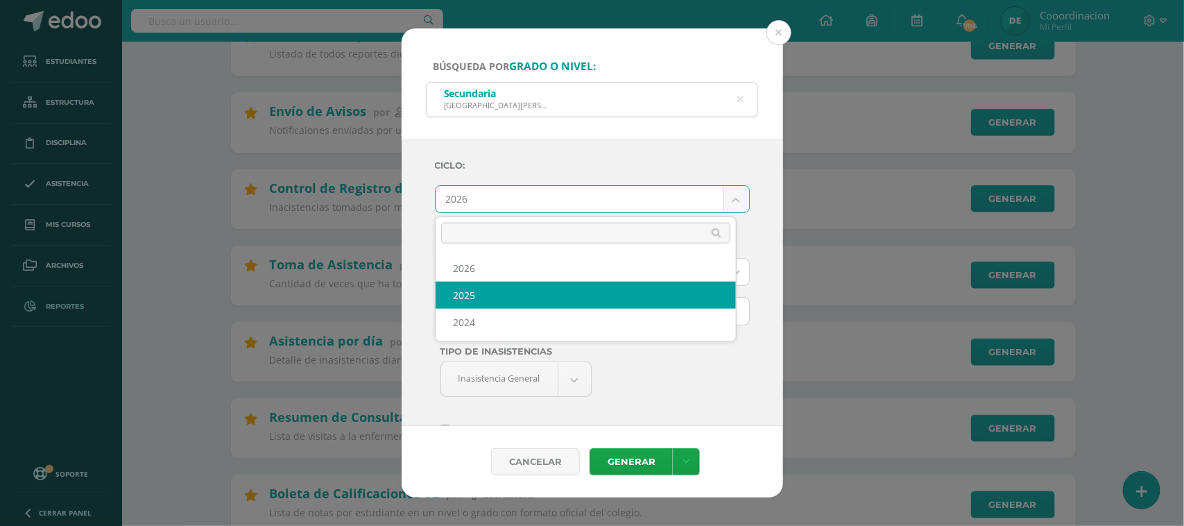
select select "2"
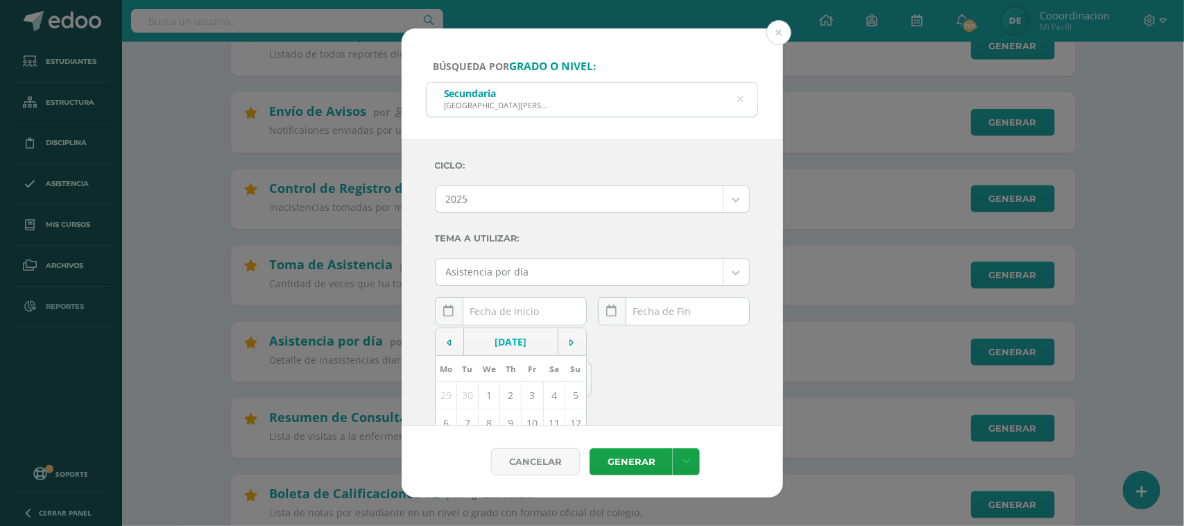
click at [486, 309] on div "October, 2025 Mo Tu We Th Fr Sa Su 29 30 1 2 3 4 5 6 7 8 9 10 11 12 13 14 15 16…" at bounding box center [511, 317] width 152 height 40
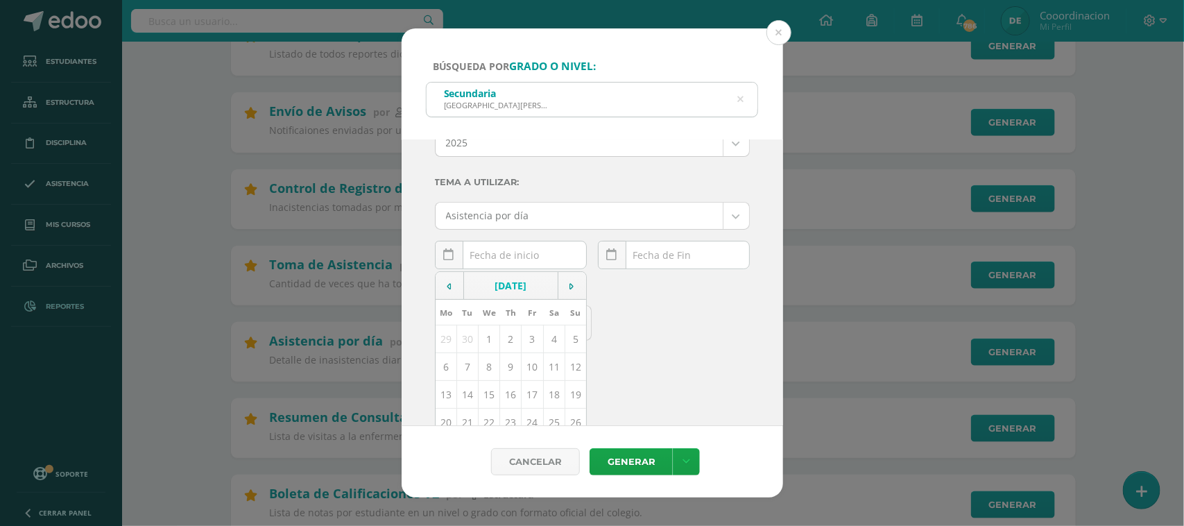
scroll to position [87, 0]
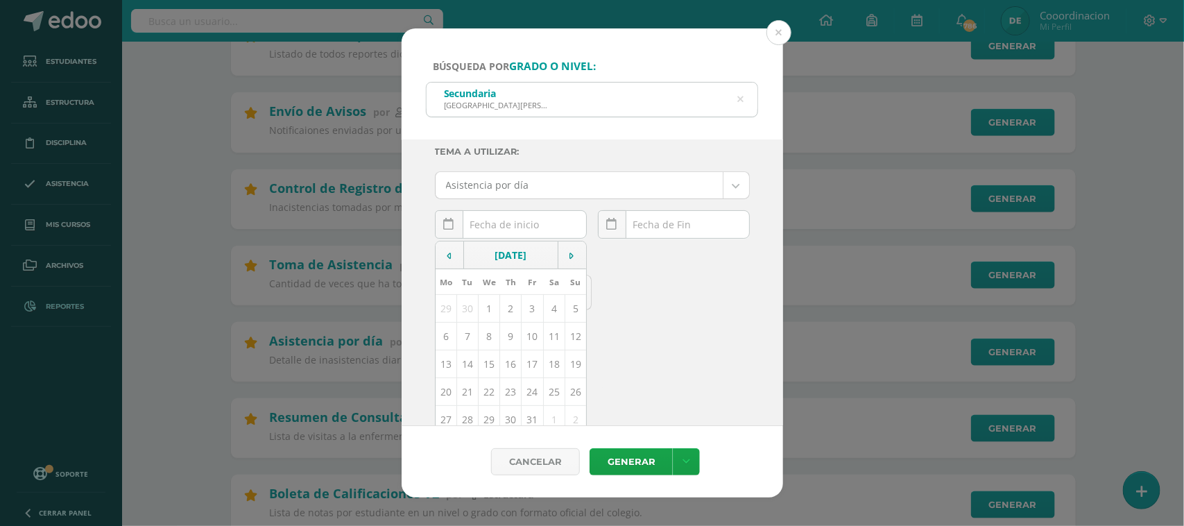
click at [486, 354] on td "15" at bounding box center [488, 364] width 21 height 28
type input "[DATE]"
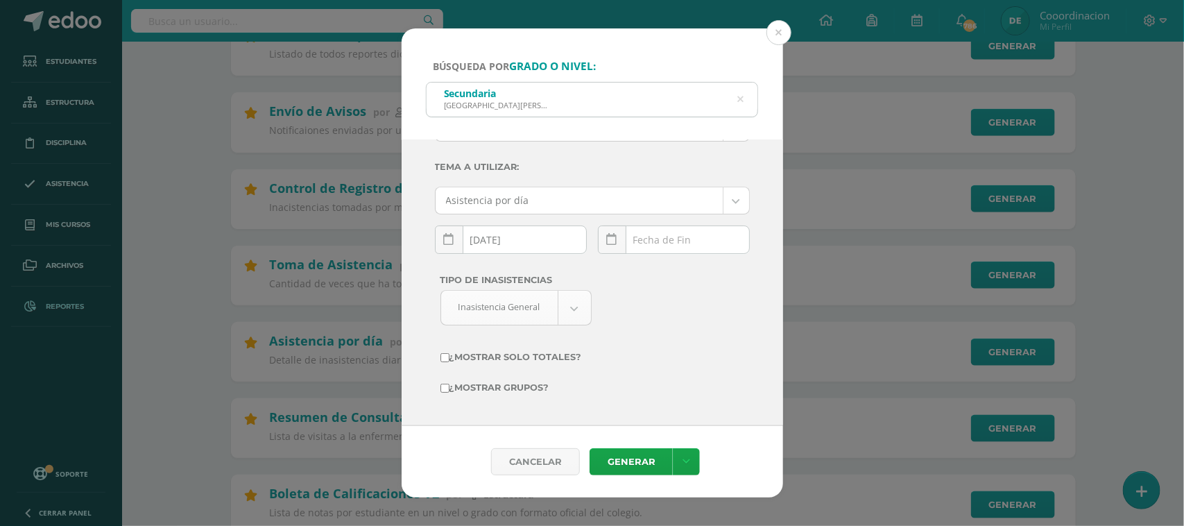
scroll to position [73, 0]
click at [633, 239] on div "October, 2025 Mo Tu We Th Fr Sa Su 29 30 1 2 3 4 5 6 7 8 9 10 11 12 13 14 15 16…" at bounding box center [674, 245] width 152 height 40
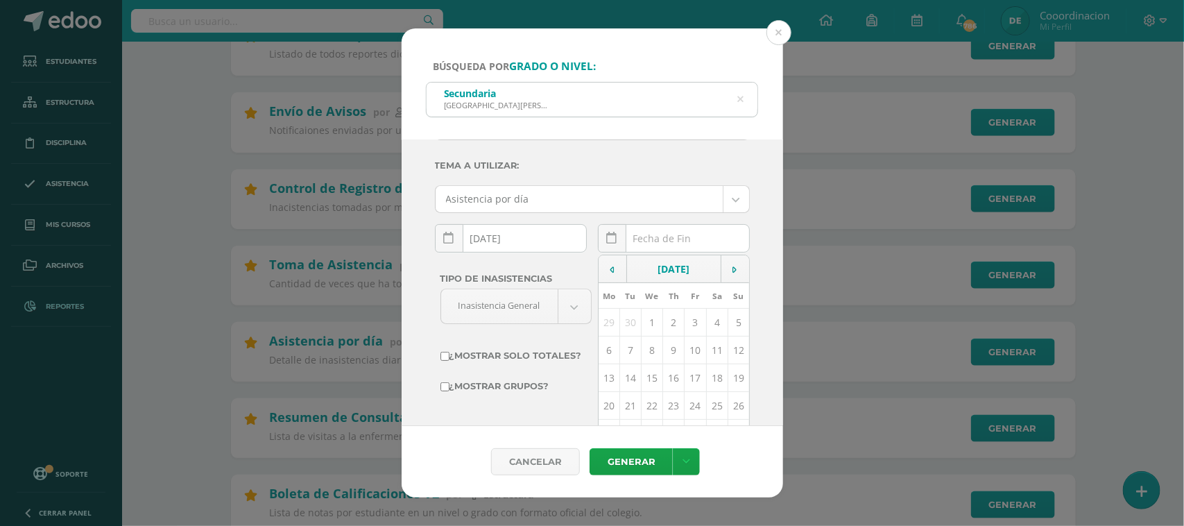
click at [644, 381] on td "15" at bounding box center [651, 378] width 21 height 28
type input "[DATE]"
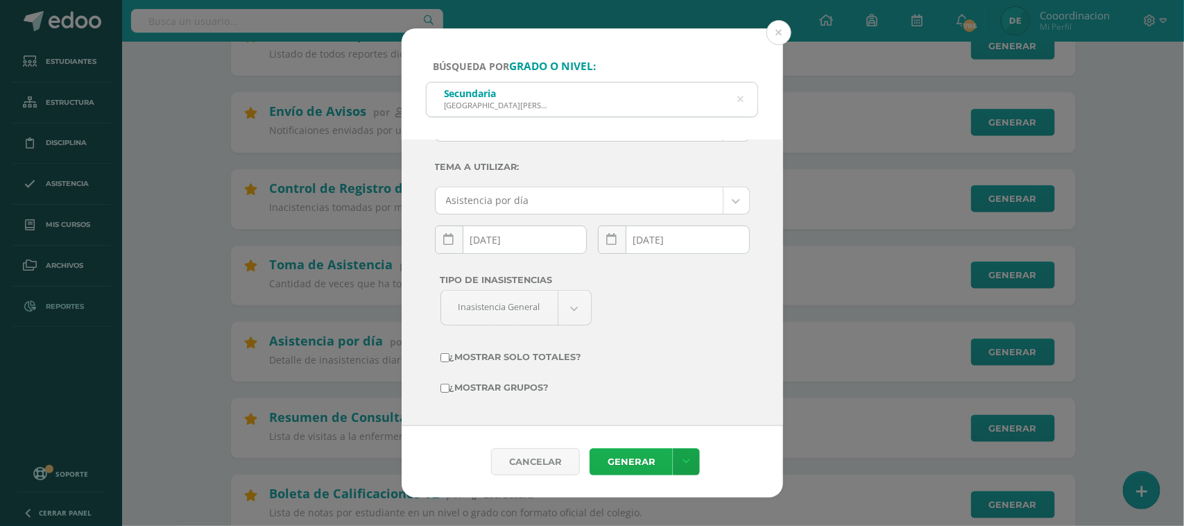
click at [628, 460] on link "Generar" at bounding box center [631, 461] width 83 height 27
click at [635, 463] on link "Generar" at bounding box center [631, 461] width 83 height 27
click at [779, 28] on button at bounding box center [778, 32] width 25 height 25
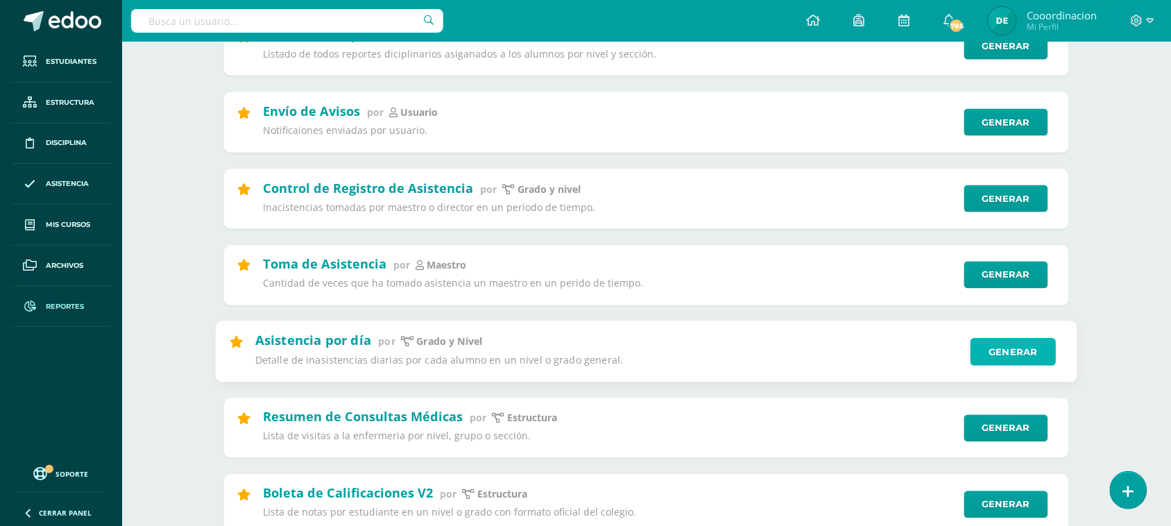
click at [1020, 359] on link "Generar" at bounding box center [1012, 352] width 85 height 28
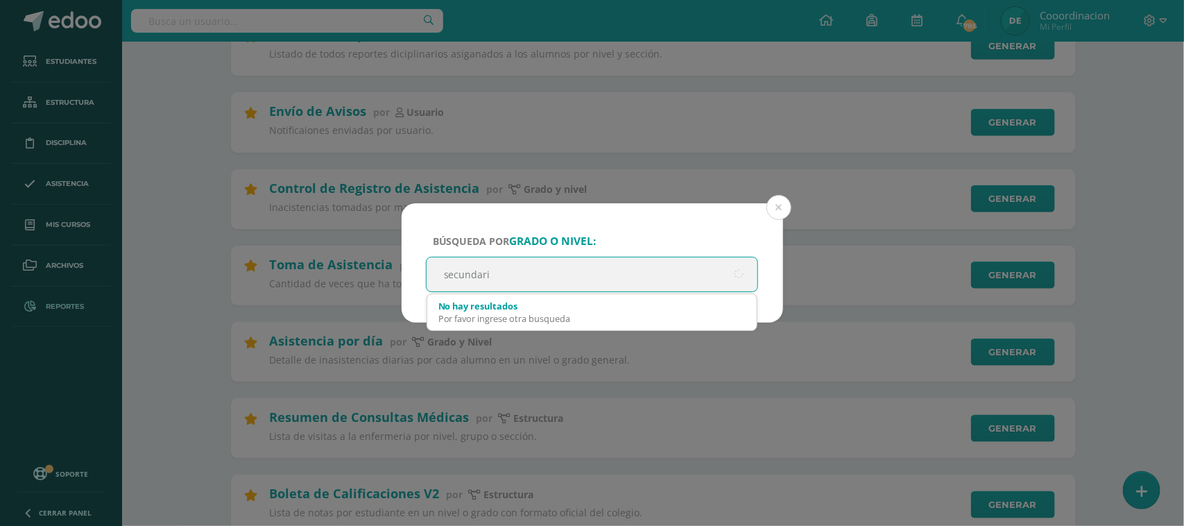
type input "secundaria"
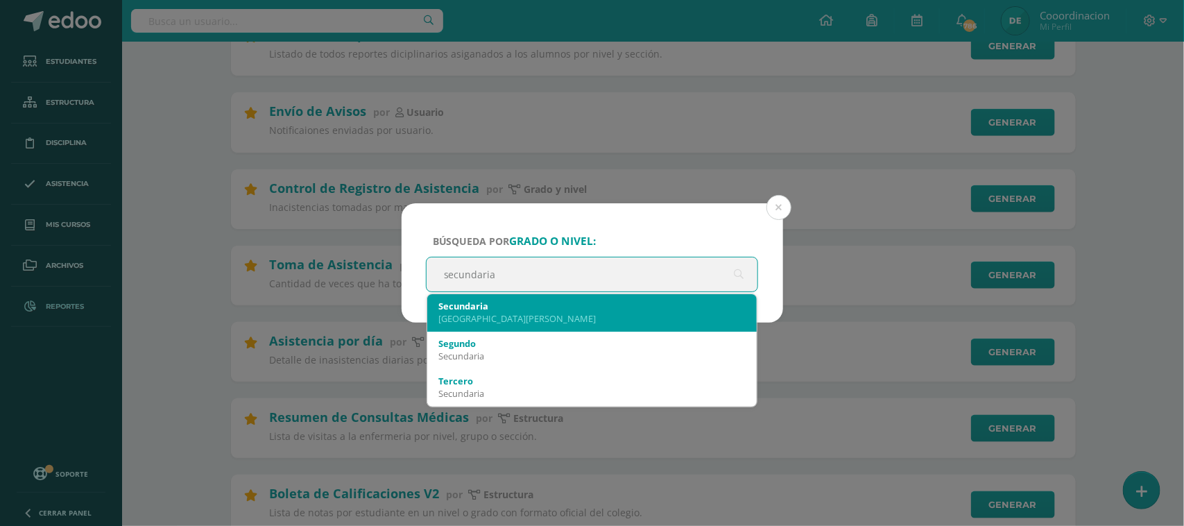
click at [476, 307] on div "Secundaria" at bounding box center [592, 306] width 308 height 12
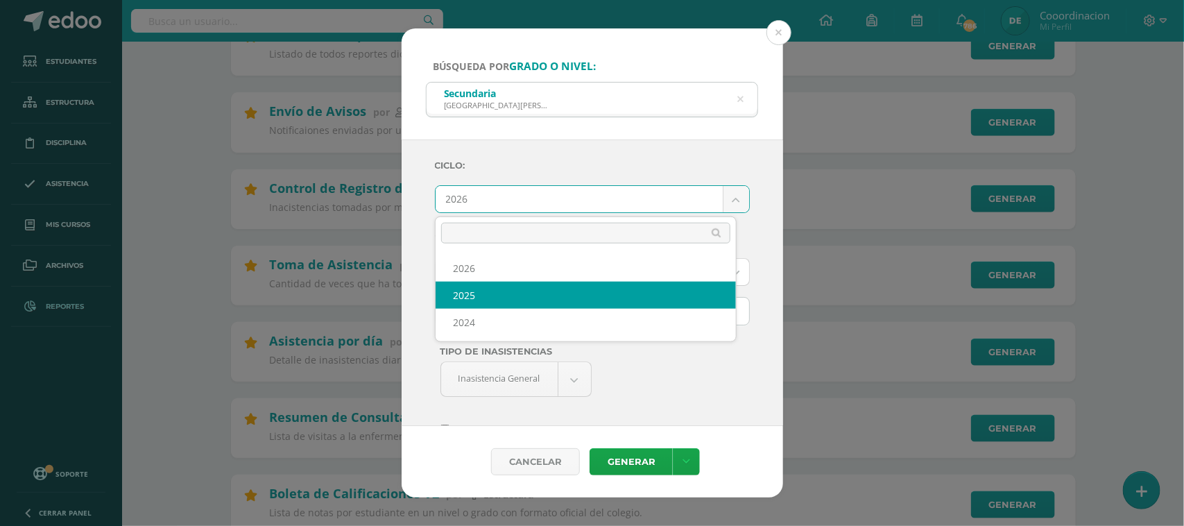
select select "2"
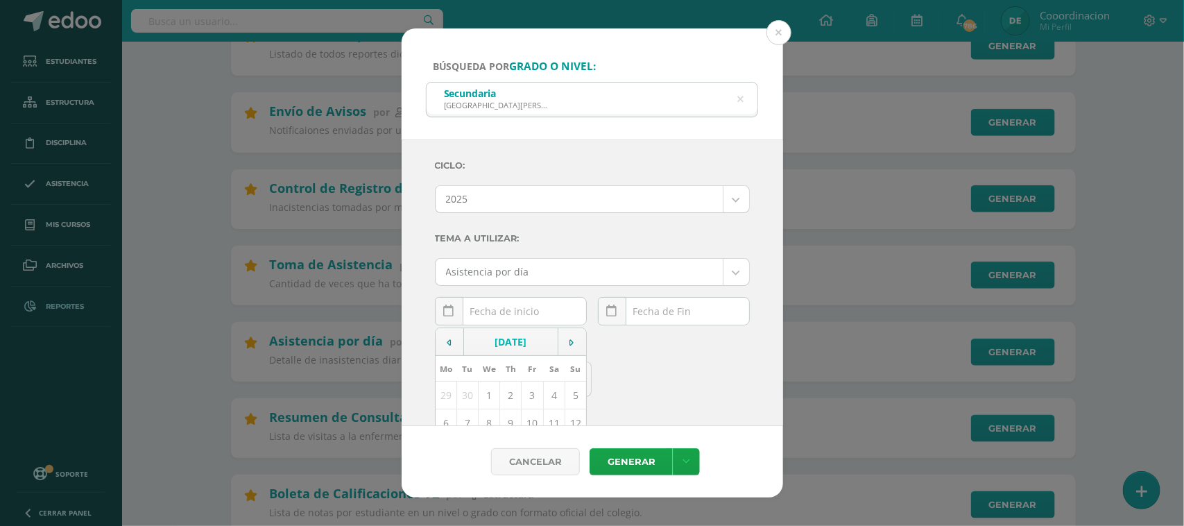
click at [490, 312] on div "October, 2025 Mo Tu We Th Fr Sa Su 29 30 1 2 3 4 5 6 7 8 9 10 11 12 13 14 15 16…" at bounding box center [511, 317] width 152 height 40
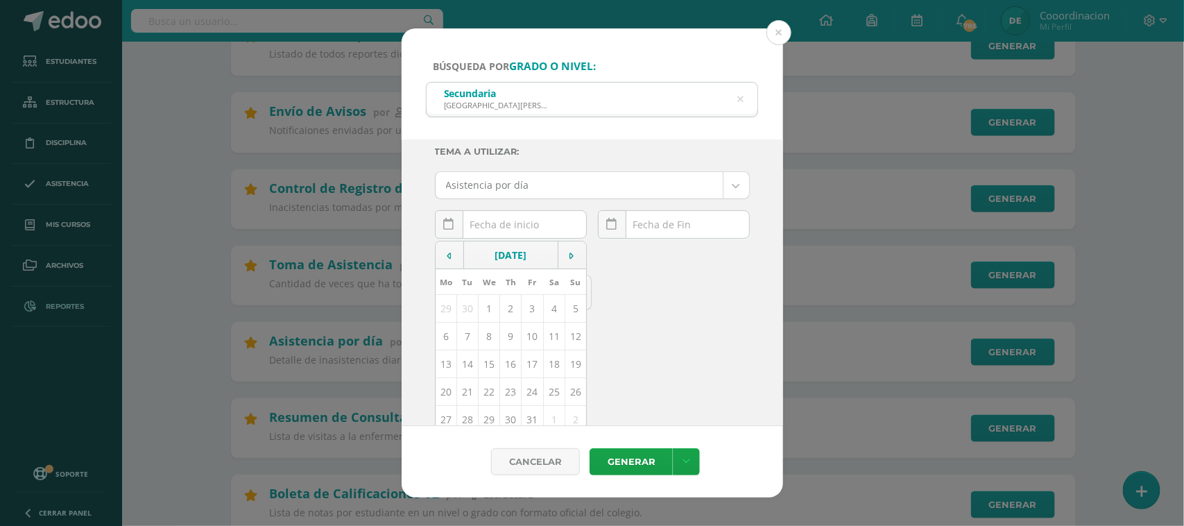
click at [483, 364] on td "15" at bounding box center [488, 364] width 21 height 28
type input "[DATE]"
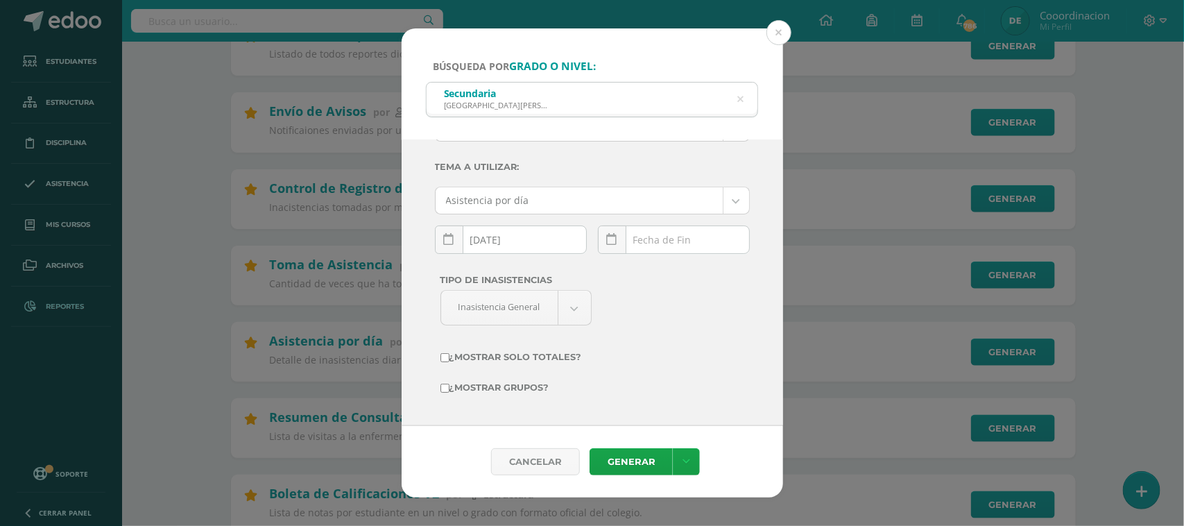
click at [666, 240] on div "October, 2025 Mo Tu We Th Fr Sa Su 29 30 1 2 3 4 5 6 7 8 9 10 11 12 13 14 15 16…" at bounding box center [674, 245] width 152 height 40
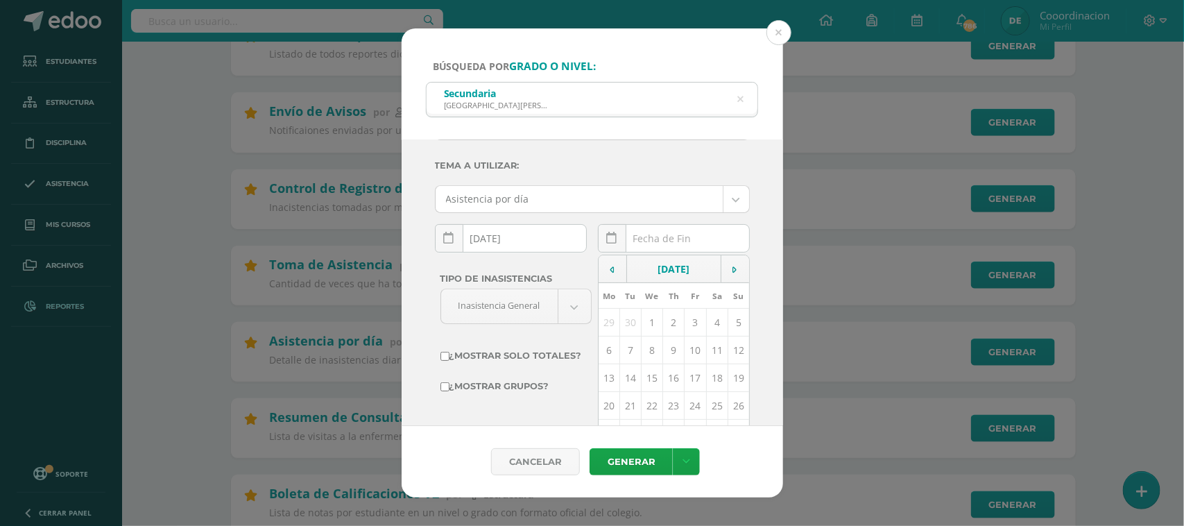
click at [646, 379] on td "15" at bounding box center [651, 378] width 21 height 28
type input "[DATE]"
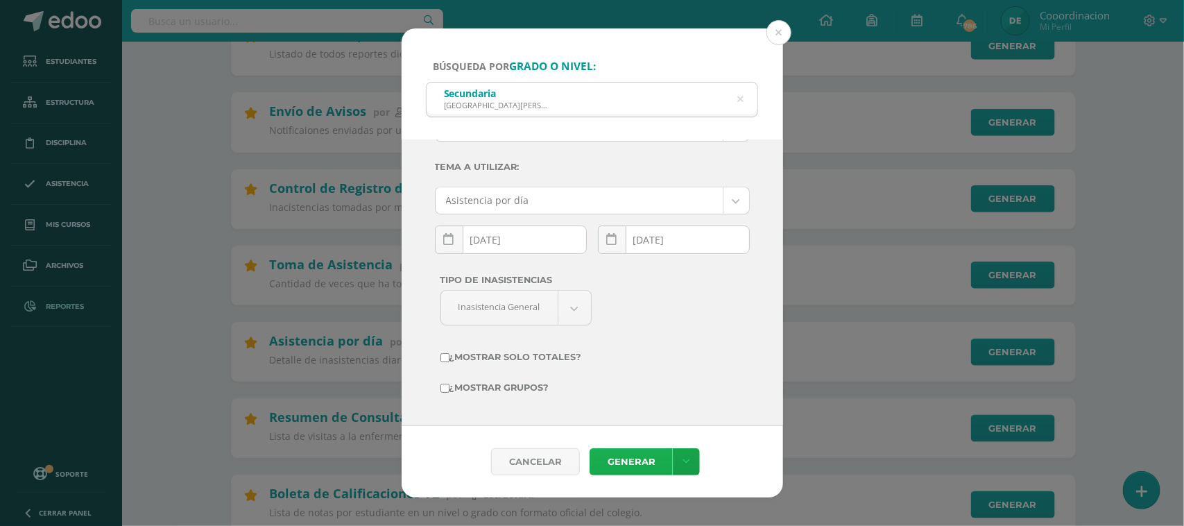
click at [624, 460] on link "Generar" at bounding box center [631, 461] width 83 height 27
click at [782, 28] on button at bounding box center [778, 32] width 25 height 25
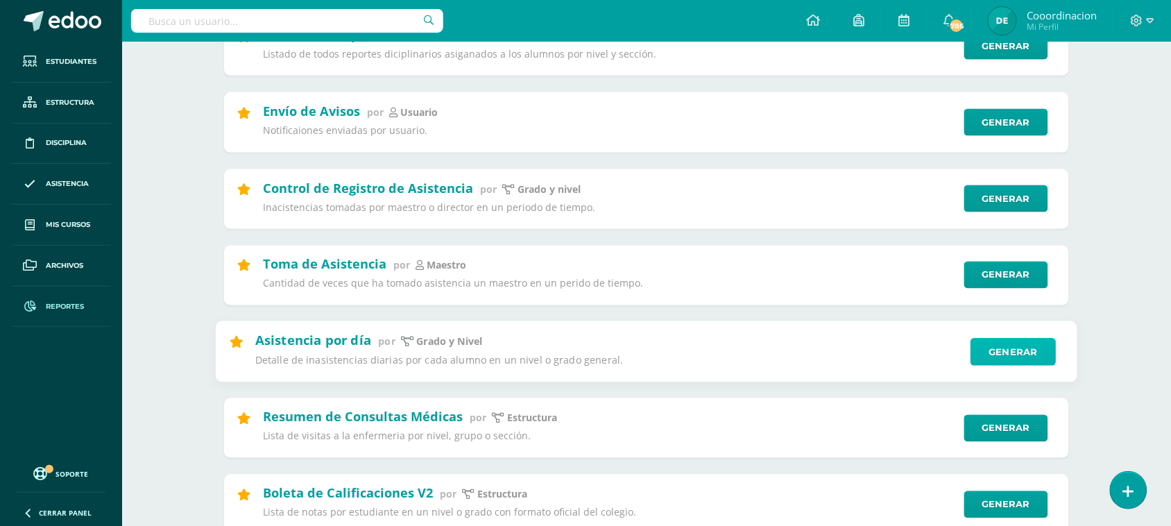
click at [1020, 352] on link "Generar" at bounding box center [1012, 352] width 85 height 28
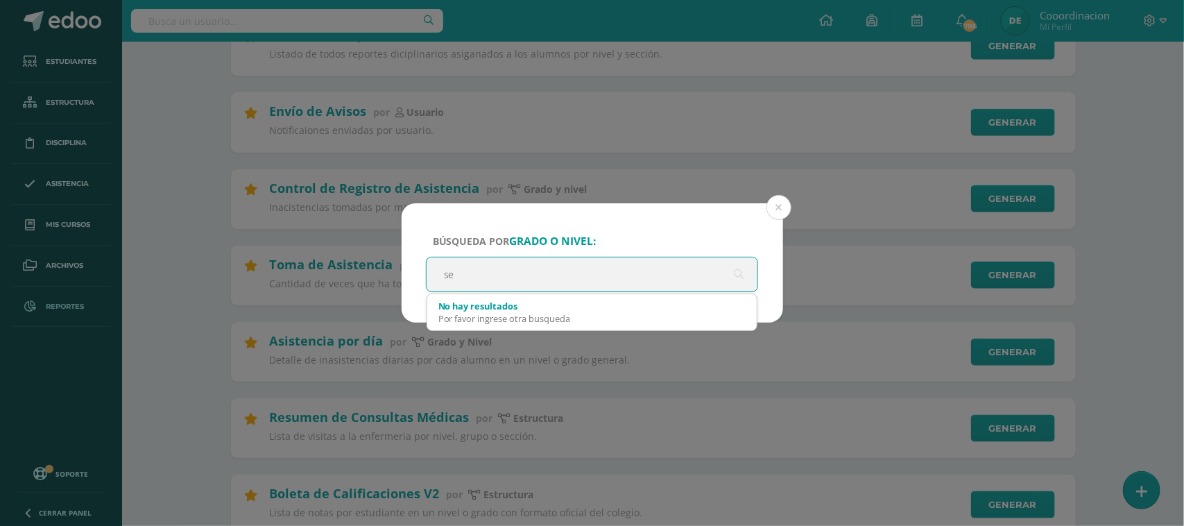
type input "s"
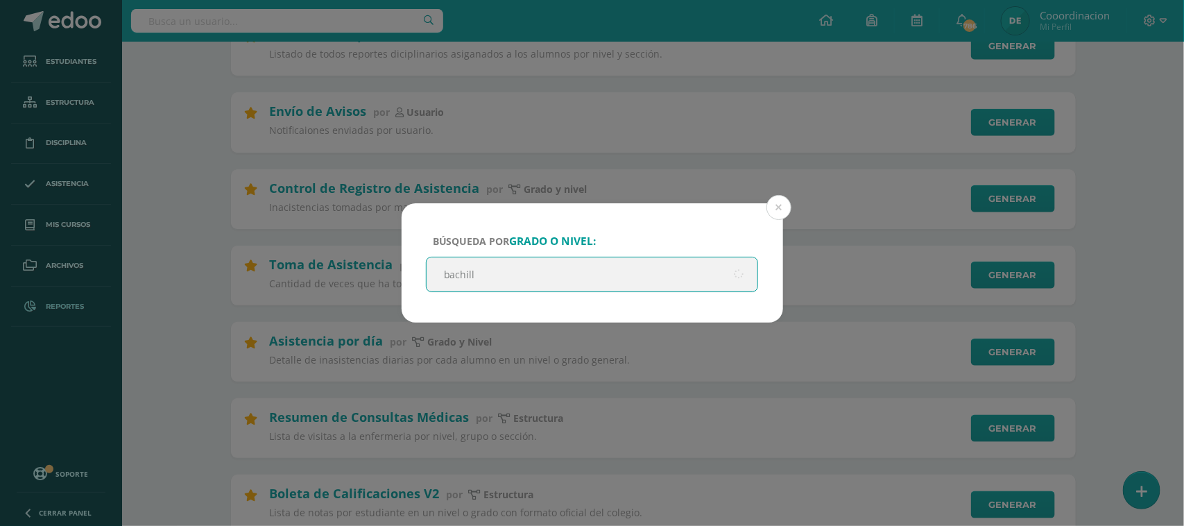
type input "bachille"
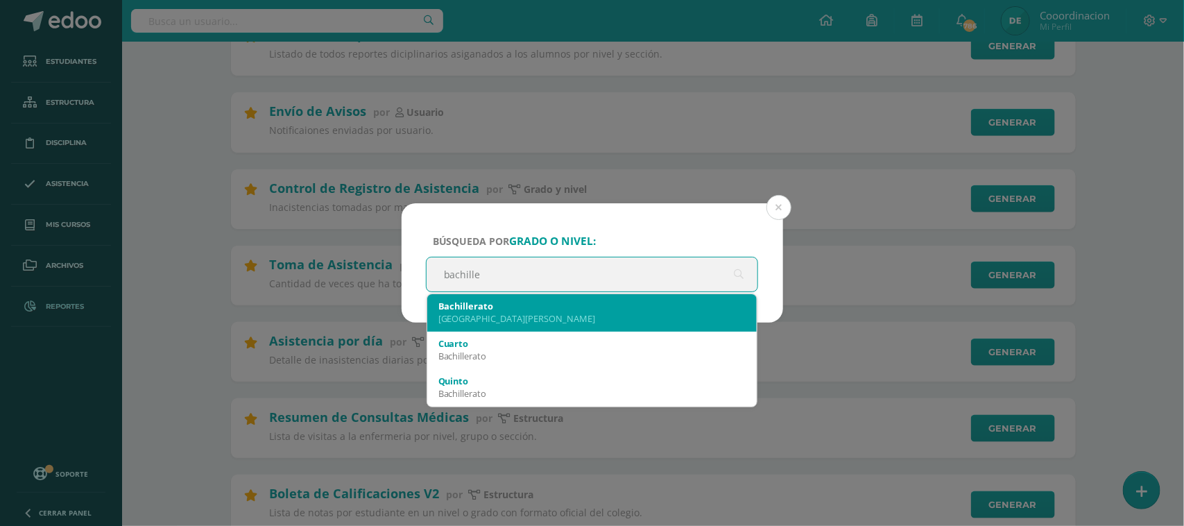
click at [534, 314] on div "Colegio Bilingüe San Juan" at bounding box center [592, 318] width 308 height 12
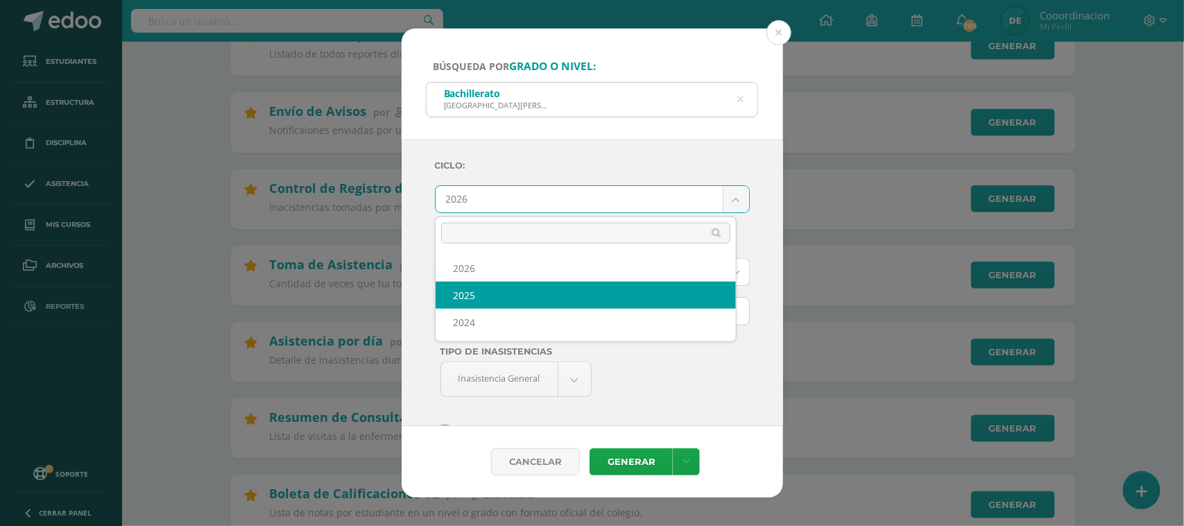
select select "2"
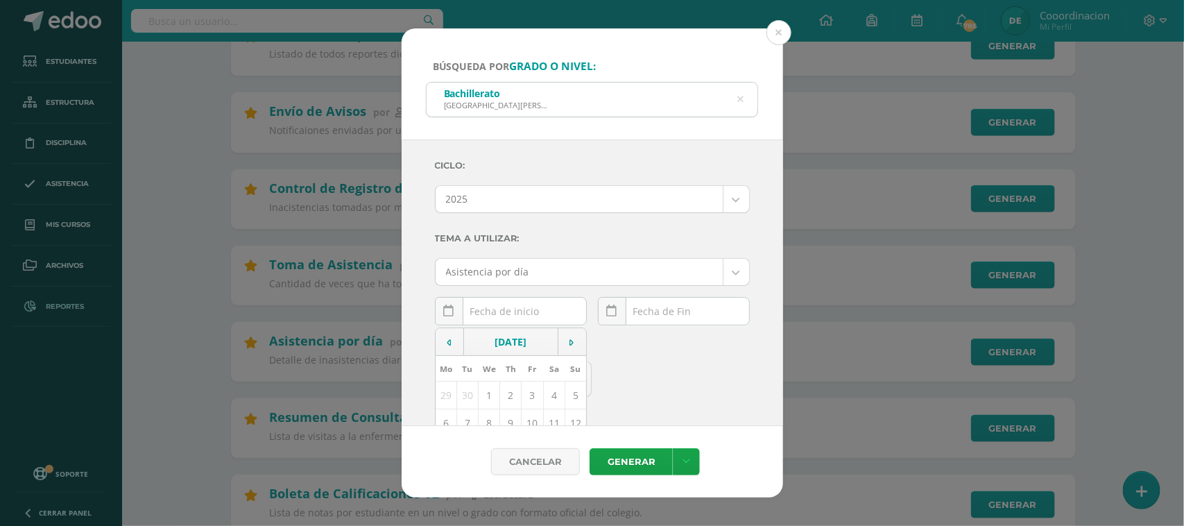
click at [490, 316] on div "October, 2025 Mo Tu We Th Fr Sa Su 29 30 1 2 3 4 5 6 7 8 9 10 11 12 13 14 15 16…" at bounding box center [511, 317] width 152 height 40
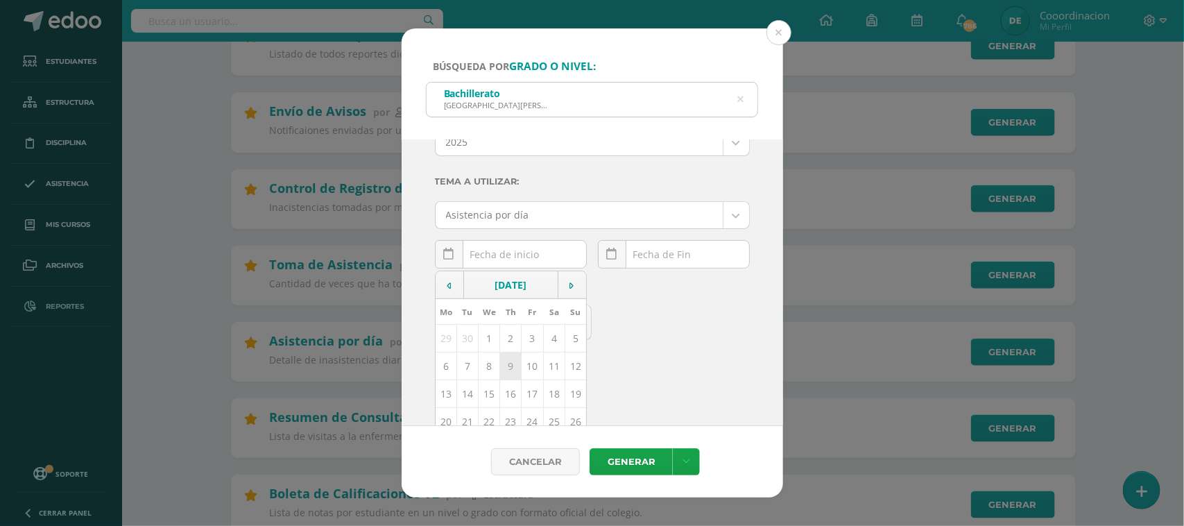
scroll to position [87, 0]
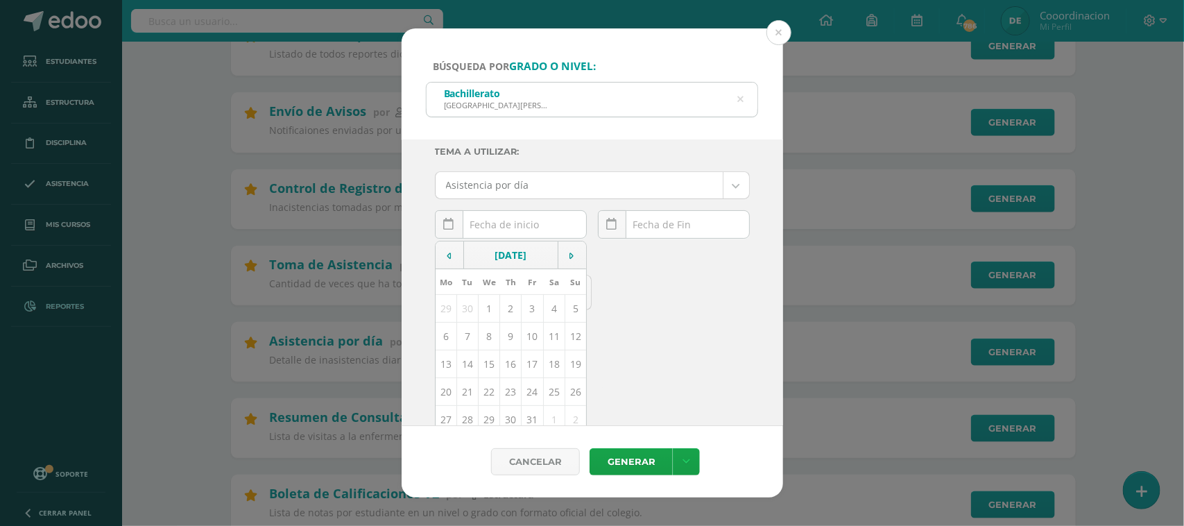
click at [490, 365] on td "15" at bounding box center [488, 364] width 21 height 28
type input "[DATE]"
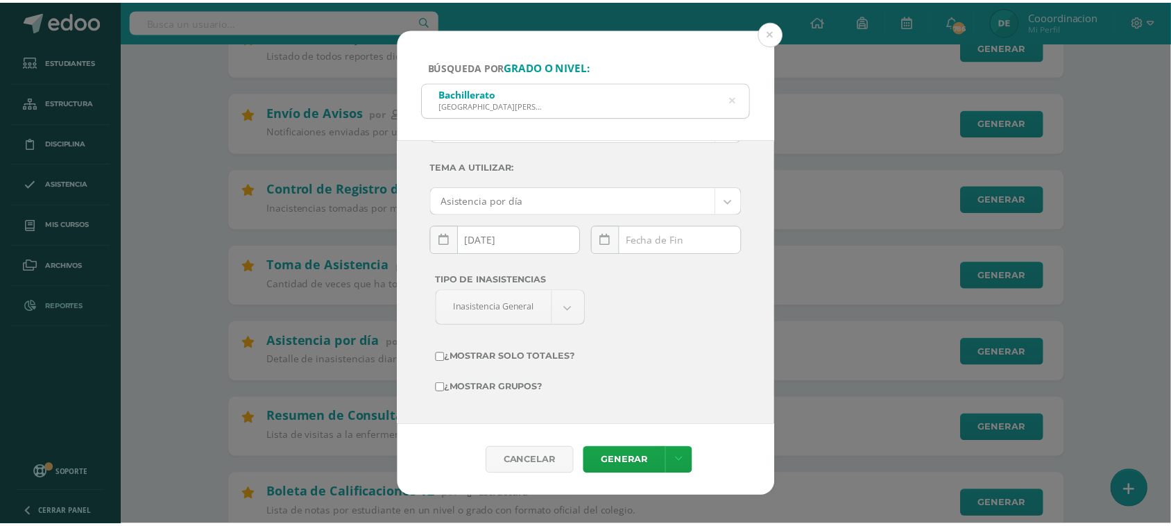
scroll to position [73, 0]
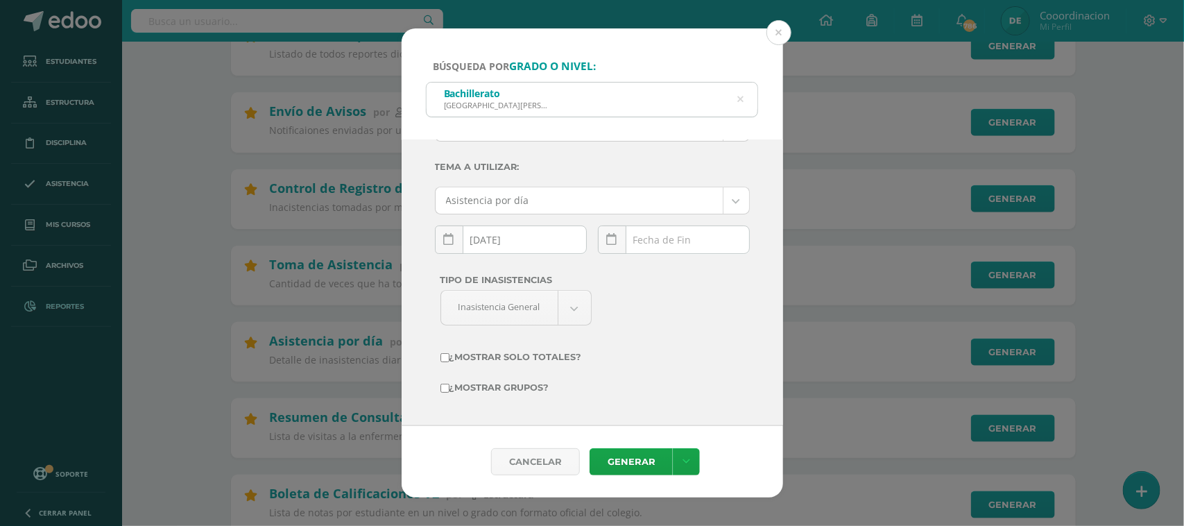
click at [660, 247] on div "October, 2025 Mo Tu We Th Fr Sa Su 29 30 1 2 3 4 5 6 7 8 9 10 11 12 13 14 15 16…" at bounding box center [674, 245] width 152 height 40
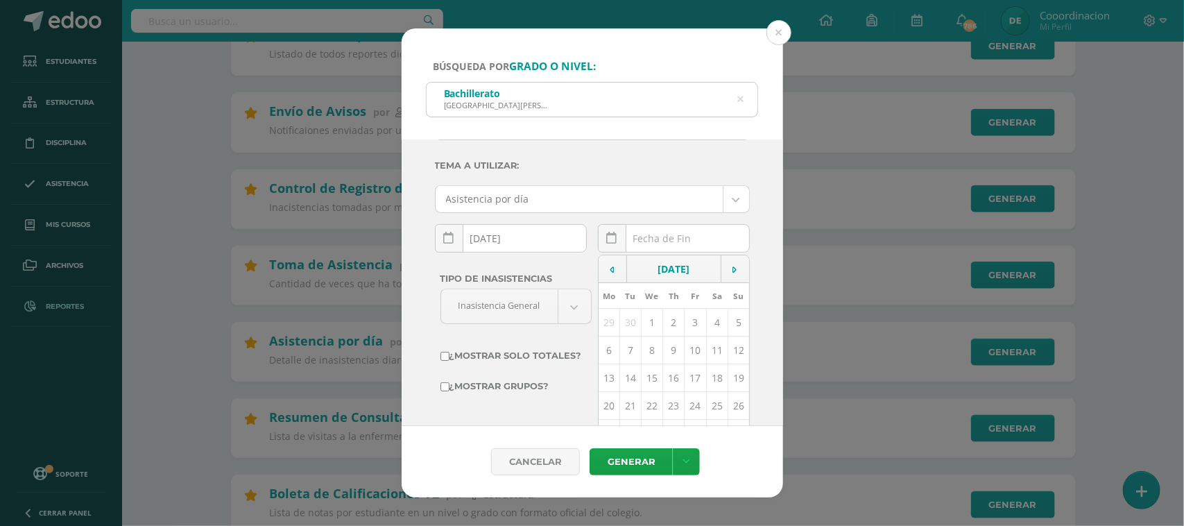
click at [641, 379] on td "15" at bounding box center [651, 378] width 21 height 28
type input "[DATE]"
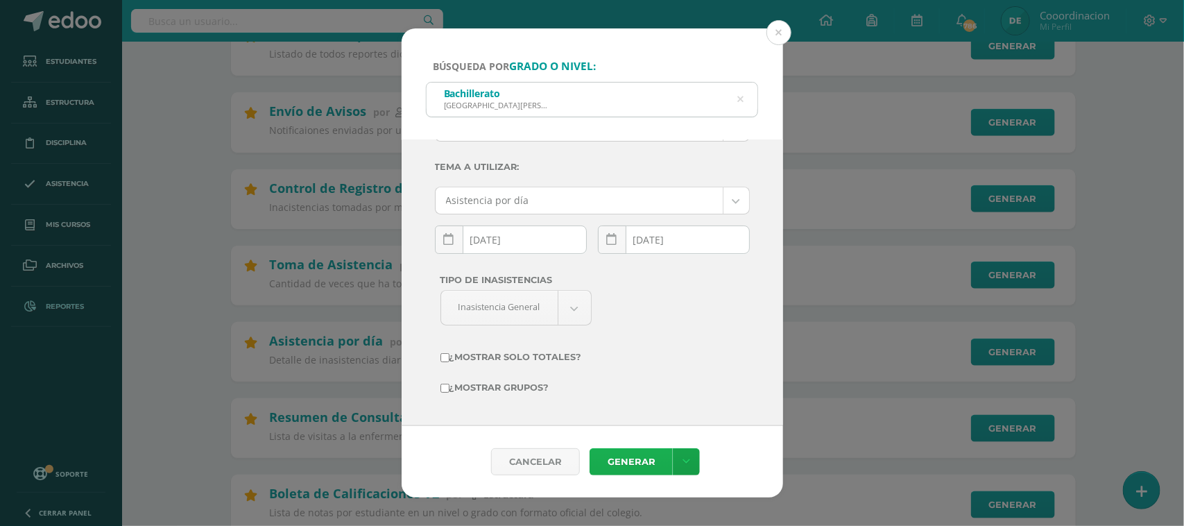
click at [632, 459] on link "Generar" at bounding box center [631, 461] width 83 height 27
click at [782, 32] on button at bounding box center [778, 32] width 25 height 25
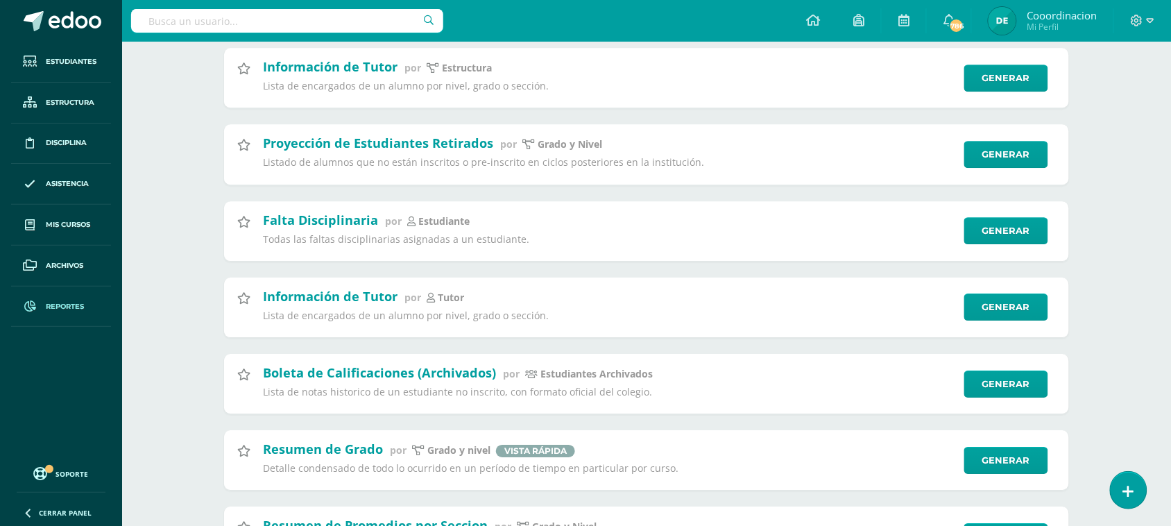
scroll to position [1153, 0]
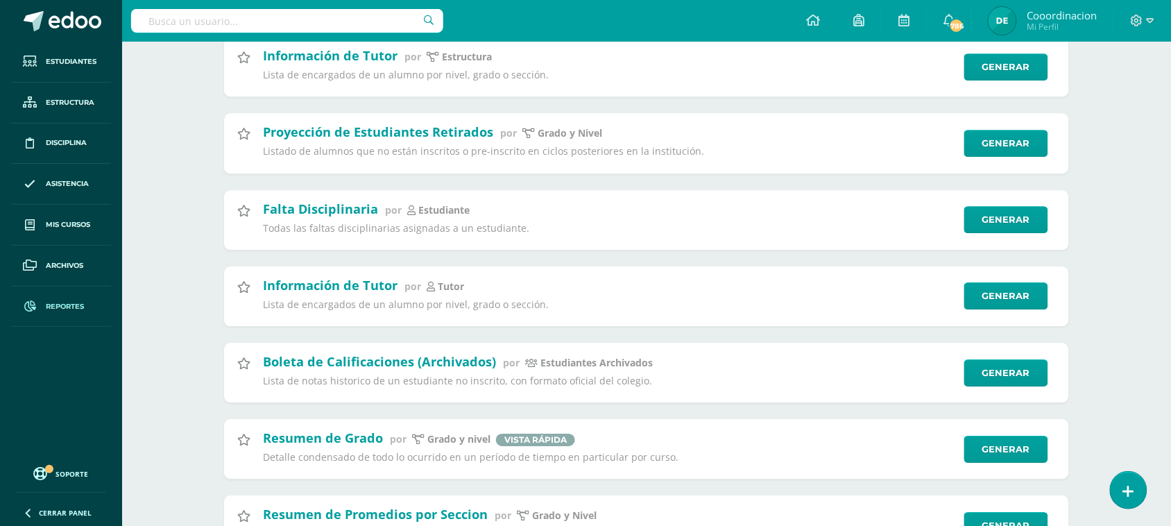
click at [1148, 10] on div at bounding box center [1142, 21] width 57 height 42
click at [1131, 22] on icon at bounding box center [1136, 21] width 12 height 12
click at [1087, 91] on span "Cerrar sesión" at bounding box center [1107, 95] width 62 height 13
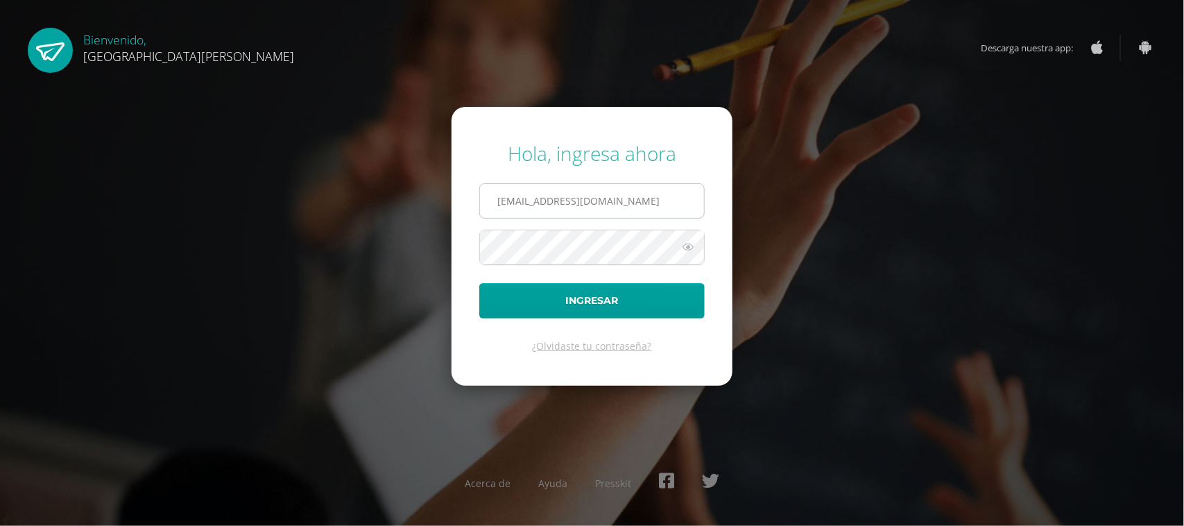
click at [644, 198] on input "csecundaria@bilinguesanjuan.edu.gt" at bounding box center [592, 201] width 224 height 34
type input "[EMAIL_ADDRESS][DOMAIN_NAME]"
click at [633, 297] on button "Ingresar" at bounding box center [591, 300] width 225 height 35
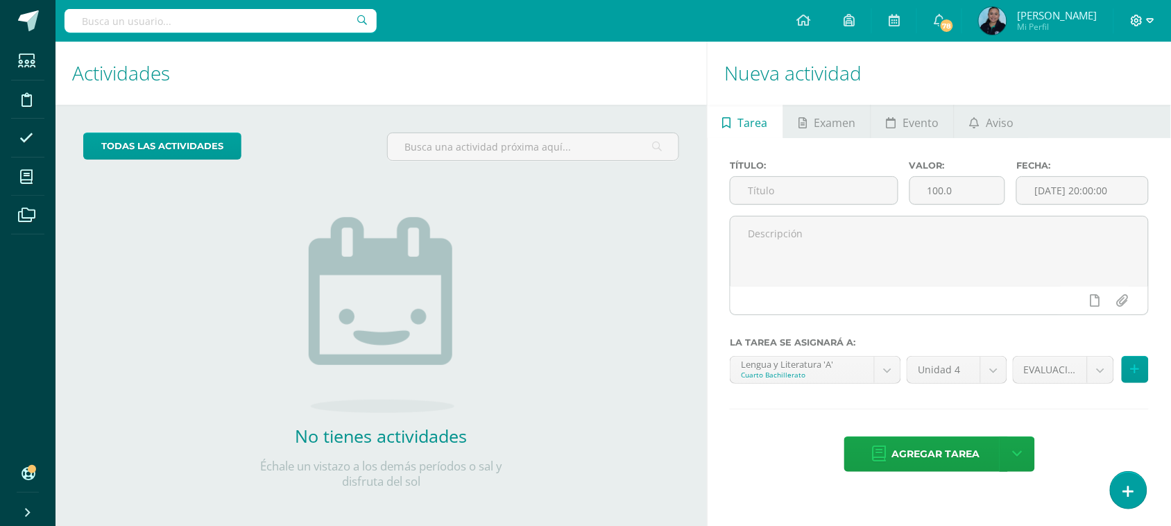
click at [1135, 22] on icon at bounding box center [1136, 21] width 12 height 12
click at [1101, 68] on span "Configuración" at bounding box center [1108, 74] width 64 height 13
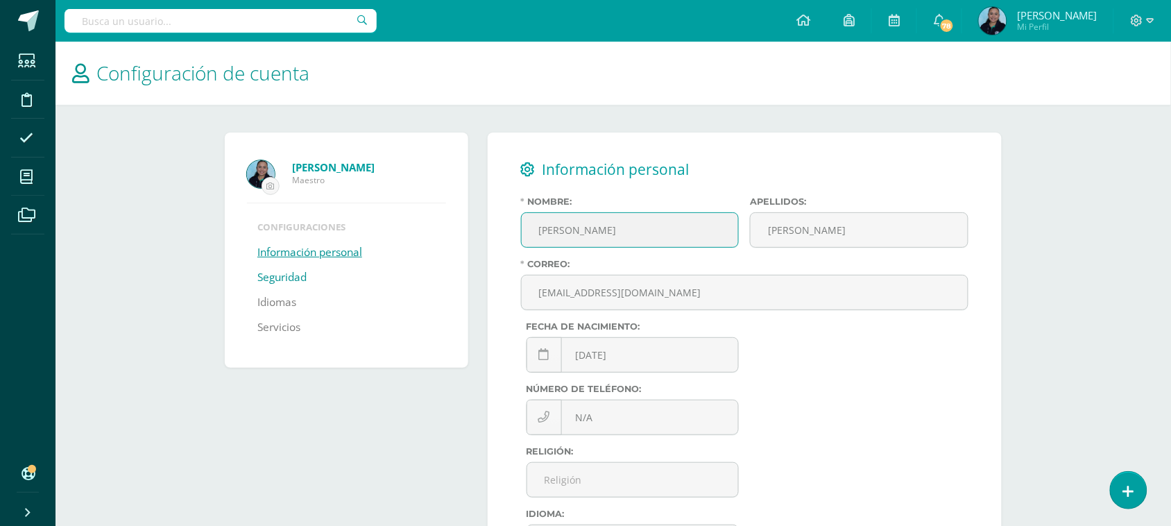
click at [293, 275] on link "Seguridad" at bounding box center [281, 277] width 49 height 25
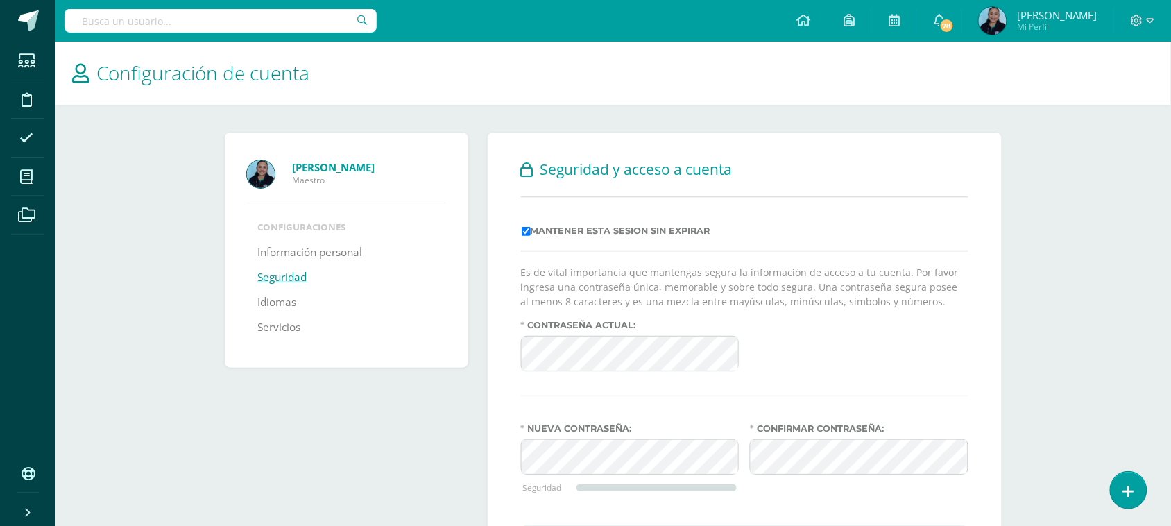
scroll to position [87, 0]
